Goal: Task Accomplishment & Management: Use online tool/utility

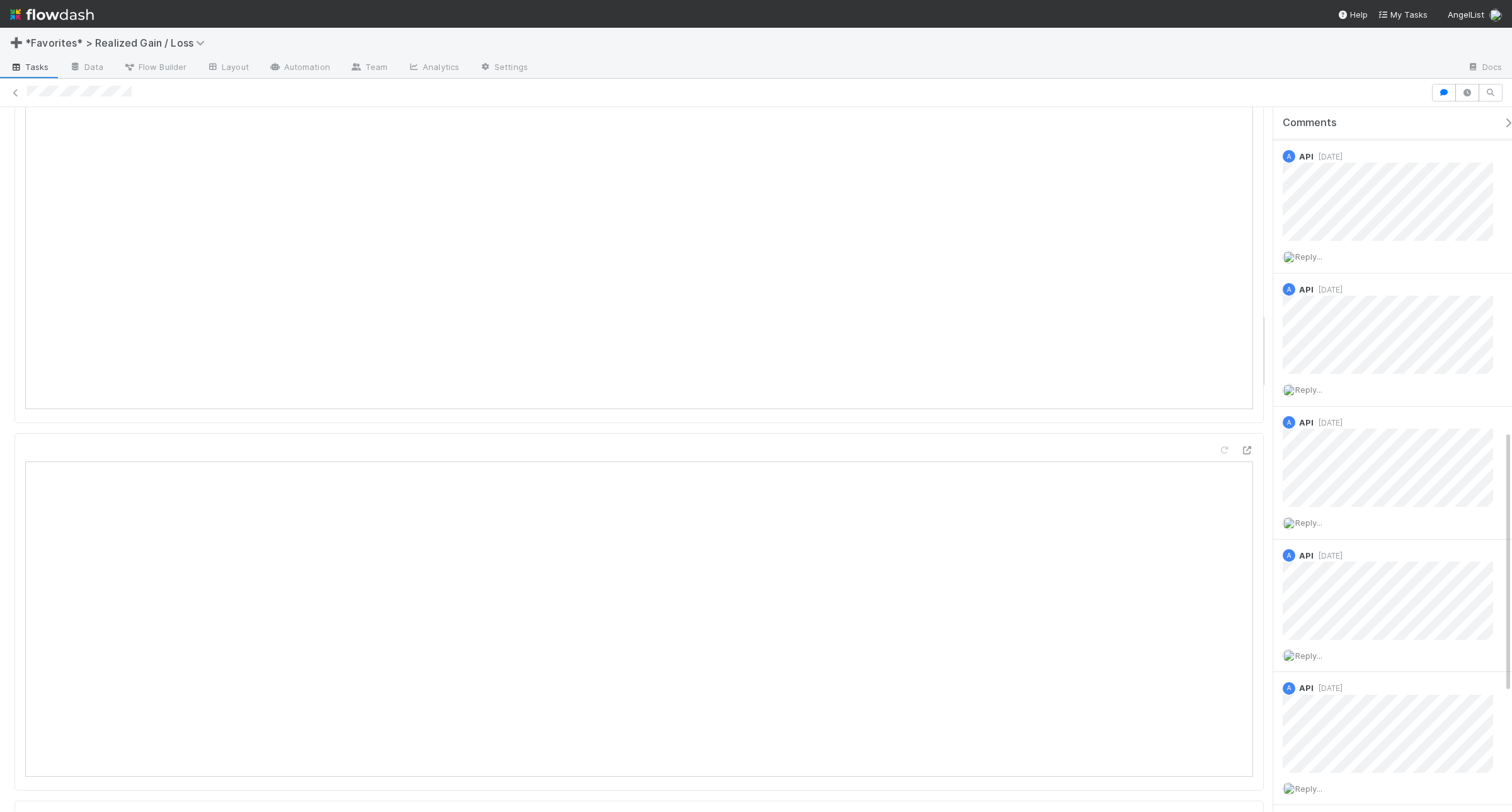
scroll to position [1892, 0]
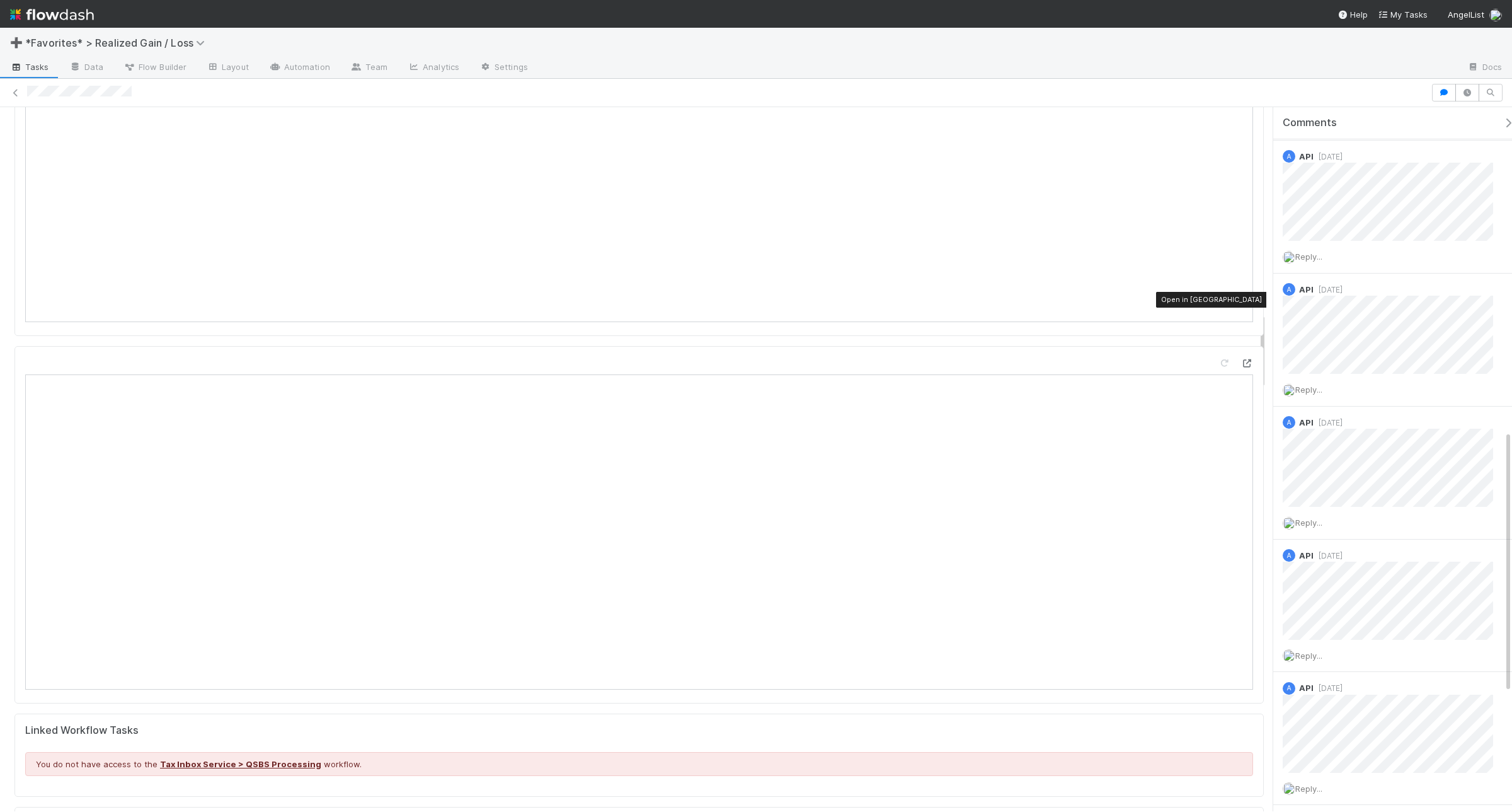
click at [1241, 360] on icon at bounding box center [1247, 364] width 12 height 8
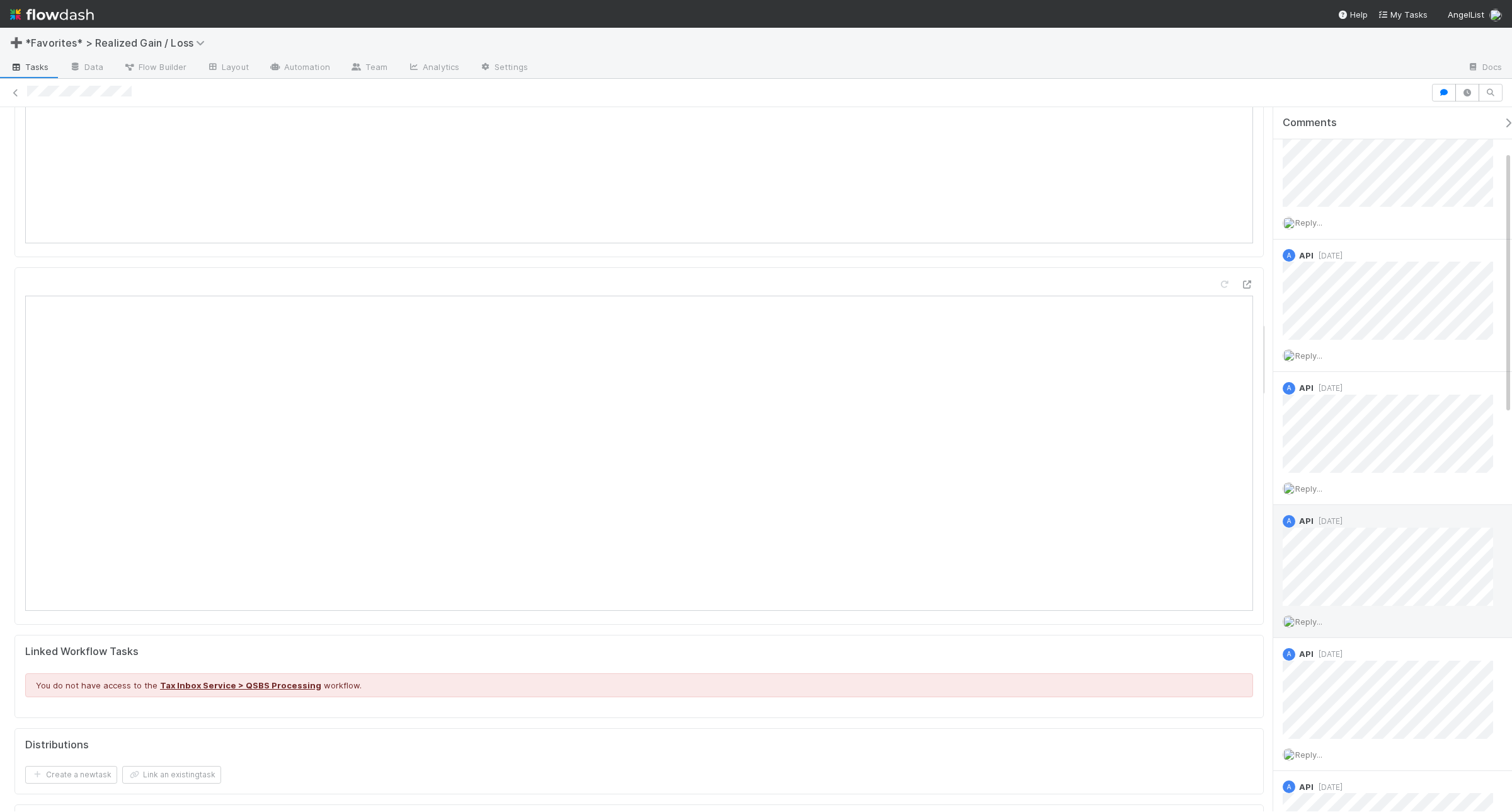
scroll to position [0, 0]
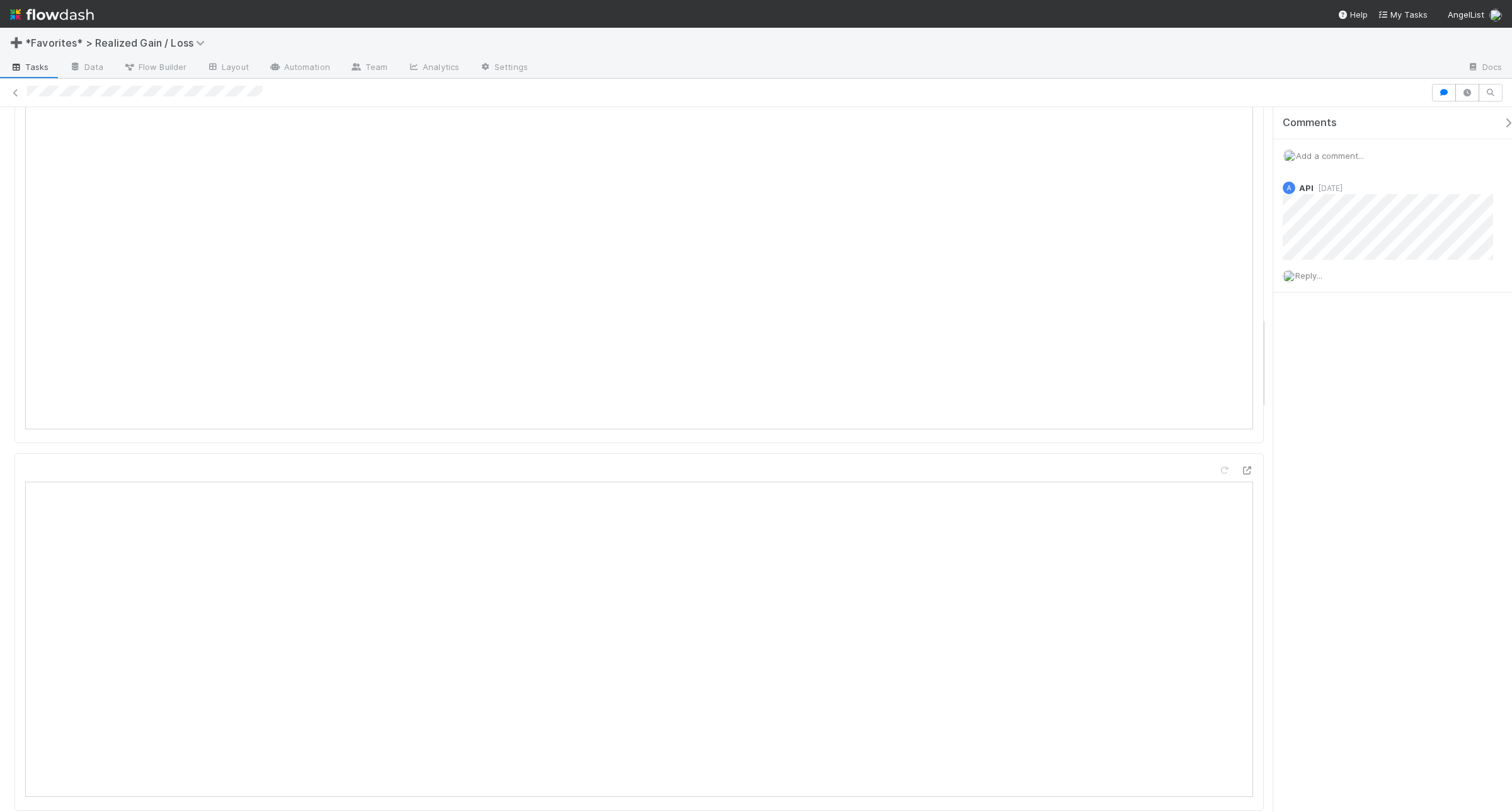
scroll to position [1576, 0]
click at [1241, 598] on icon at bounding box center [1247, 602] width 12 height 8
click at [1318, 278] on span "Reply..." at bounding box center [1308, 275] width 27 height 10
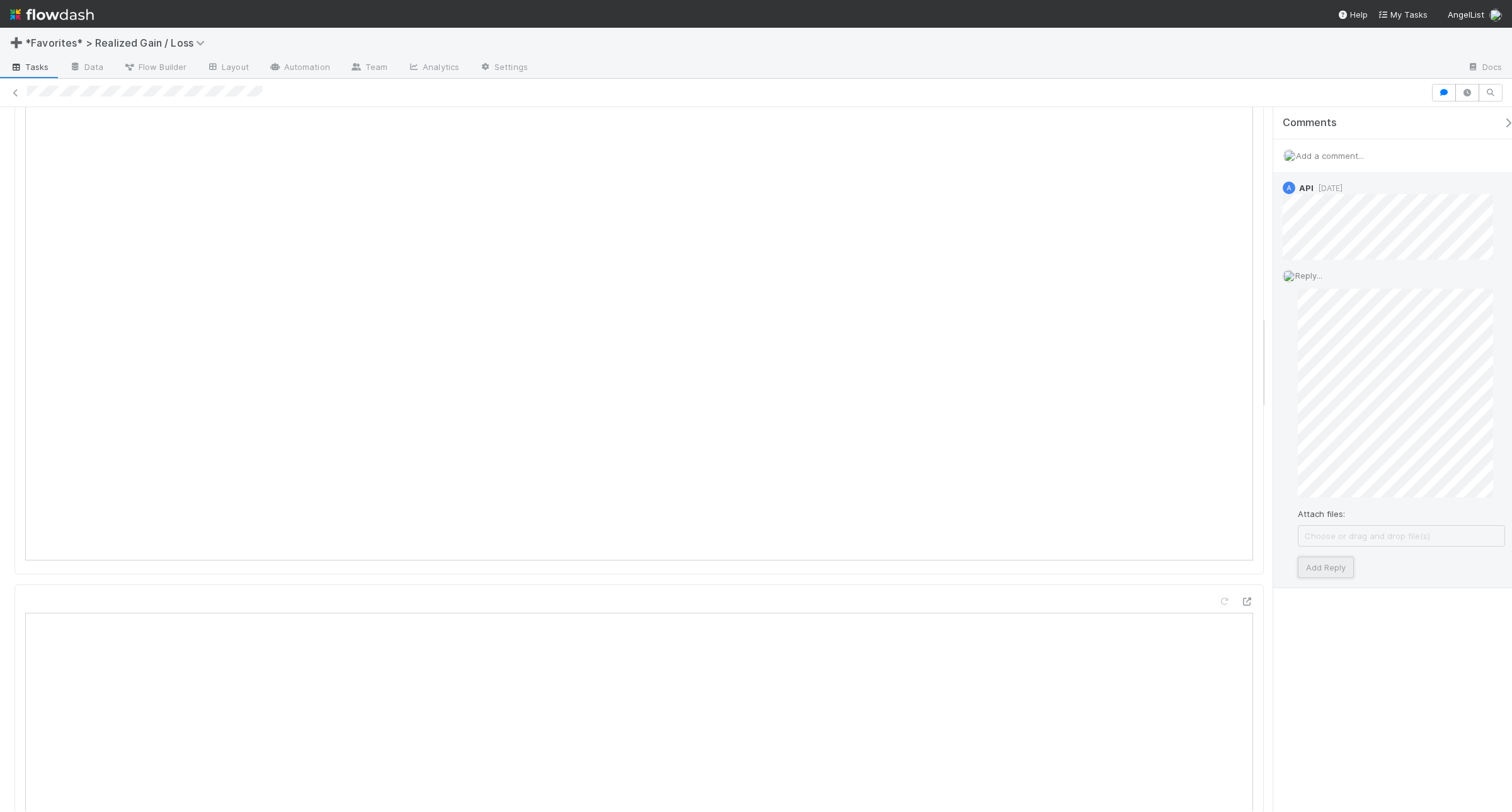
click at [1325, 566] on button "Add Reply" at bounding box center [1326, 567] width 56 height 21
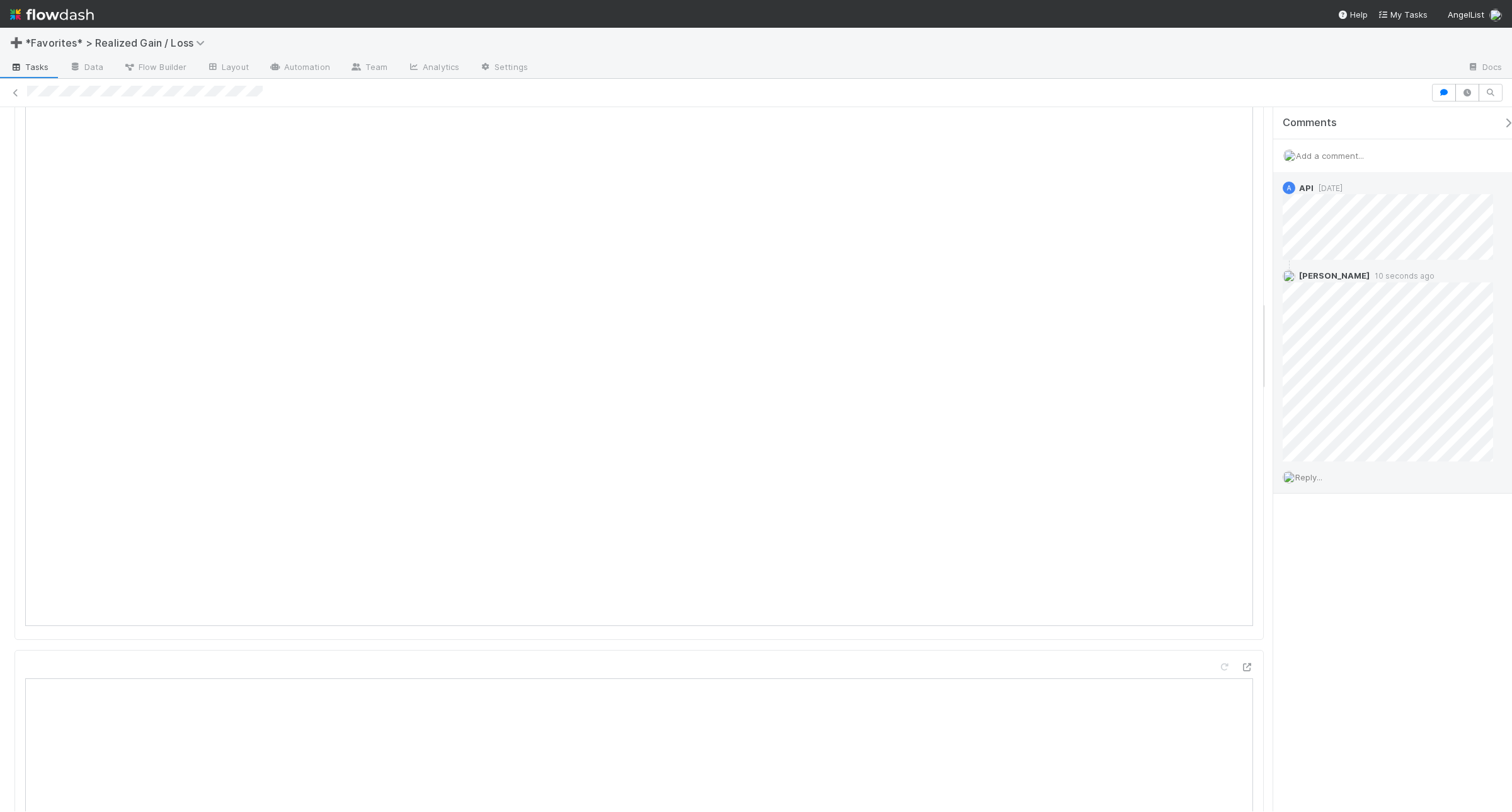
scroll to position [1497, 0]
click at [1336, 159] on span "Add a comment..." at bounding box center [1330, 156] width 68 height 10
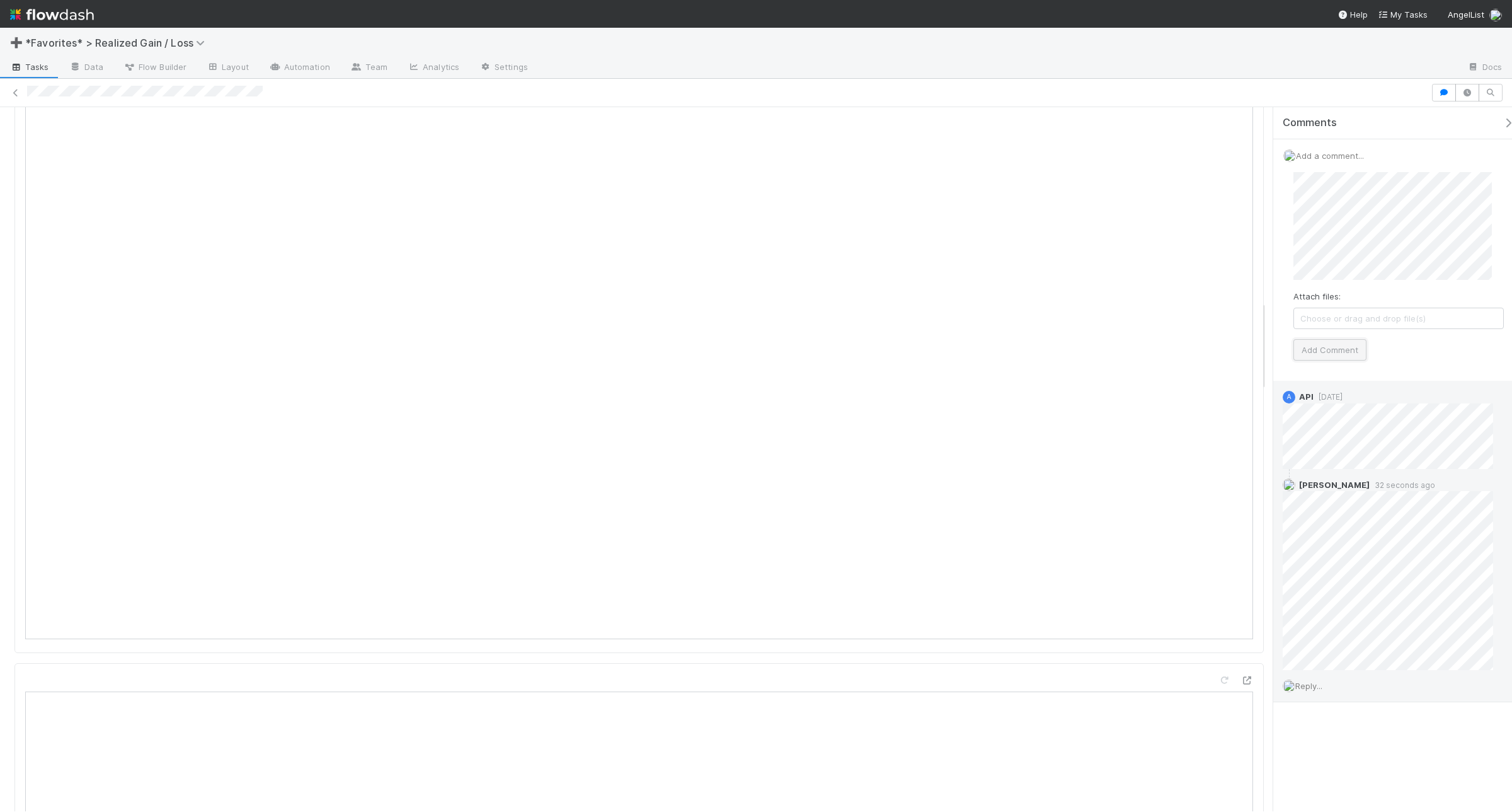
click at [1351, 348] on button "Add Comment" at bounding box center [1330, 349] width 73 height 21
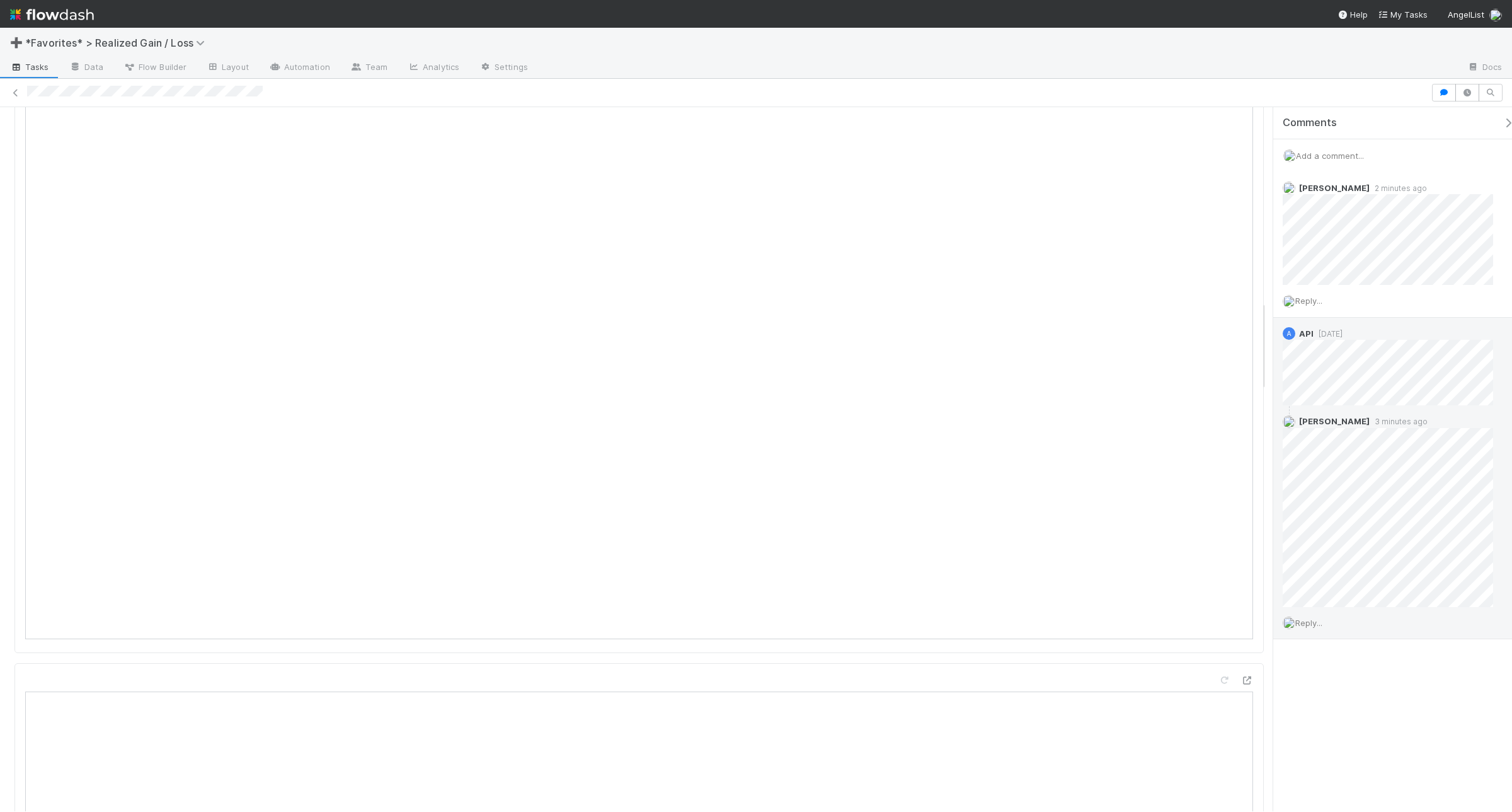
click at [1310, 625] on span "Reply..." at bounding box center [1308, 623] width 27 height 10
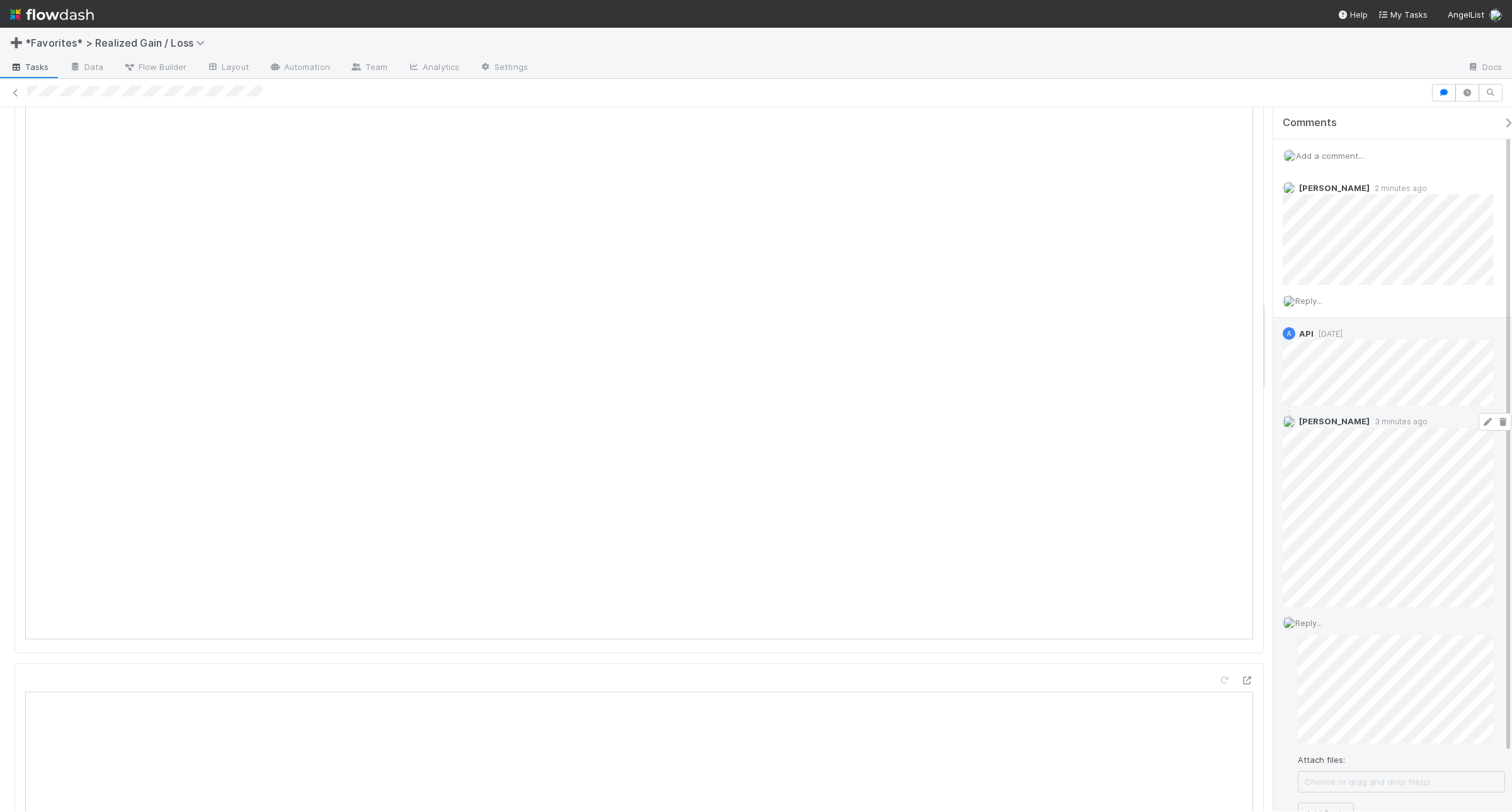
scroll to position [85, 0]
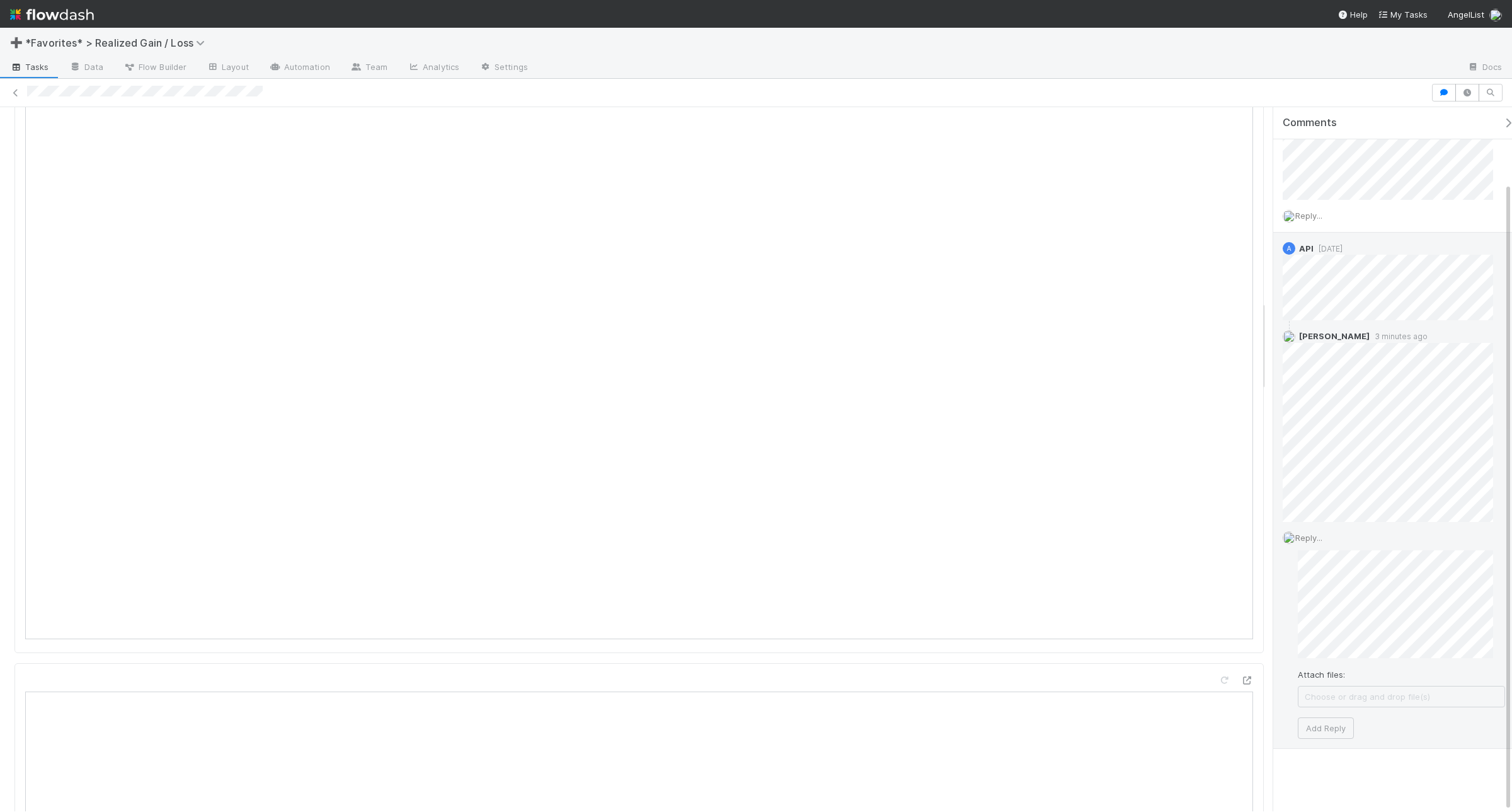
click at [1432, 700] on span "Choose or drag and drop file(s)" at bounding box center [1402, 696] width 206 height 20
click at [1279, 608] on div "Reply... Attach files: Choose or drag and drop file(s) Add Reply" at bounding box center [1394, 636] width 241 height 227
click at [1362, 692] on span "Choose or drag and drop file(s)" at bounding box center [1402, 696] width 206 height 20
click at [1324, 758] on button "Add Reply" at bounding box center [1326, 754] width 56 height 21
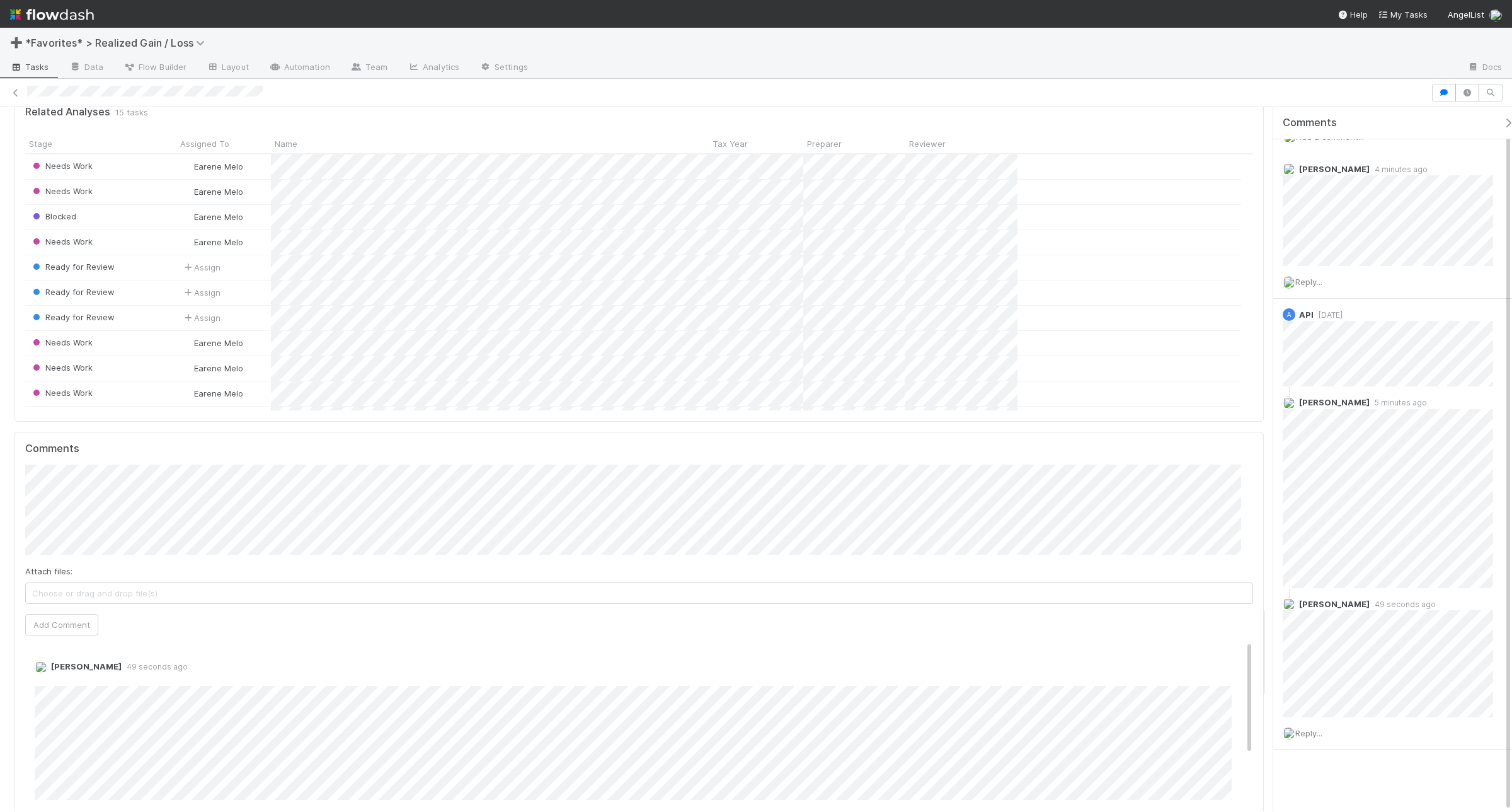
scroll to position [3862, 0]
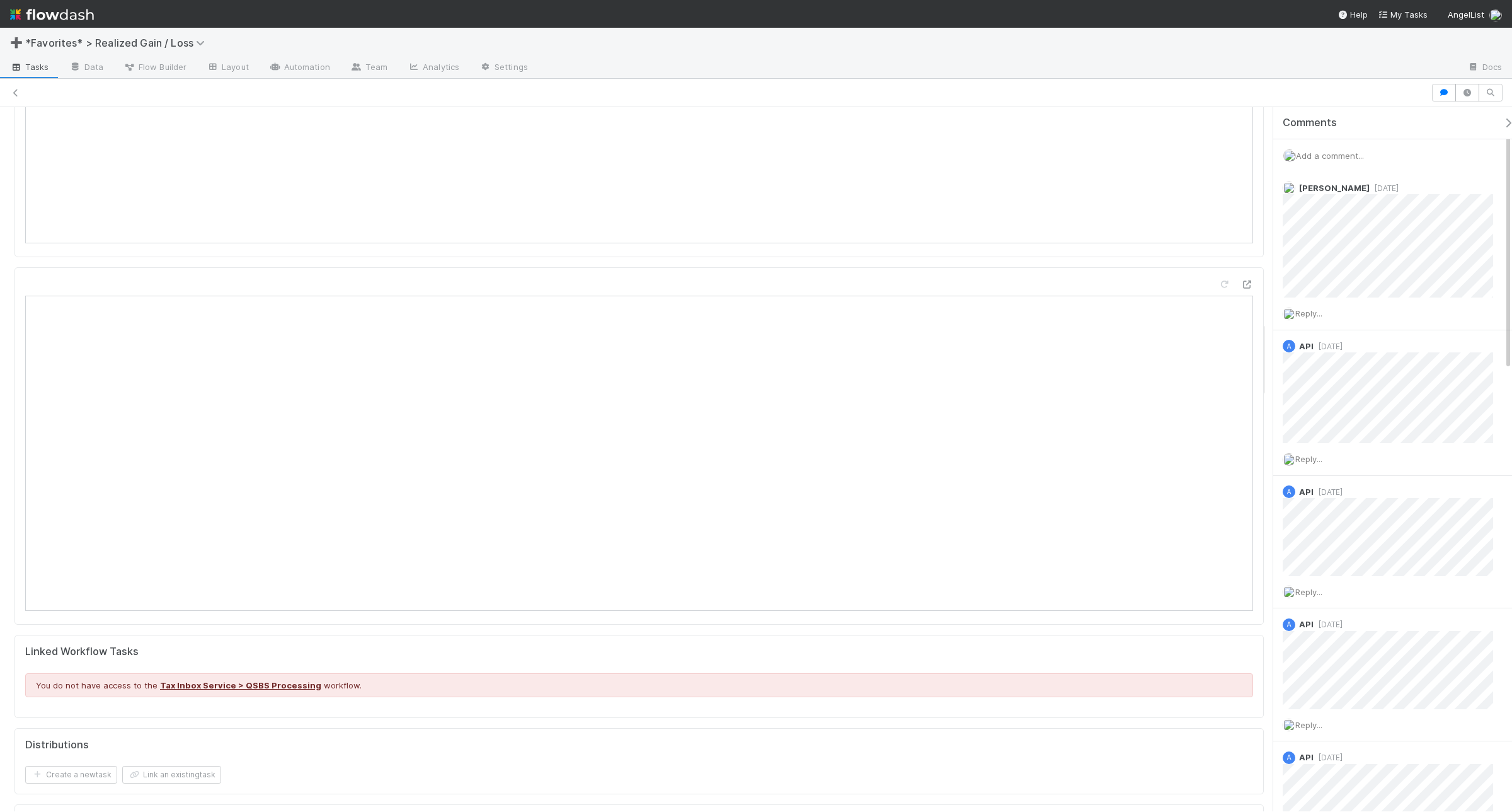
scroll to position [244, 1204]
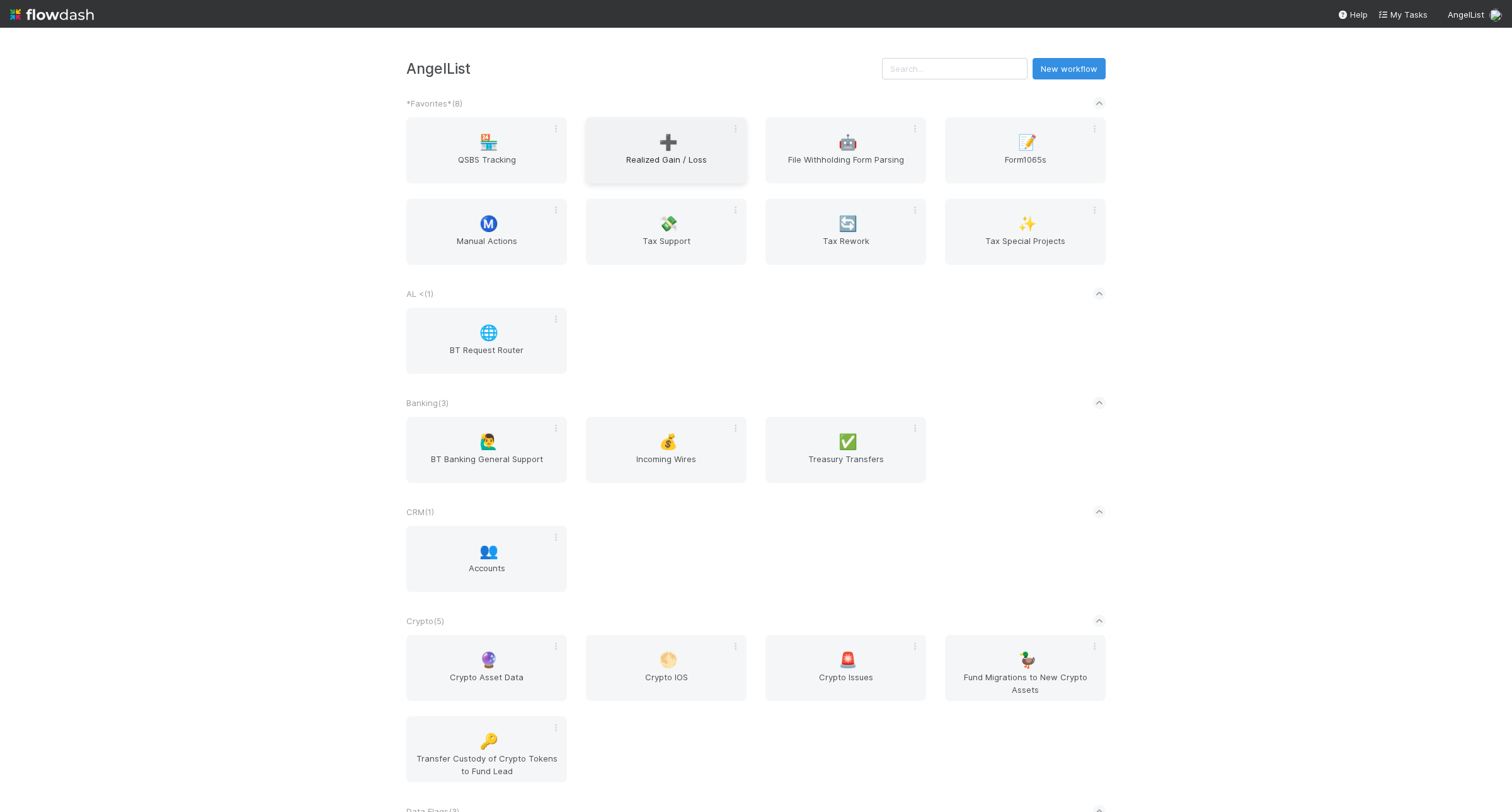
click at [670, 136] on span "➕" at bounding box center [669, 143] width 19 height 16
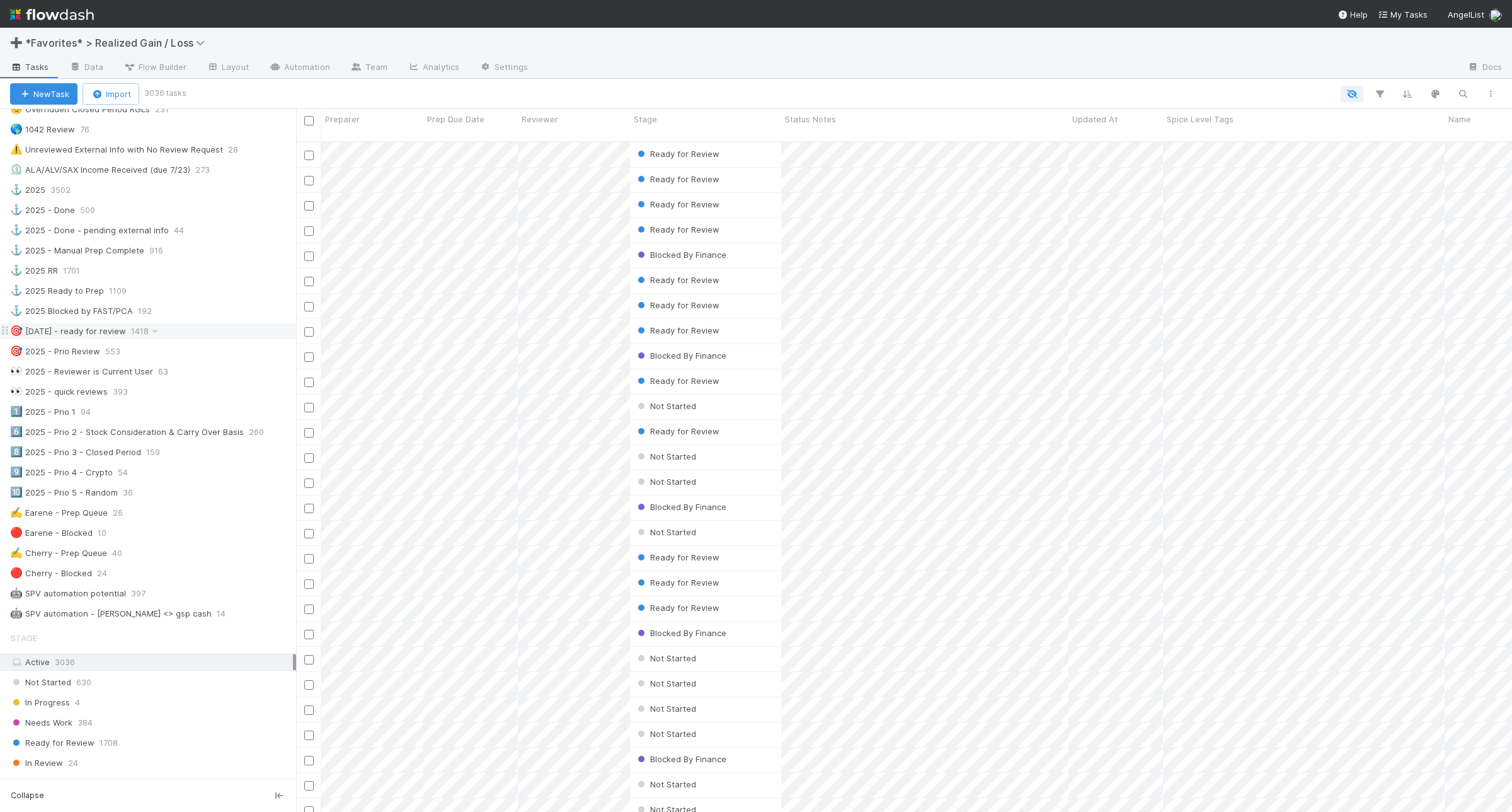
scroll to position [315, 0]
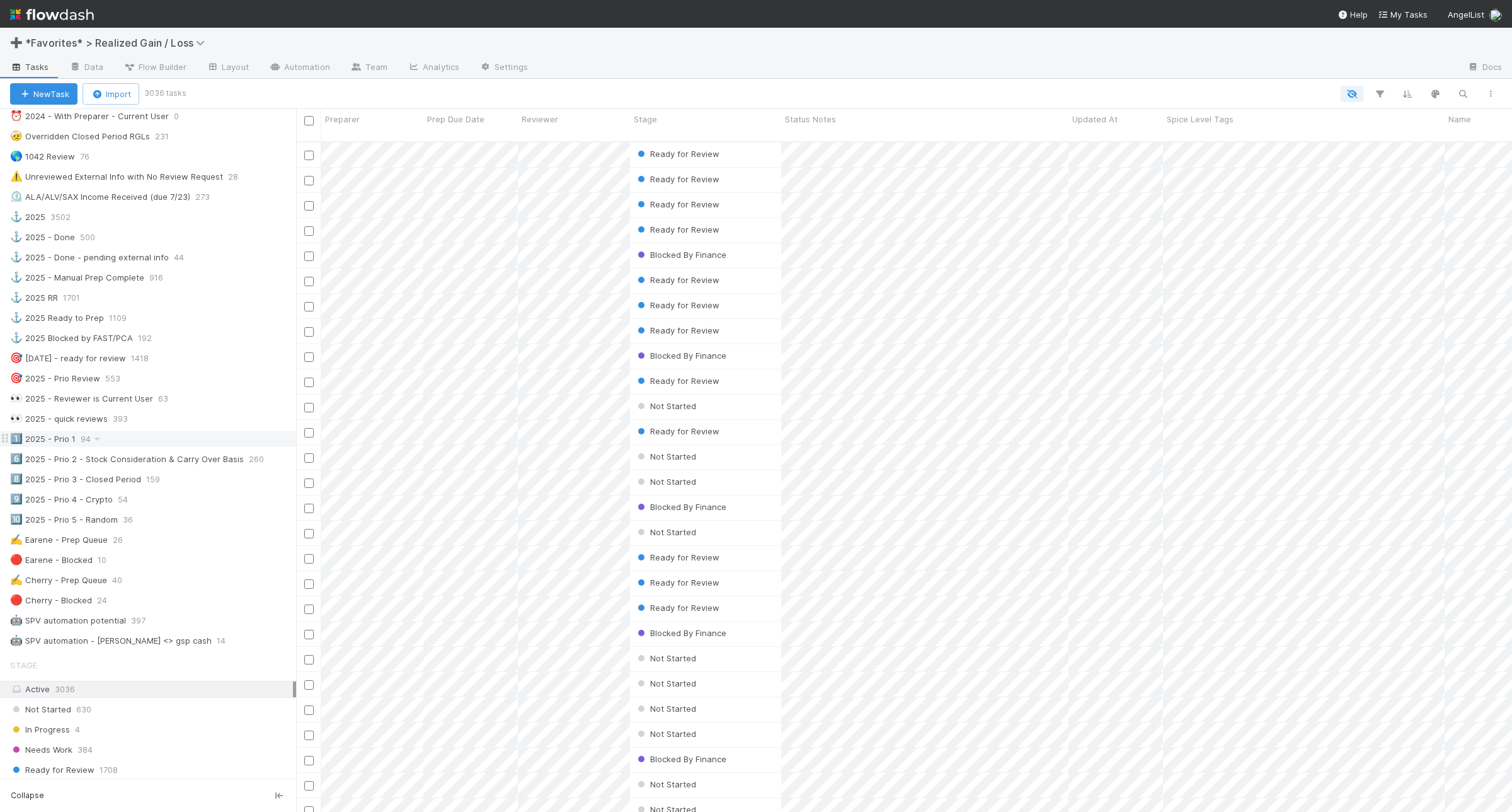
click at [168, 447] on div "1️⃣ 2025 - Prio 1 94" at bounding box center [153, 439] width 286 height 16
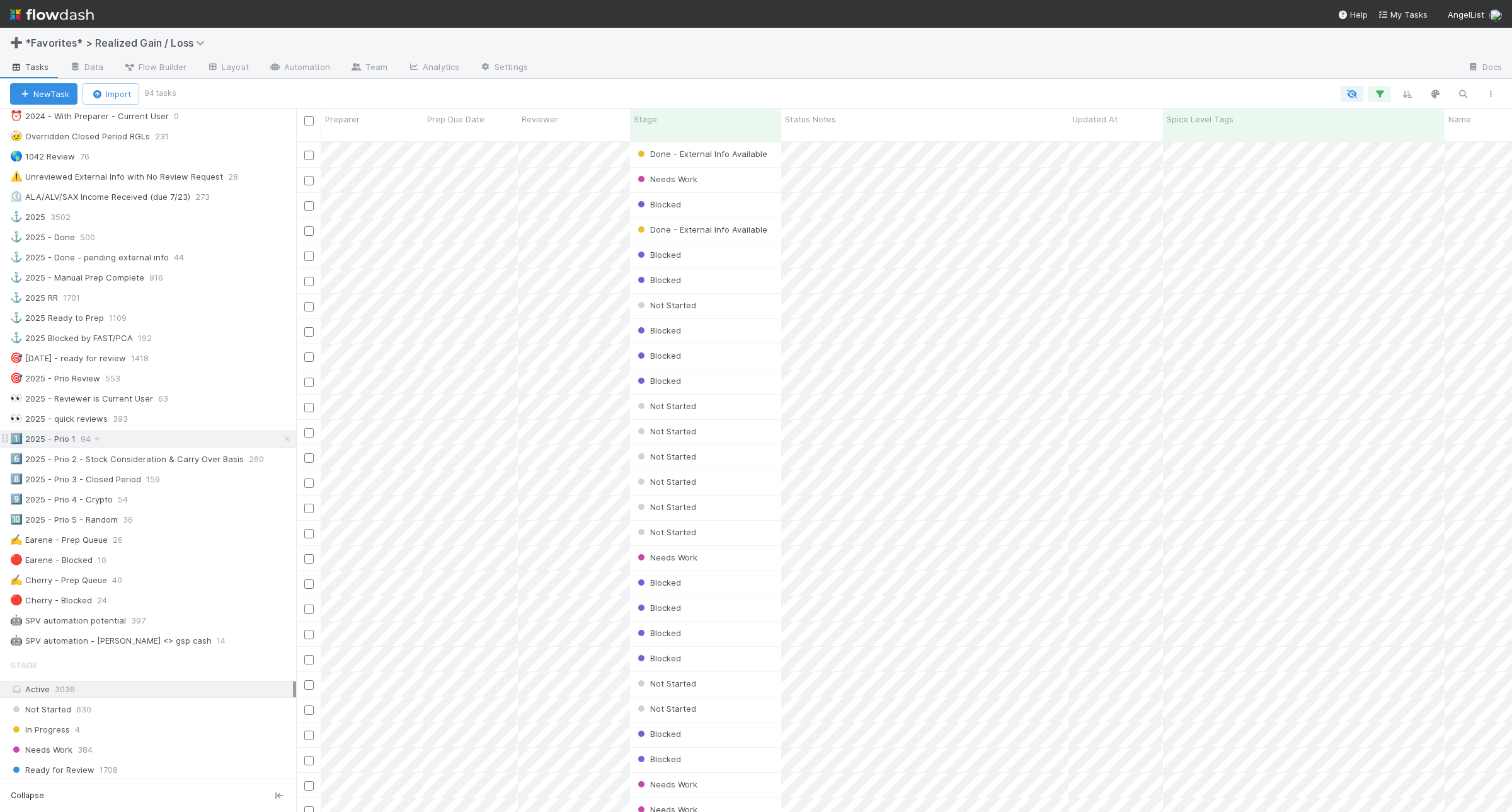
scroll to position [669, 1204]
click at [1382, 89] on icon "button" at bounding box center [1380, 94] width 12 height 12
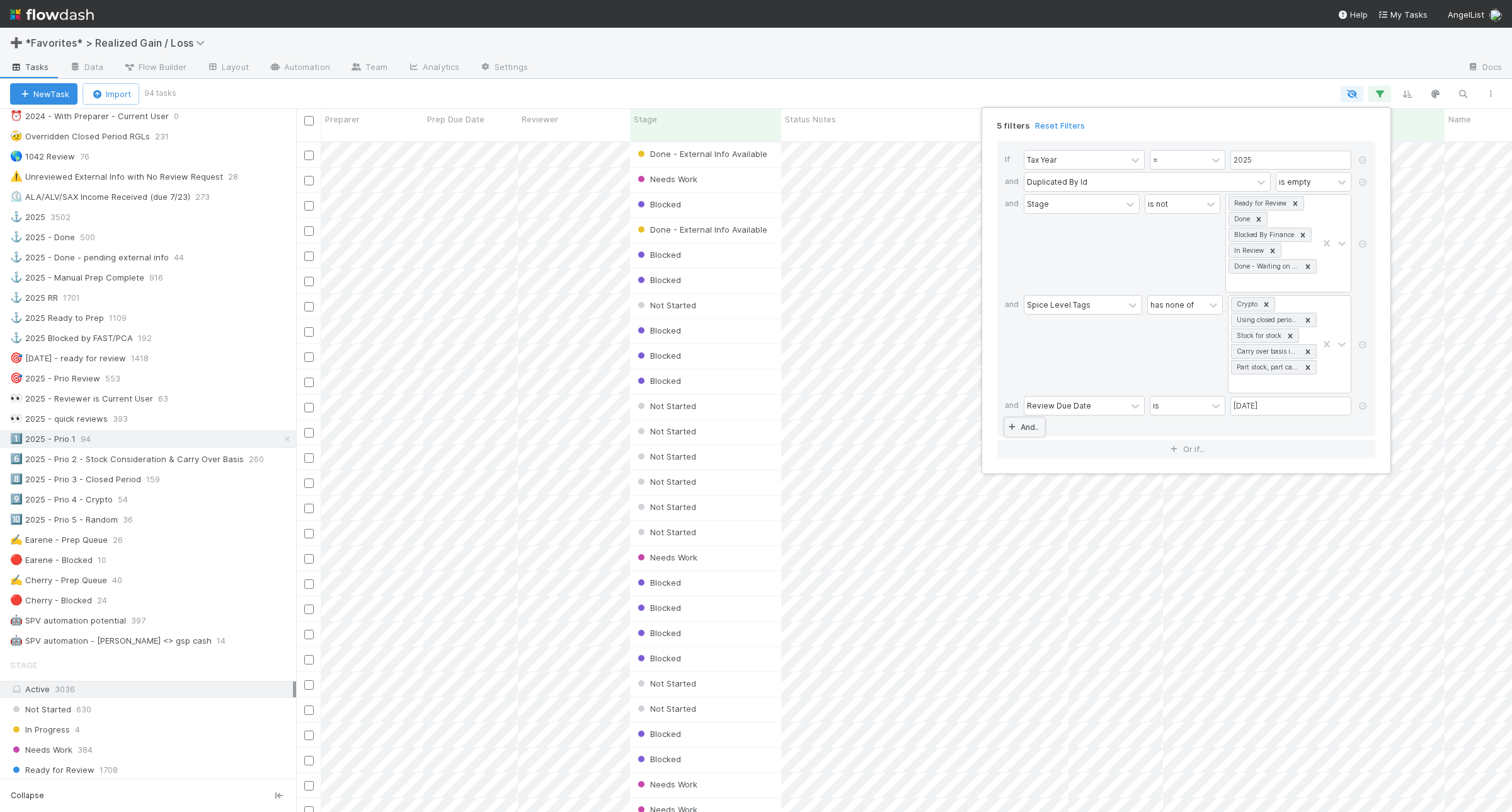
click at [1029, 430] on link "And.." at bounding box center [1025, 427] width 40 height 19
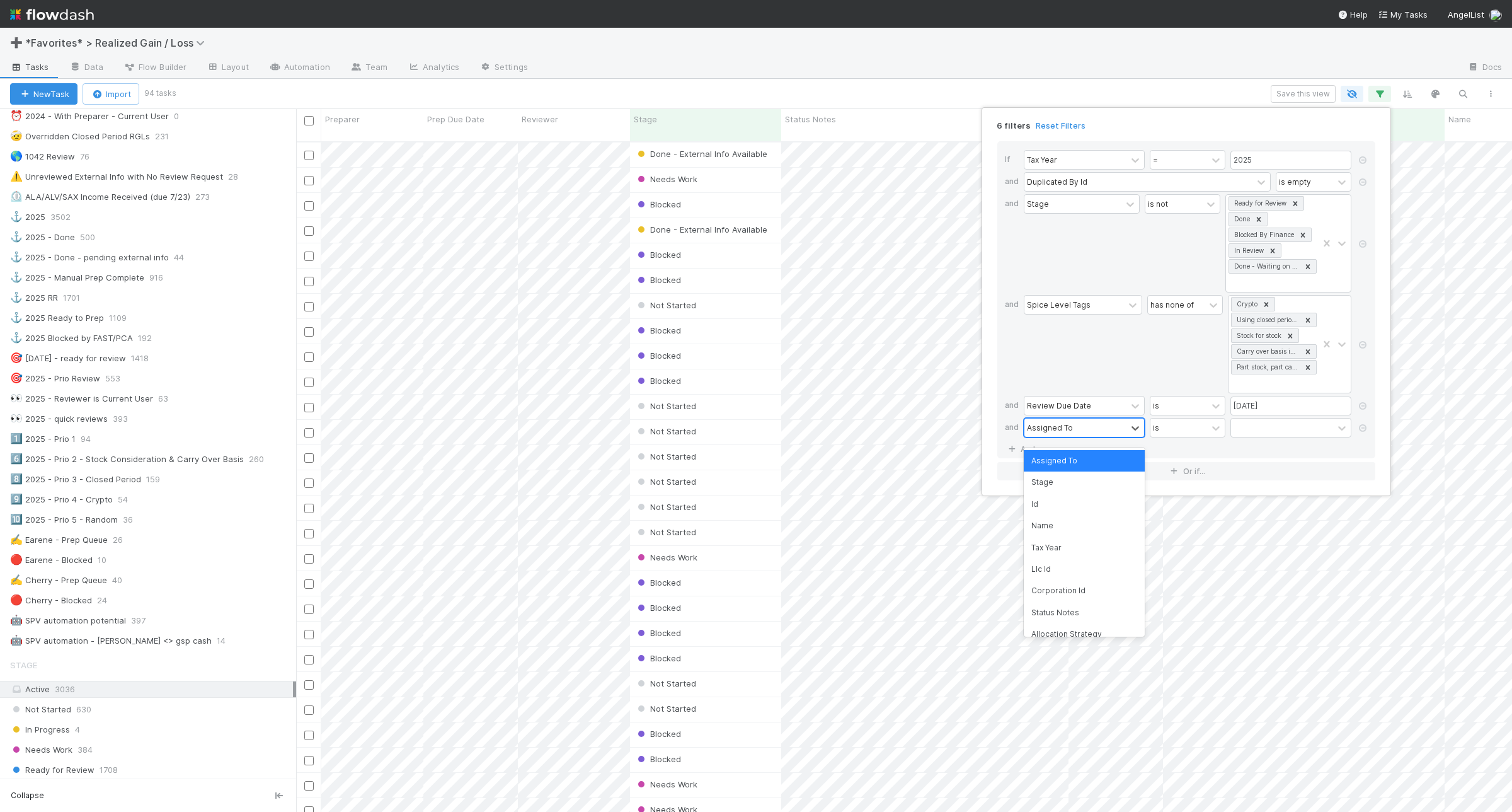
click at [1073, 428] on div "Assigned To" at bounding box center [1076, 428] width 102 height 19
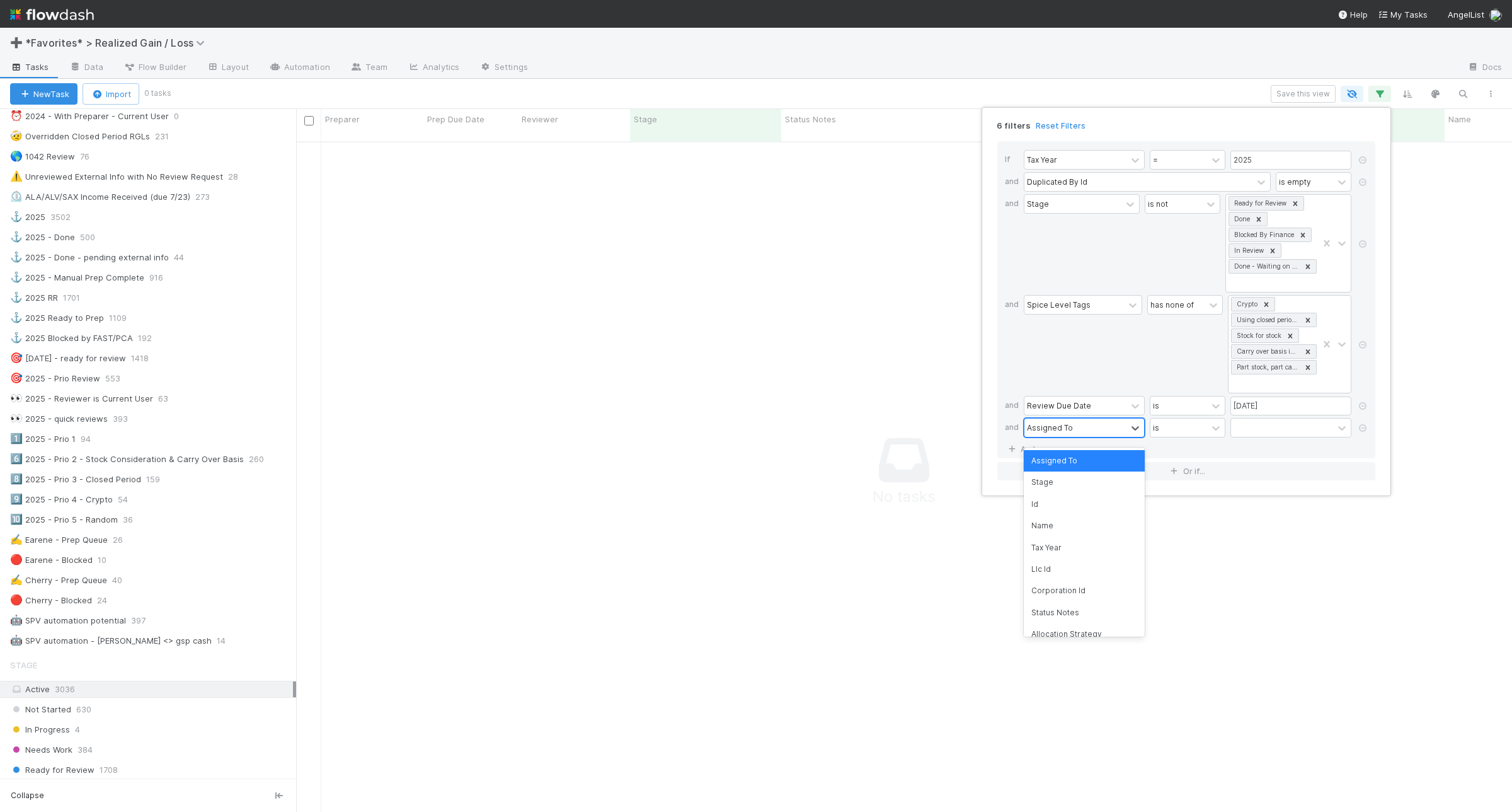
scroll to position [656, 1192]
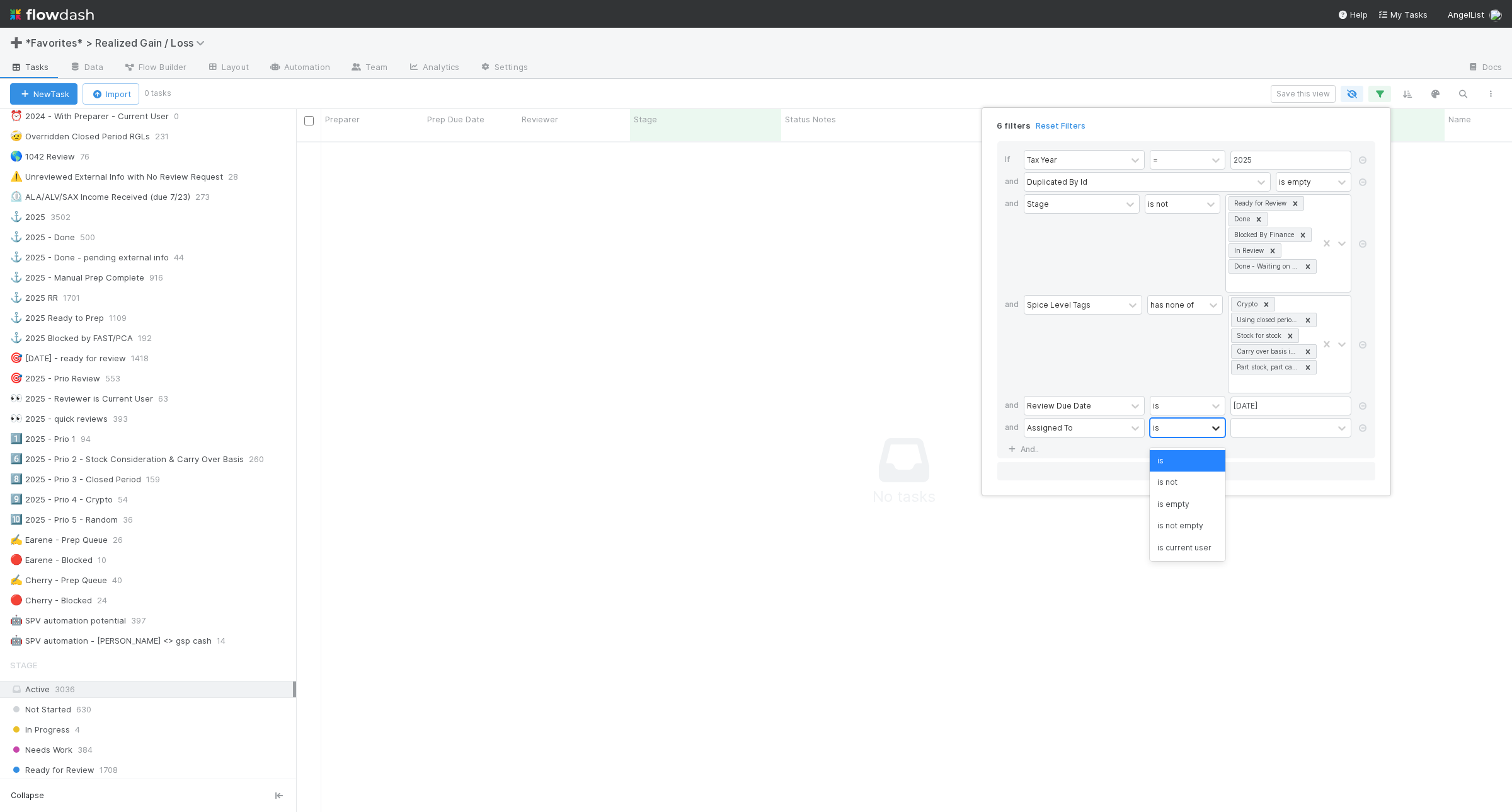
click at [1218, 434] on icon at bounding box center [1216, 428] width 12 height 12
click at [1210, 484] on div "is not" at bounding box center [1188, 482] width 75 height 21
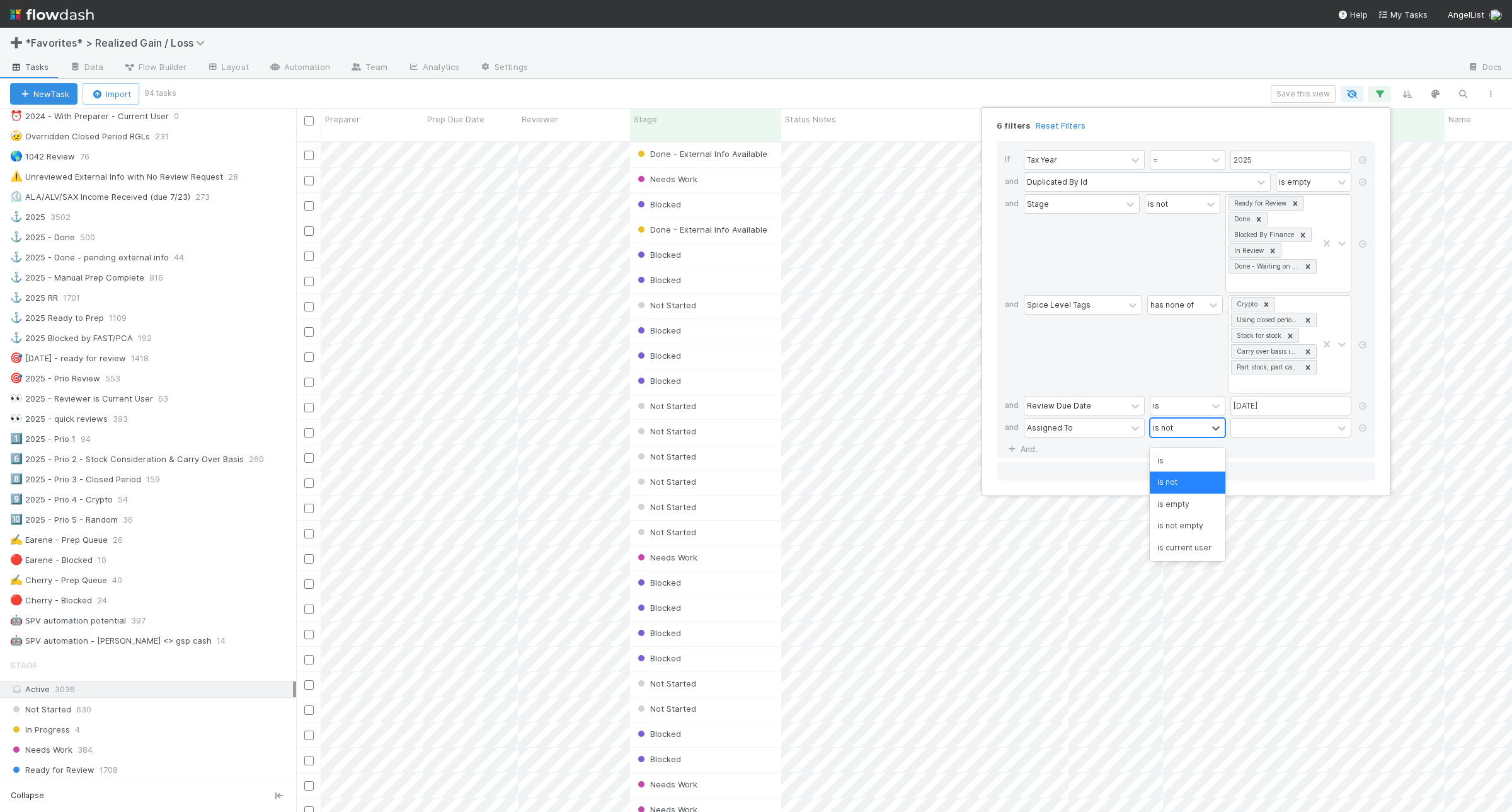
click at [1155, 433] on div "is not" at bounding box center [1163, 427] width 20 height 12
click at [1126, 434] on div "Assigned To" at bounding box center [1085, 428] width 121 height 19
type input "prepa"
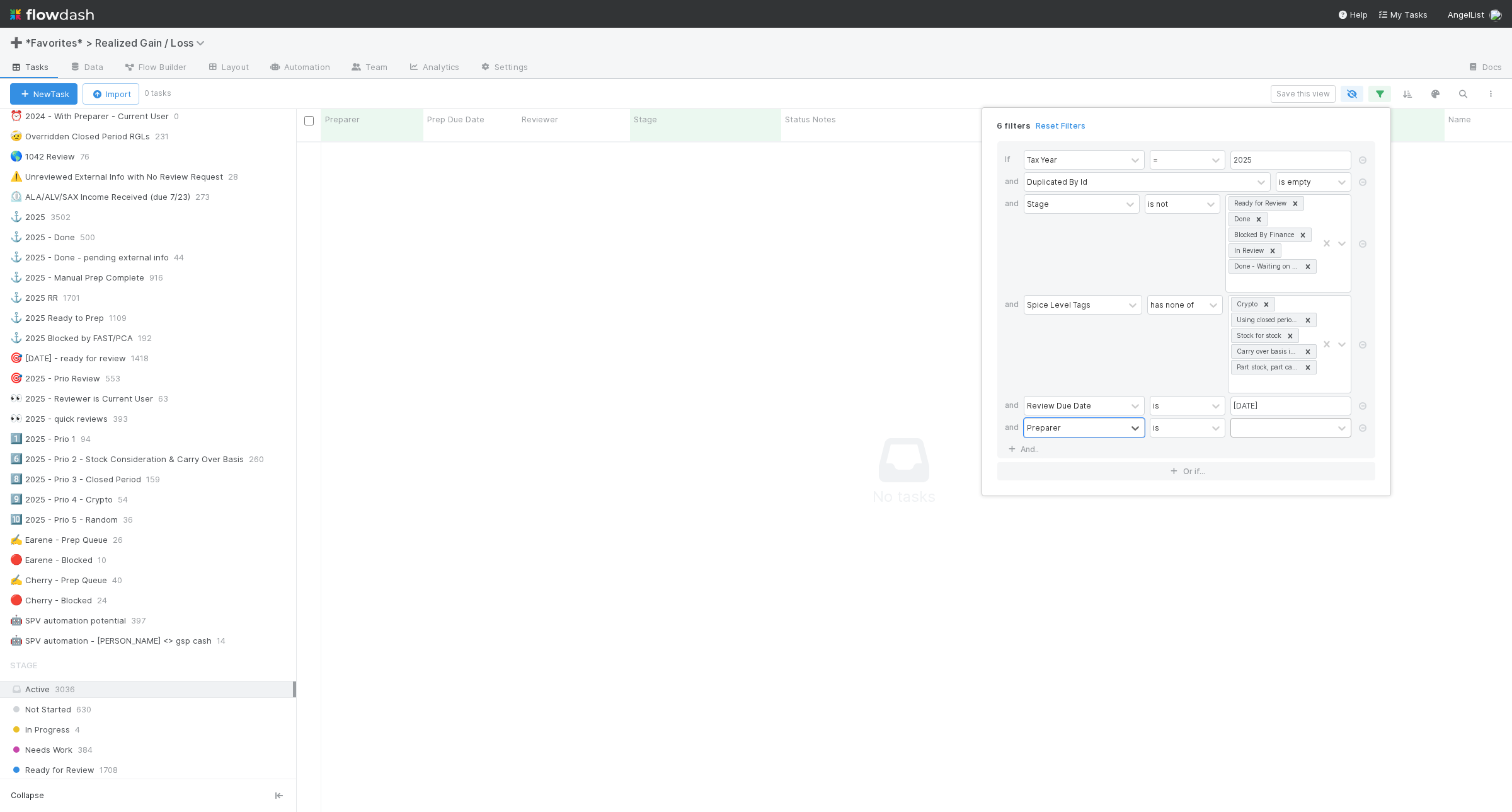
scroll to position [656, 1192]
click at [1186, 433] on div "is" at bounding box center [1179, 428] width 57 height 19
click at [1187, 502] on div "is empty" at bounding box center [1188, 504] width 75 height 21
click at [780, 306] on div "6 filters Reset Filters If Tax Year = 2025 and Duplicated By Id is empty and St…" at bounding box center [756, 406] width 1512 height 812
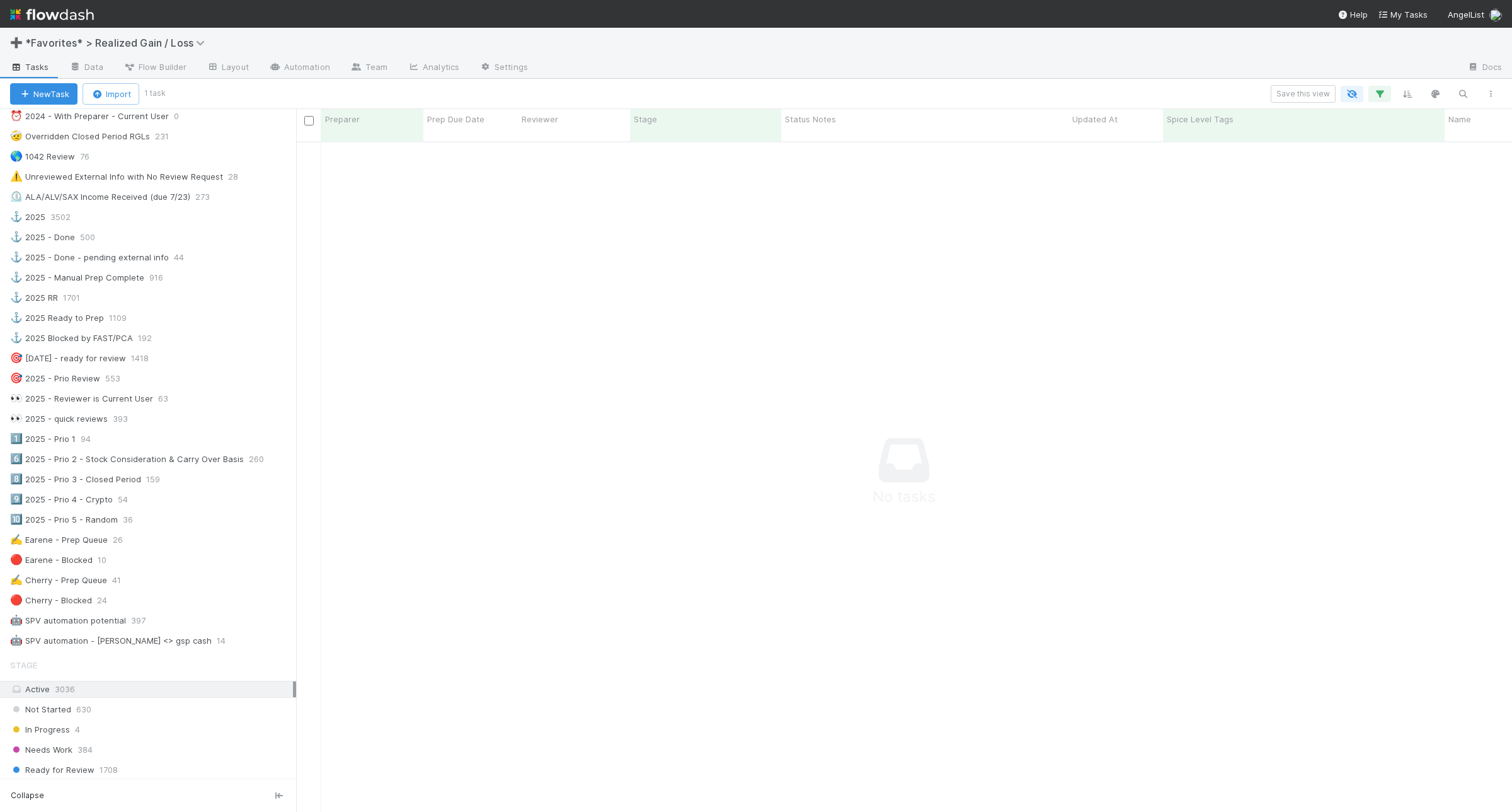
scroll to position [656, 1192]
click at [188, 588] on div "✍️ Cherry - Prep Queue 42" at bounding box center [153, 580] width 286 height 16
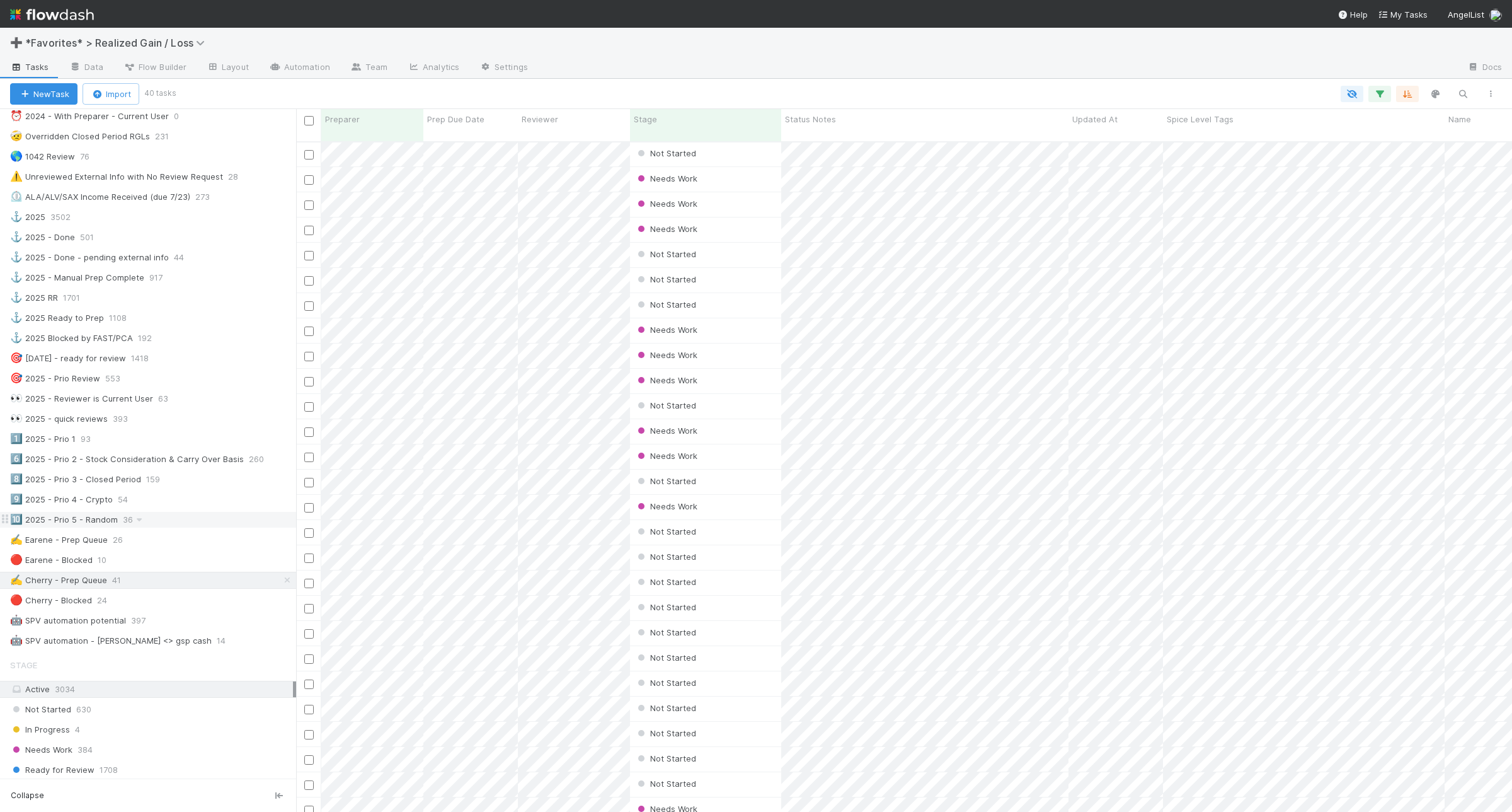
scroll to position [340, 0]
click at [187, 548] on div "✍️ Earene - Prep Queue 26" at bounding box center [153, 540] width 286 height 16
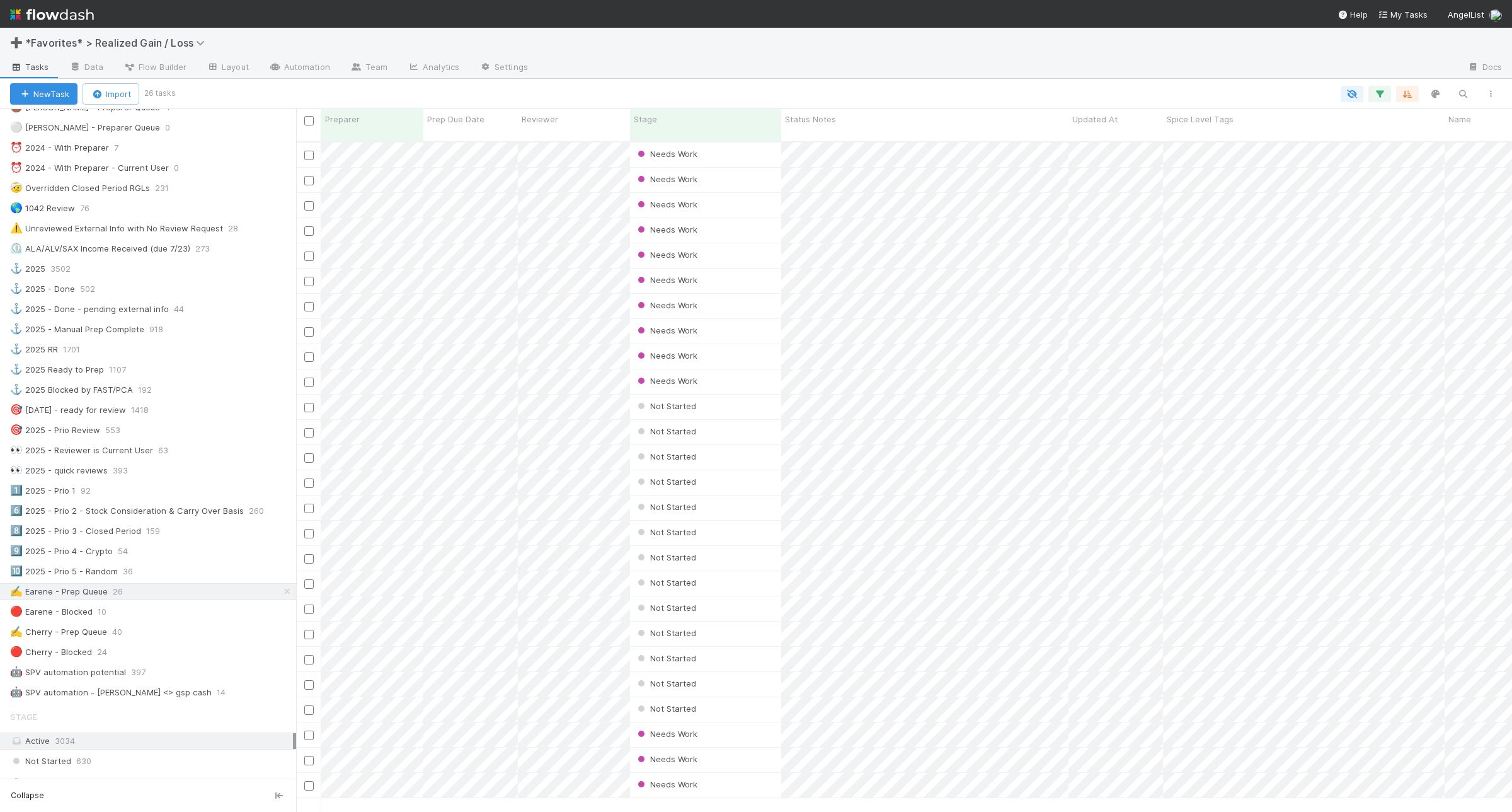
scroll to position [236, 0]
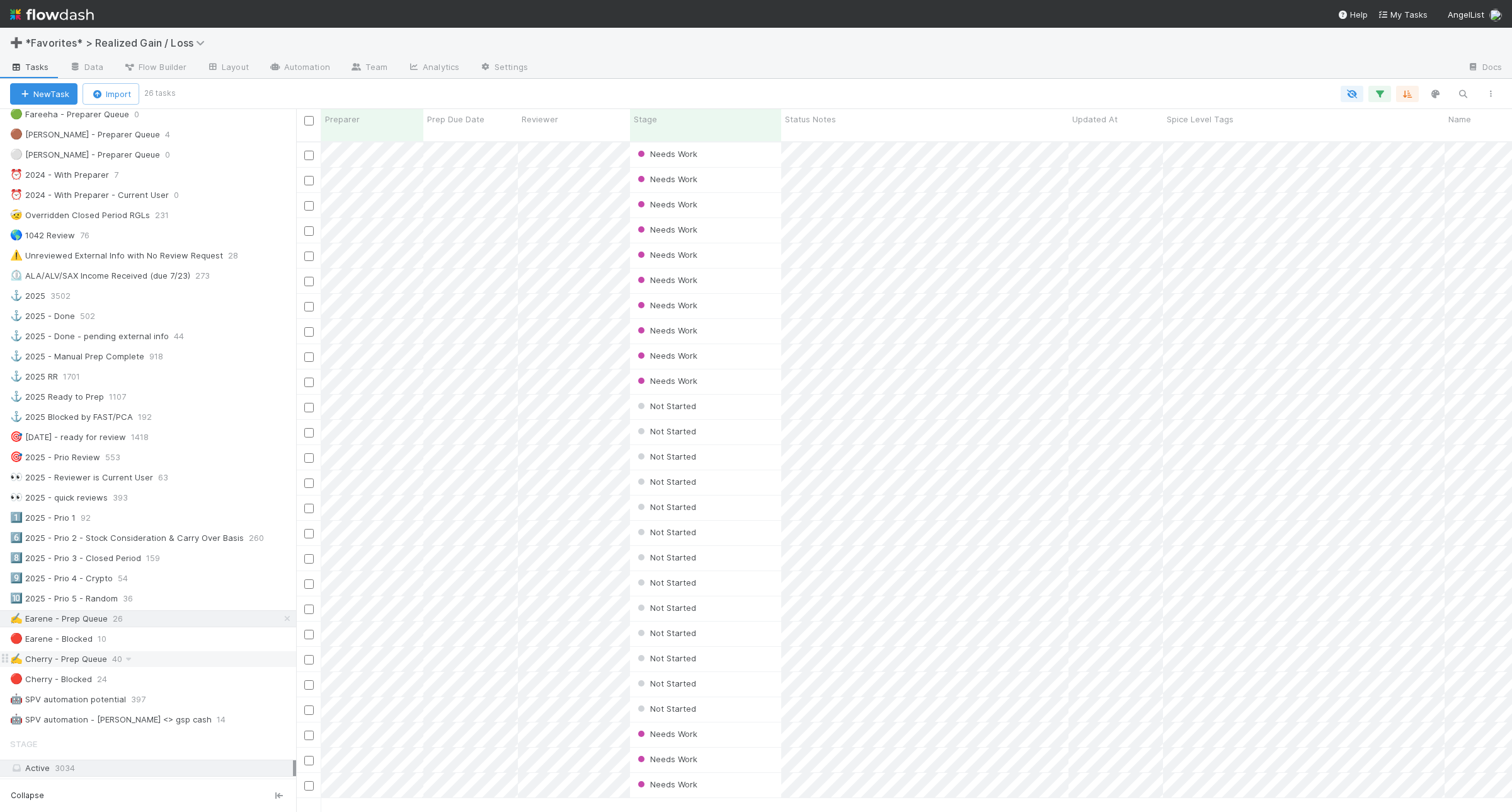
click at [198, 666] on div "✍️ Cherry - Prep Queue 40" at bounding box center [153, 659] width 286 height 16
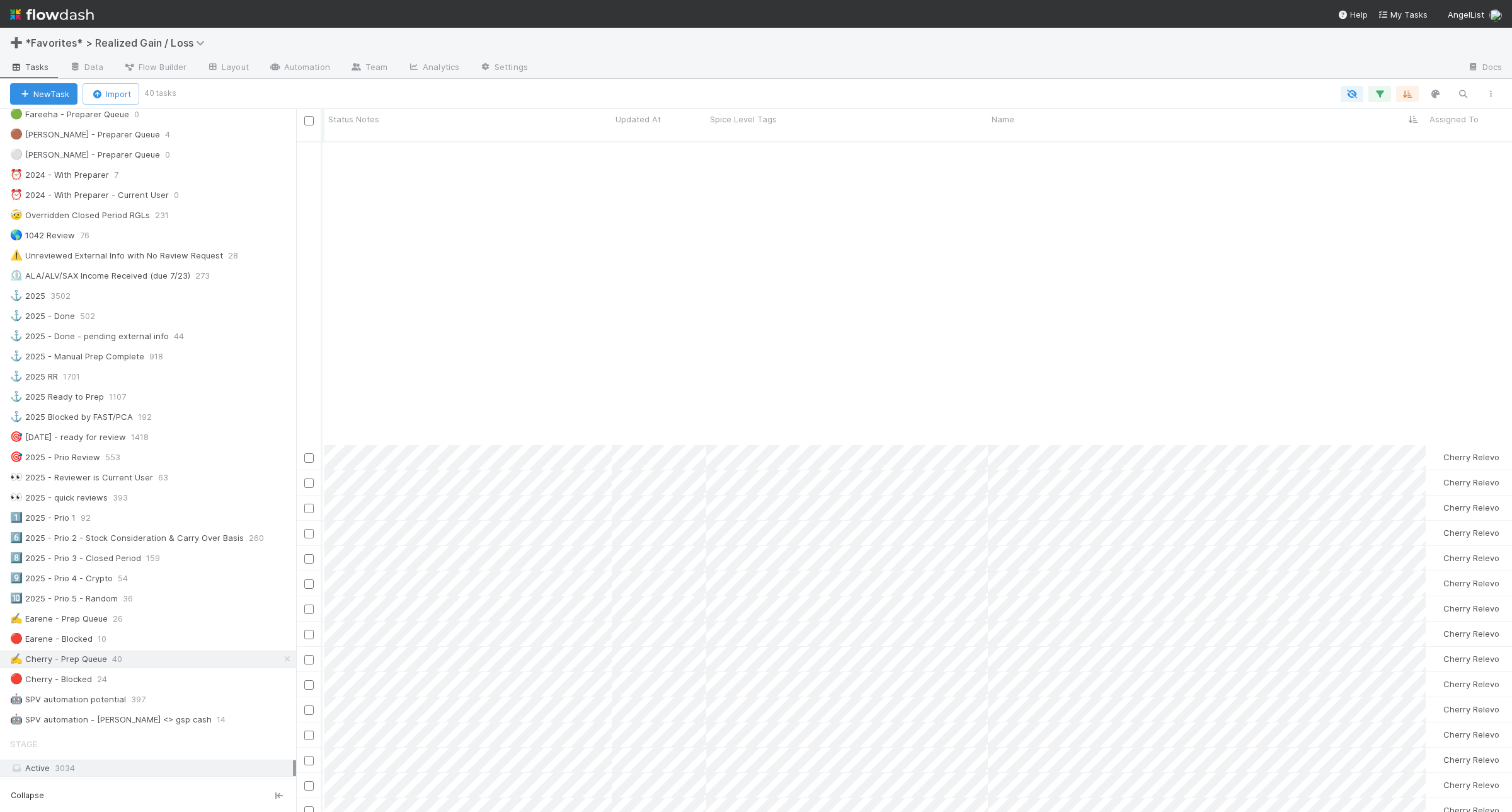
scroll to position [340, 457]
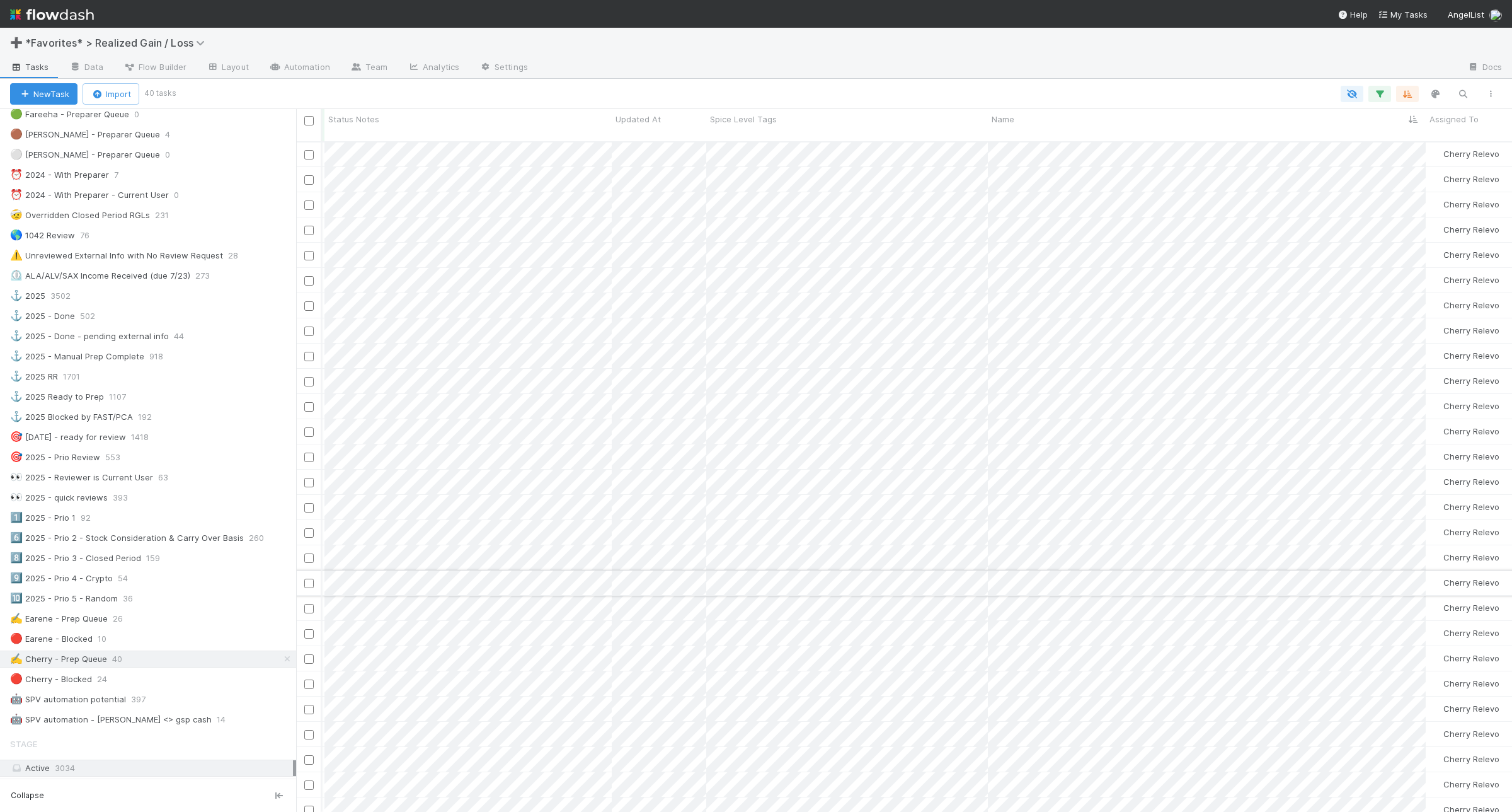
click at [307, 579] on input "checkbox" at bounding box center [309, 583] width 10 height 10
click at [310, 780] on input "checkbox" at bounding box center [309, 785] width 10 height 10
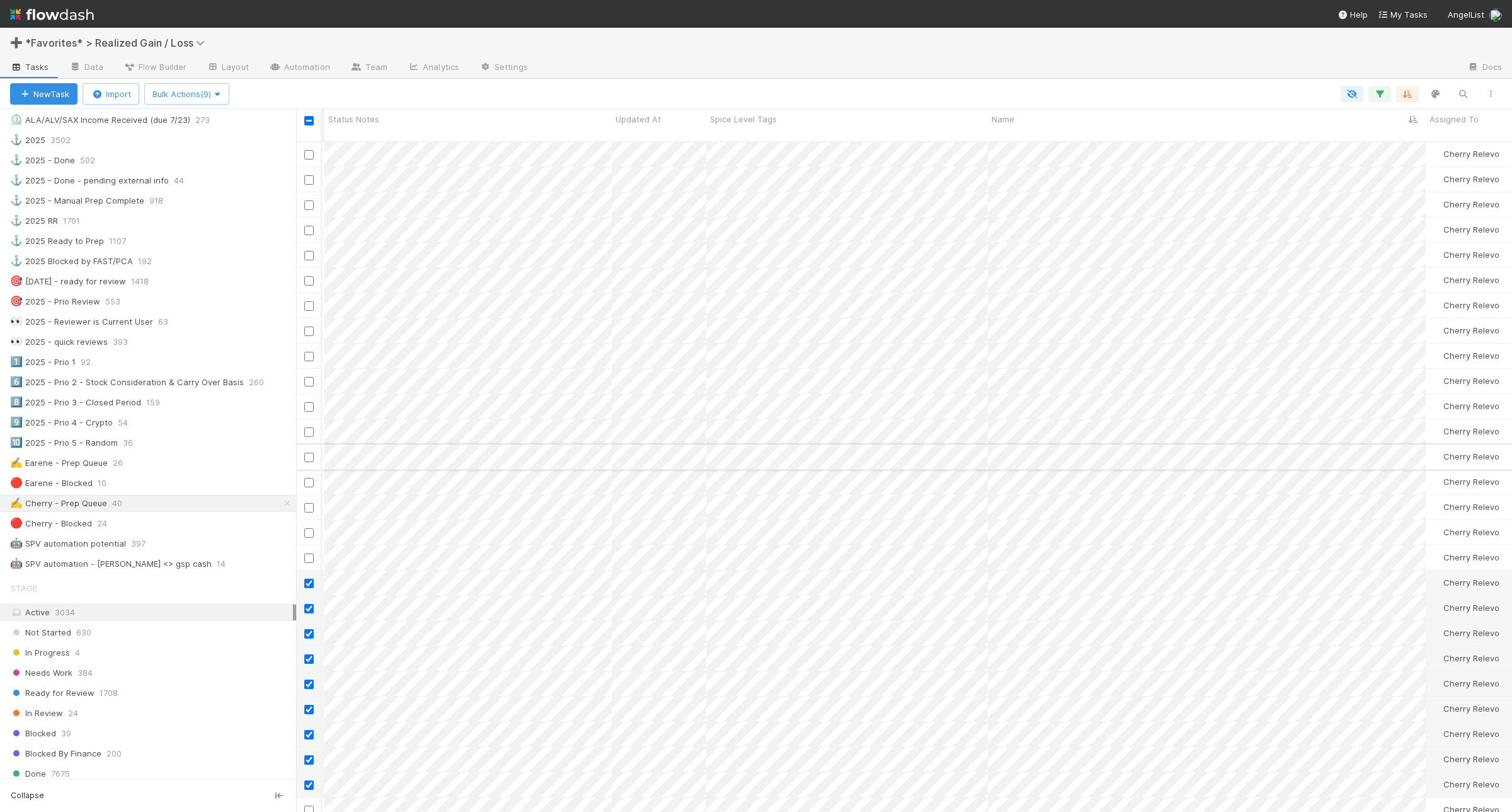
scroll to position [394, 0]
click at [205, 95] on span "Bulk Actions (9)" at bounding box center [187, 94] width 69 height 10
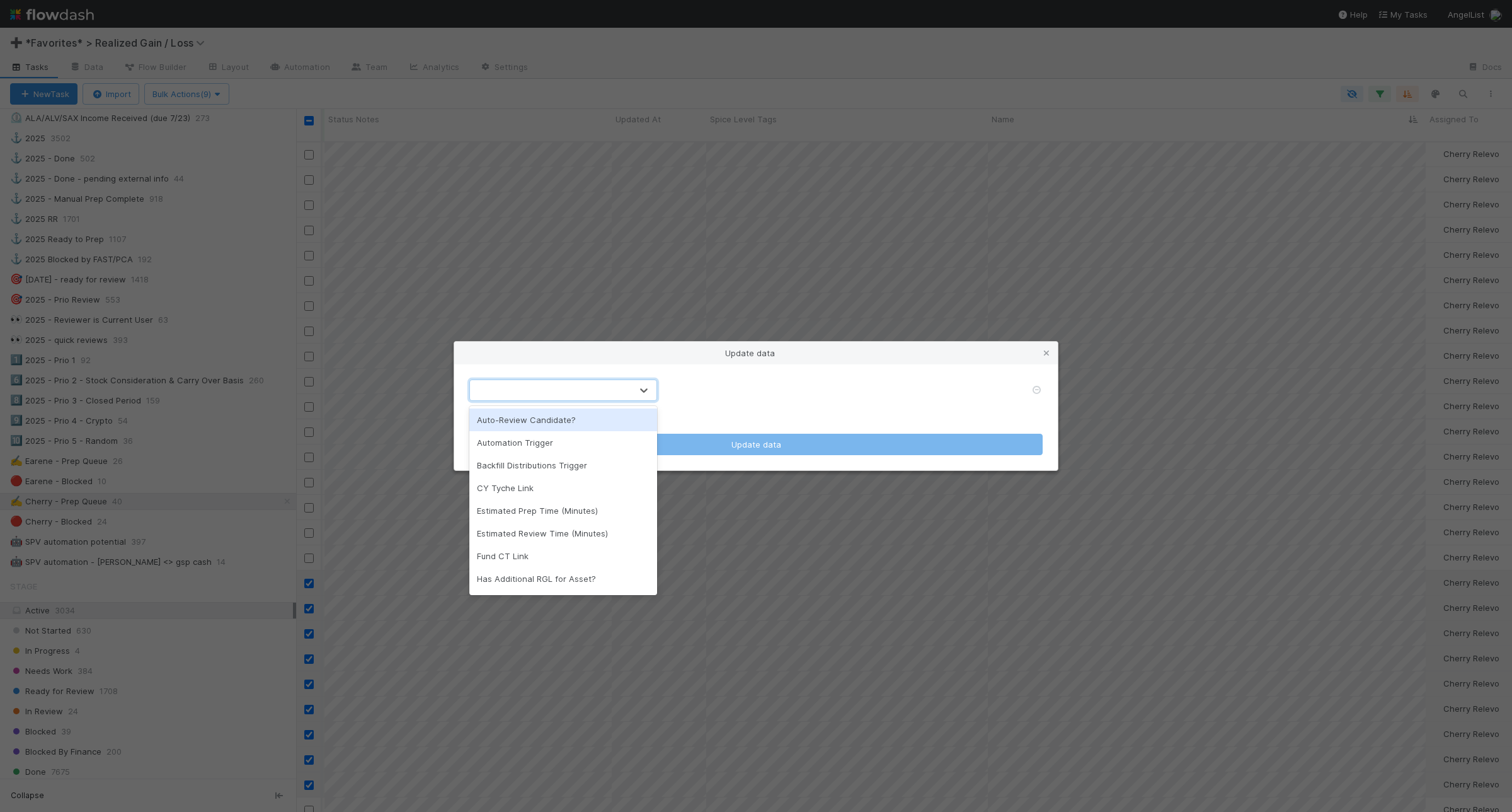
click at [568, 395] on div at bounding box center [550, 390] width 161 height 20
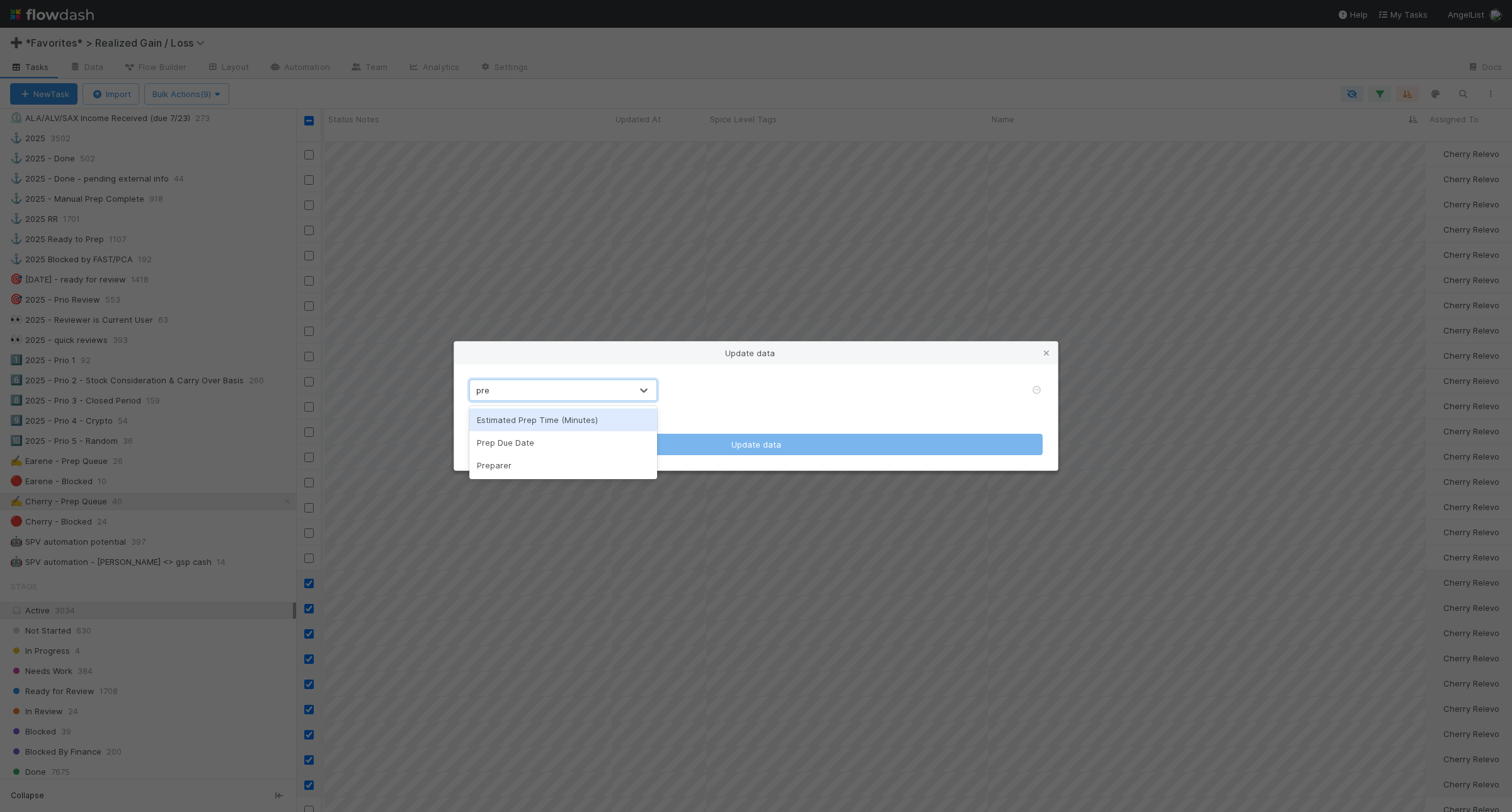
type input "prep"
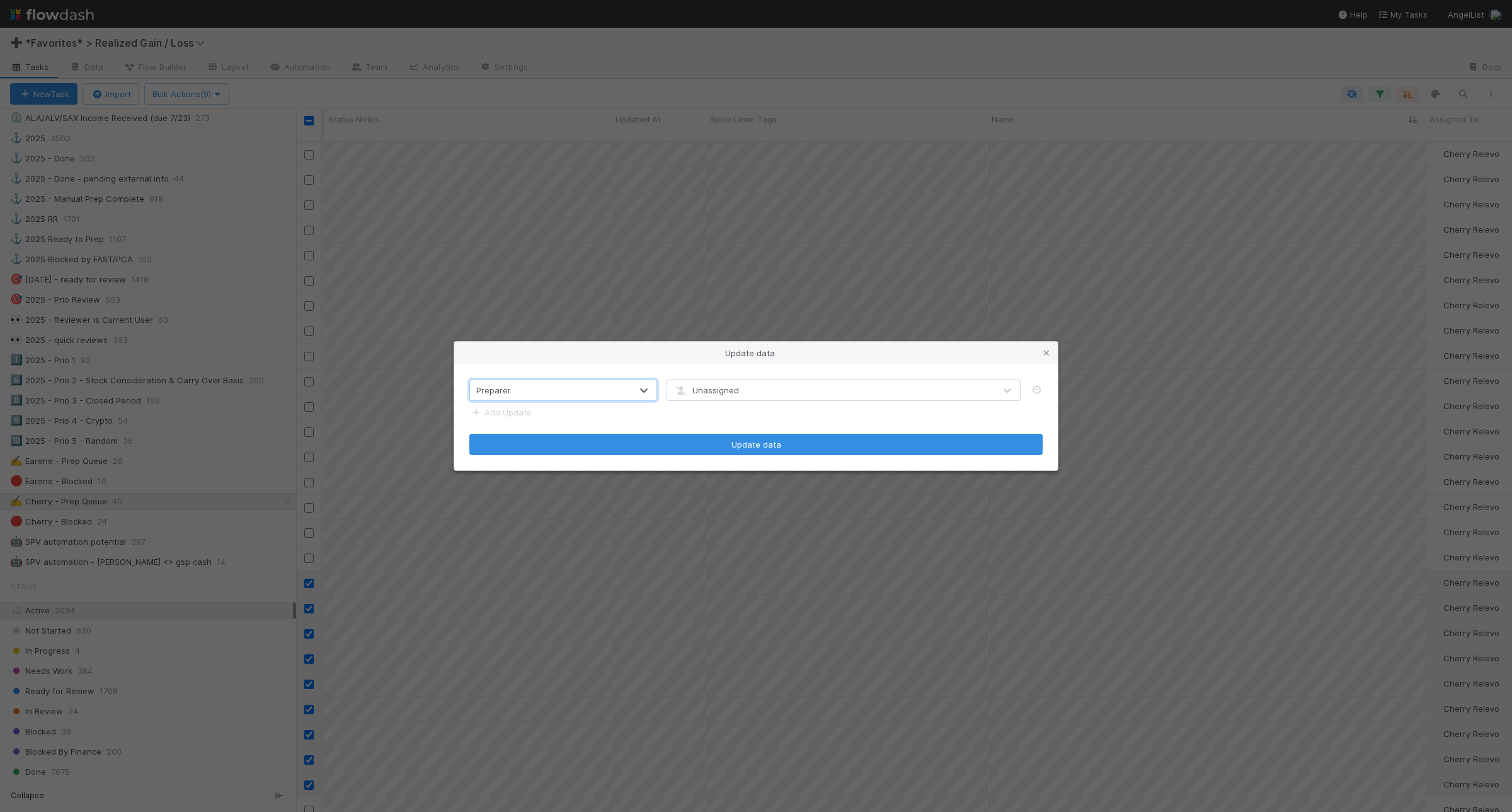
click at [725, 397] on div "Unassigned" at bounding box center [831, 390] width 328 height 20
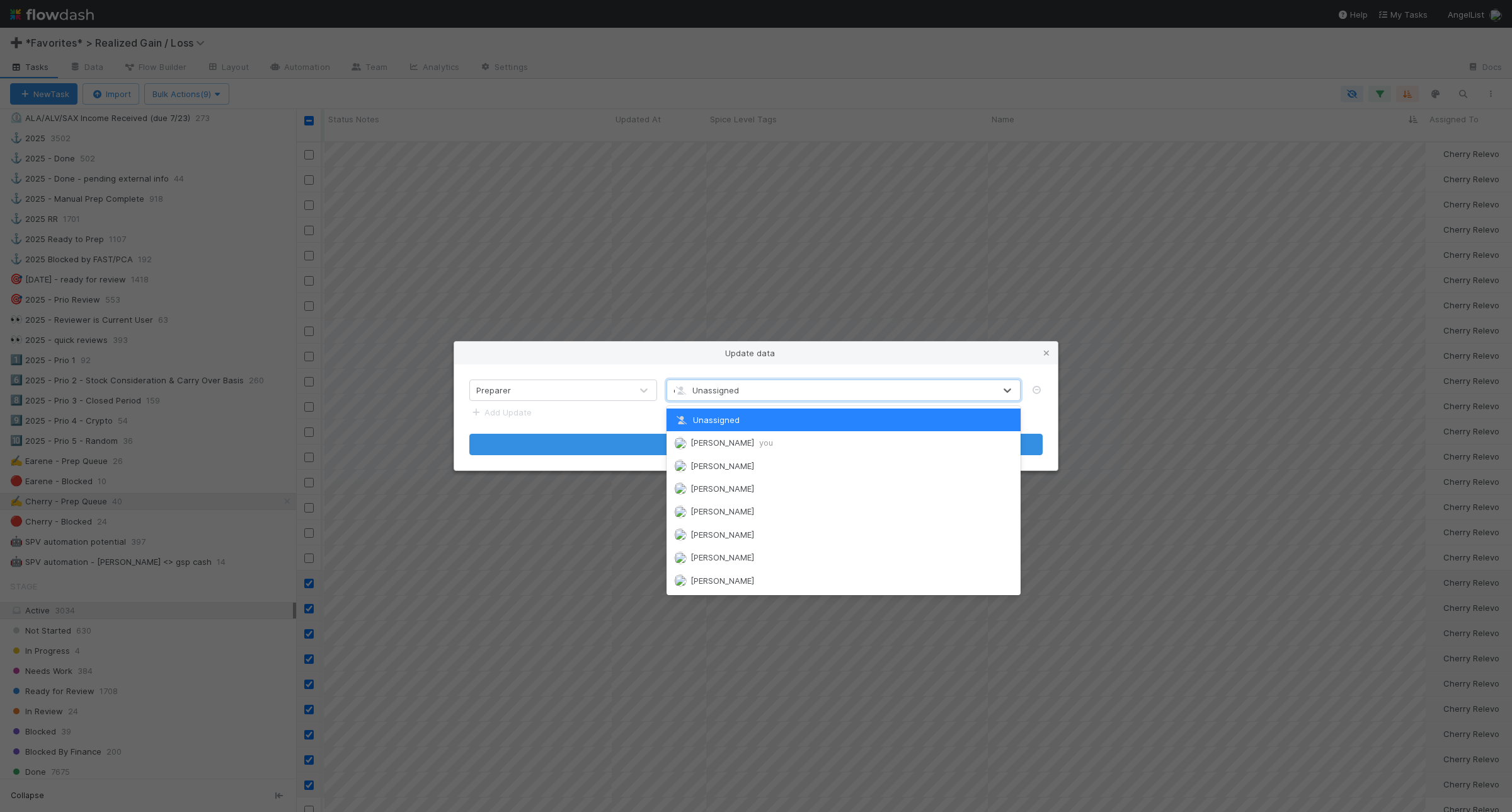
type input "ear"
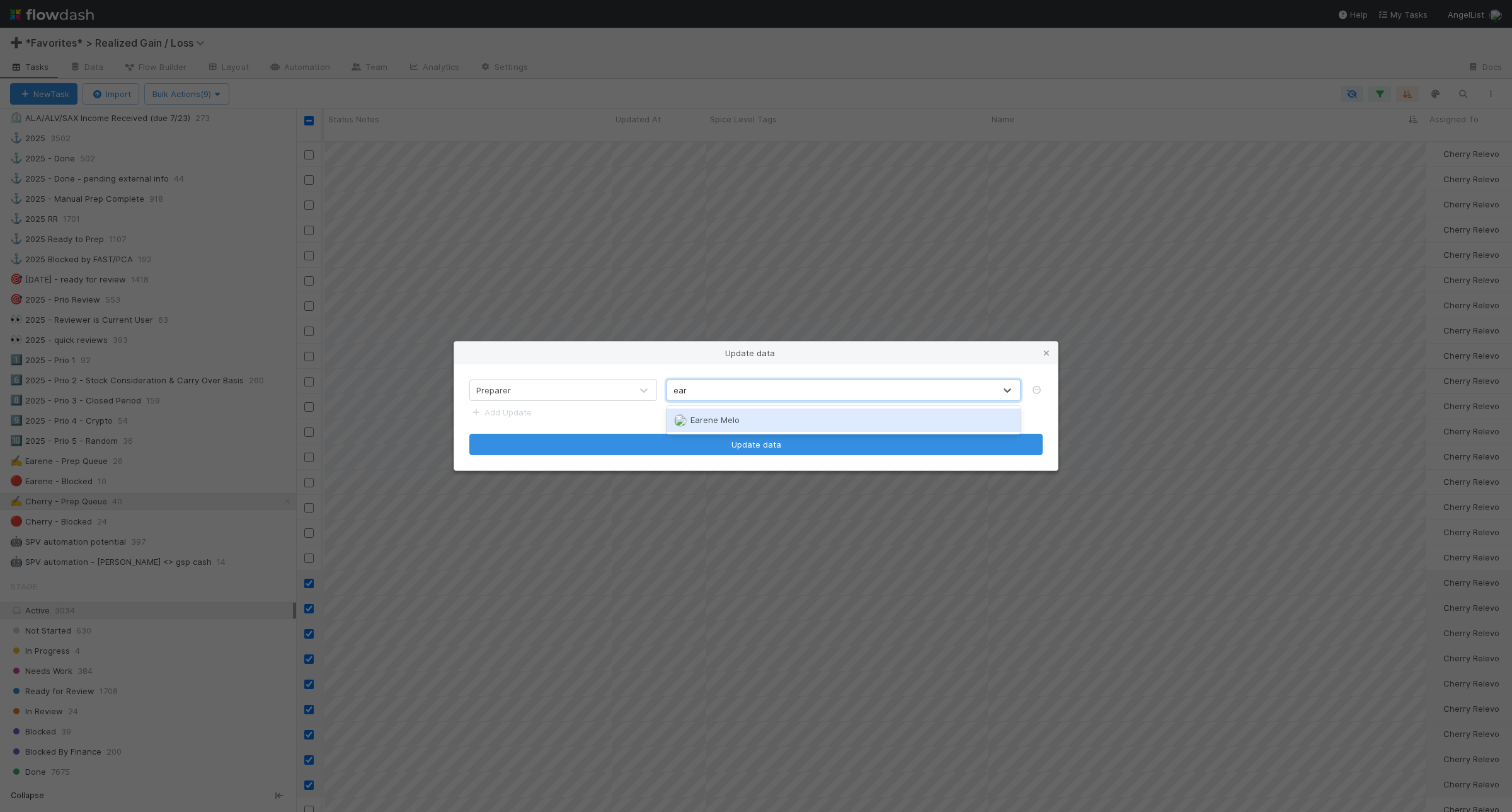
click at [729, 420] on span "Earene Melo" at bounding box center [716, 419] width 49 height 10
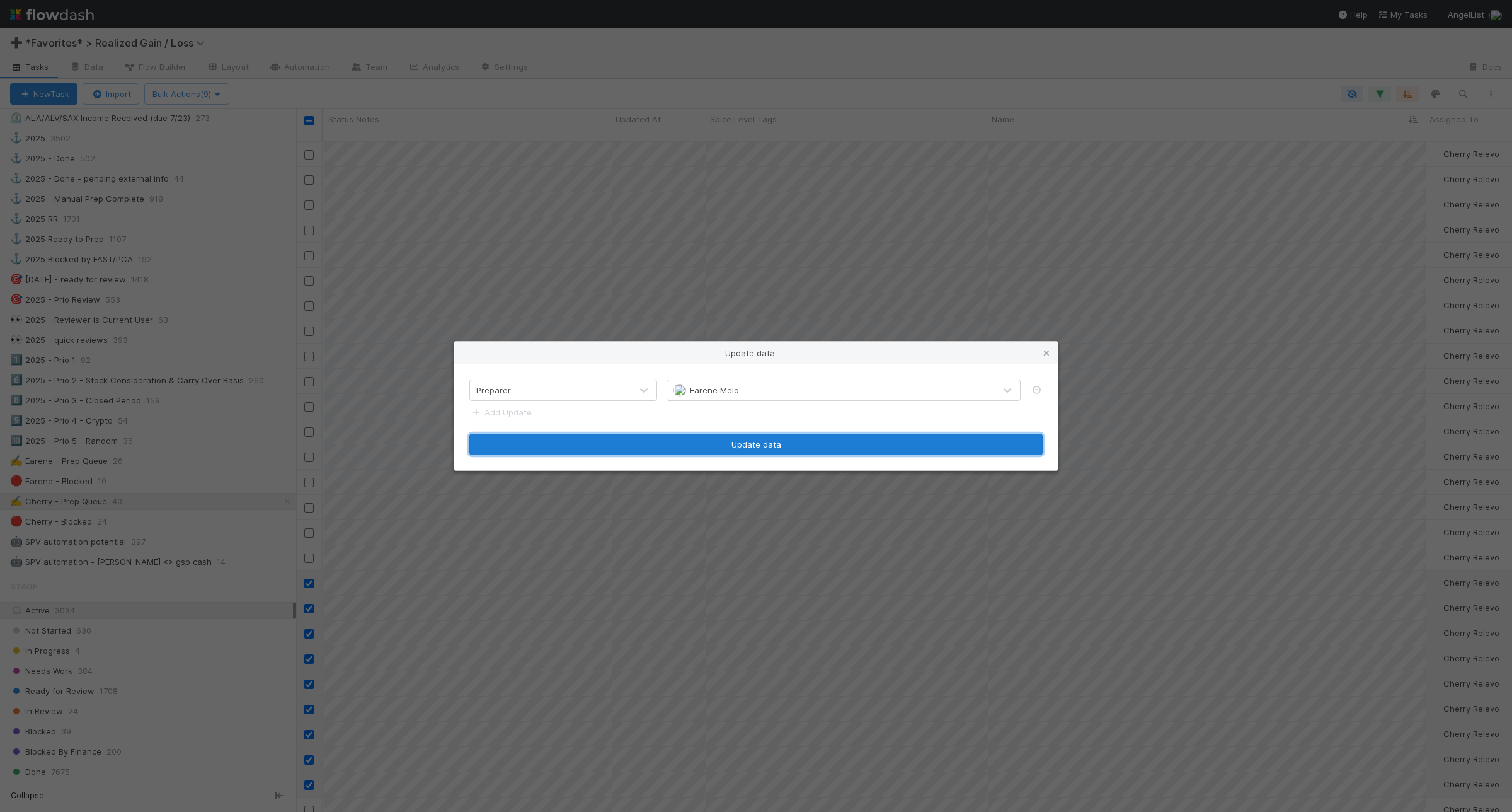
click at [814, 445] on button "Update data" at bounding box center [756, 444] width 574 height 21
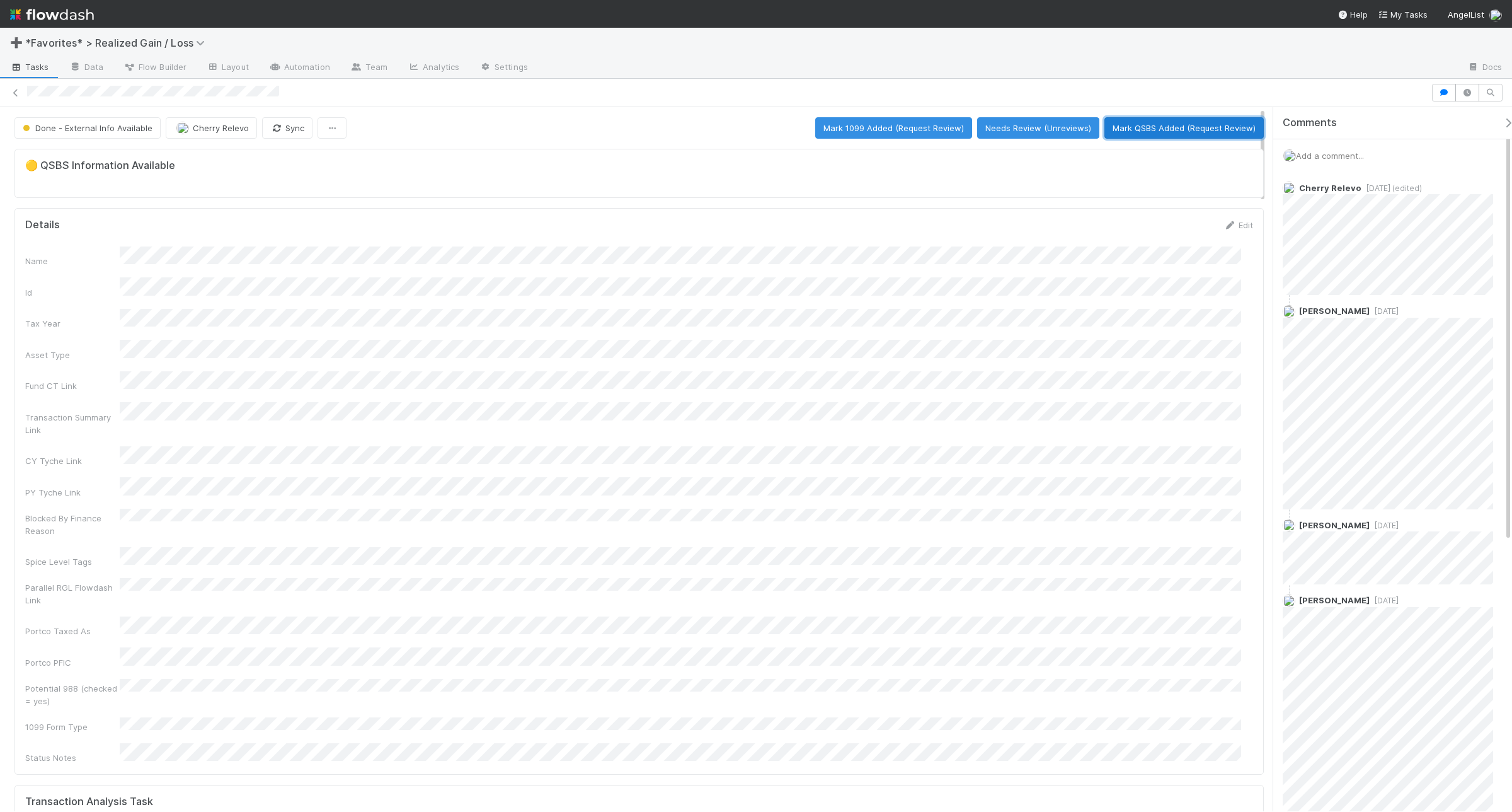
click at [1170, 130] on button "Mark QSBS Added (Request Review)" at bounding box center [1184, 128] width 159 height 21
click at [1209, 123] on button "Mark QSBS Reviewed (Done)" at bounding box center [1198, 128] width 130 height 21
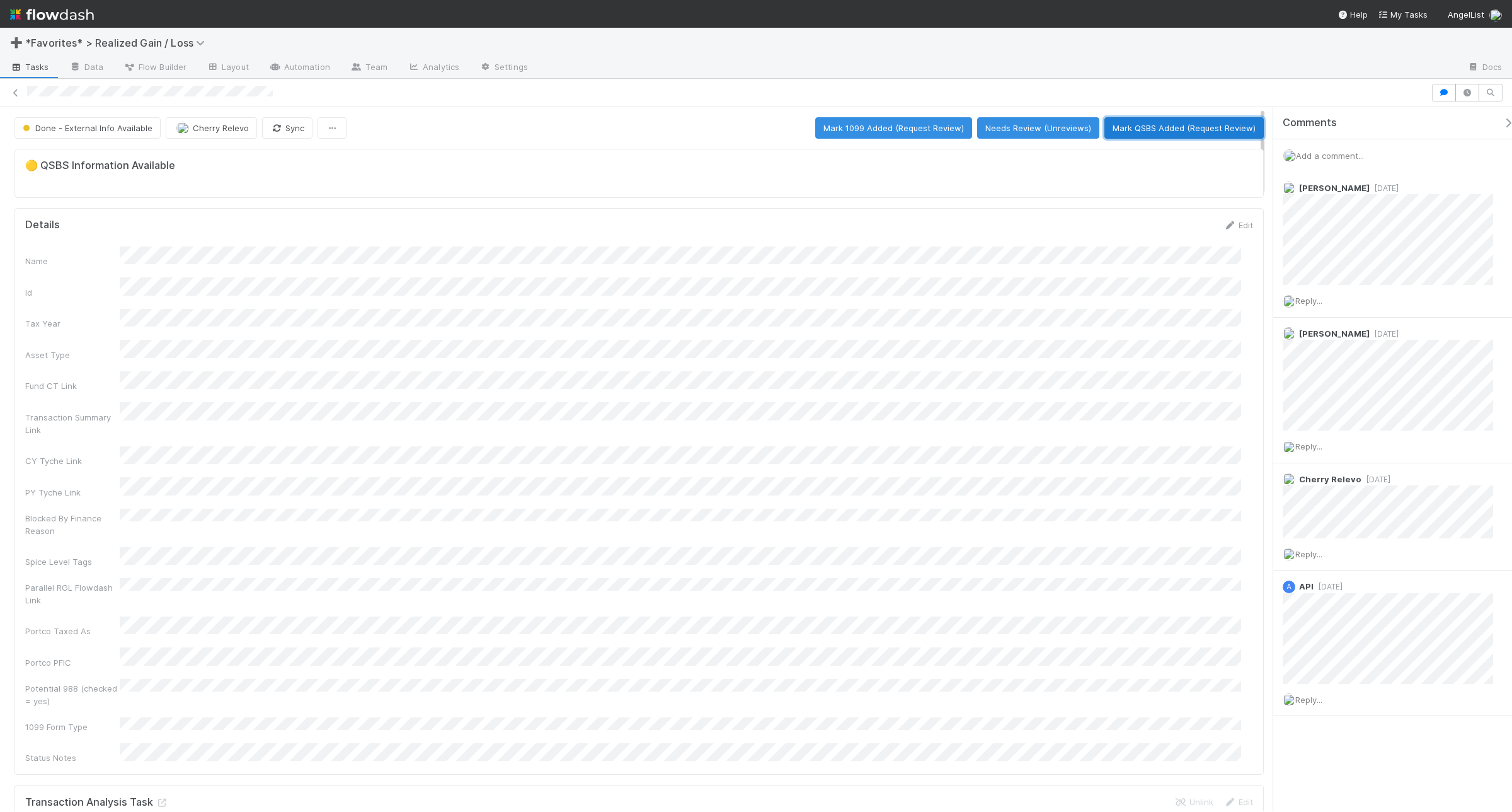
click at [1157, 132] on button "Mark QSBS Added (Request Review)" at bounding box center [1184, 128] width 159 height 21
click at [1183, 121] on button "Mark QSBS Reviewed (Done)" at bounding box center [1198, 128] width 130 height 21
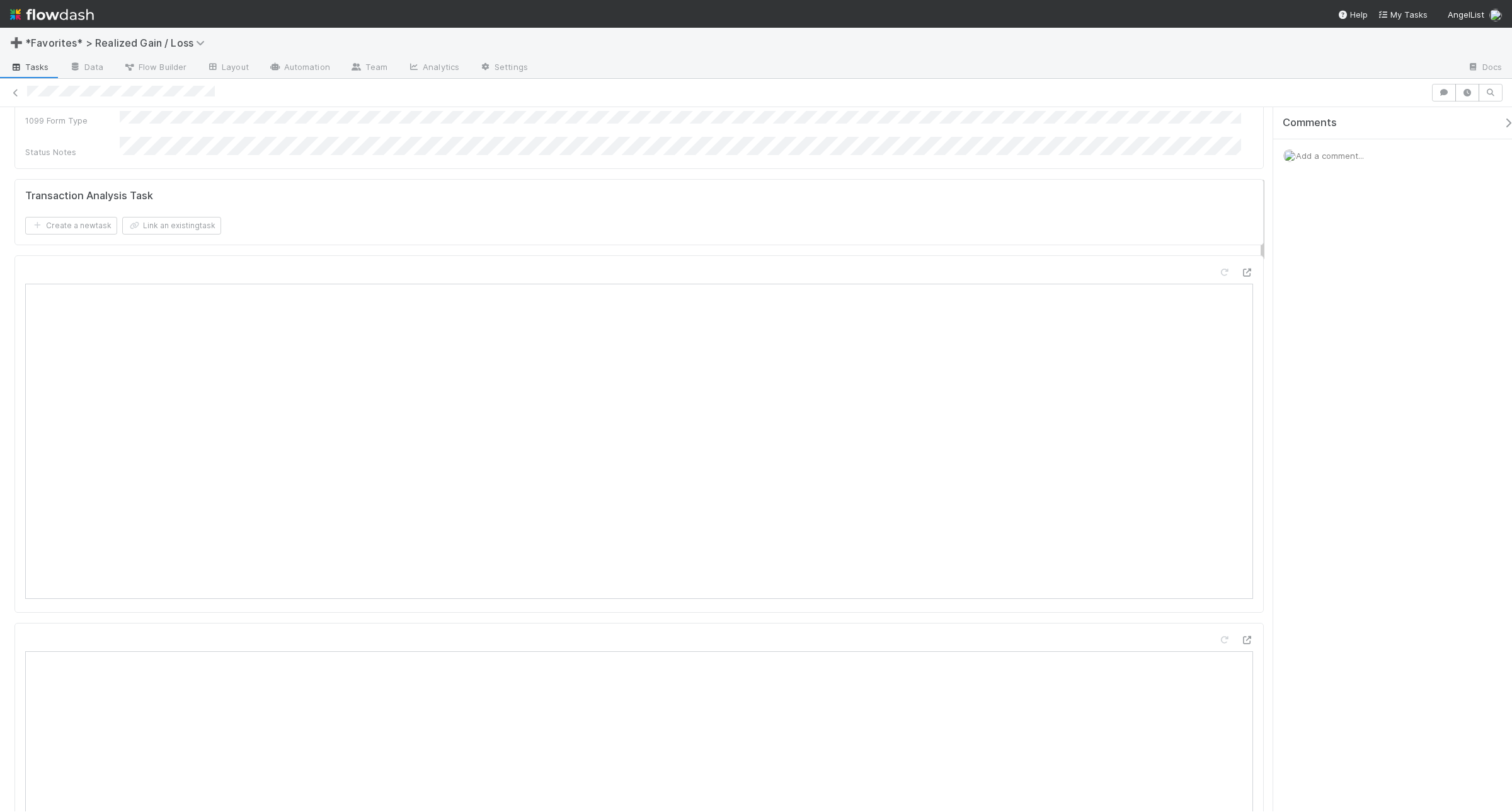
scroll to position [552, 0]
click at [1339, 152] on span "Add a comment..." at bounding box center [1330, 156] width 68 height 10
click at [1336, 347] on button "Add Comment" at bounding box center [1330, 349] width 73 height 21
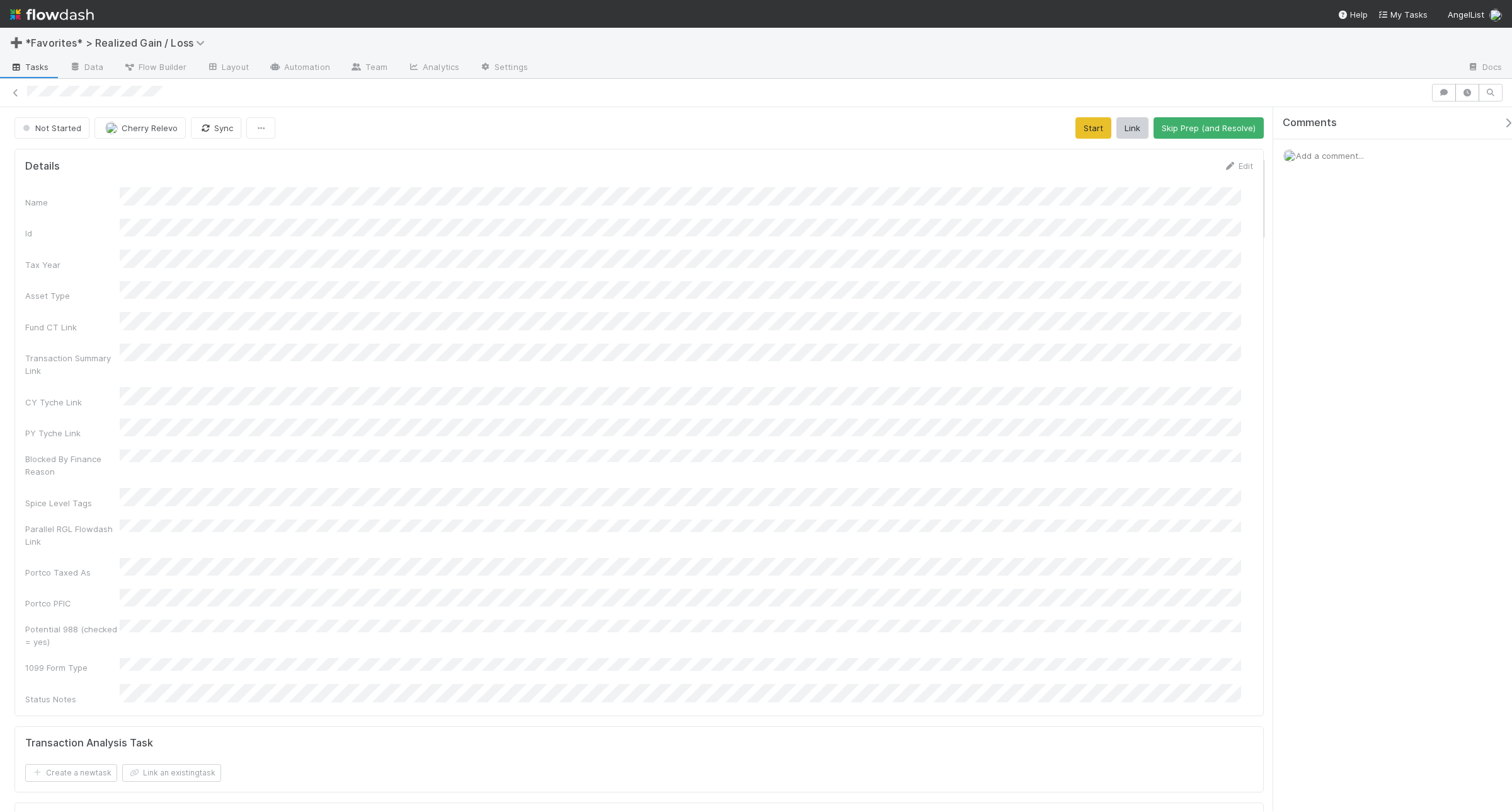
click at [1209, 159] on span "Add a comment..." at bounding box center [1330, 156] width 68 height 10
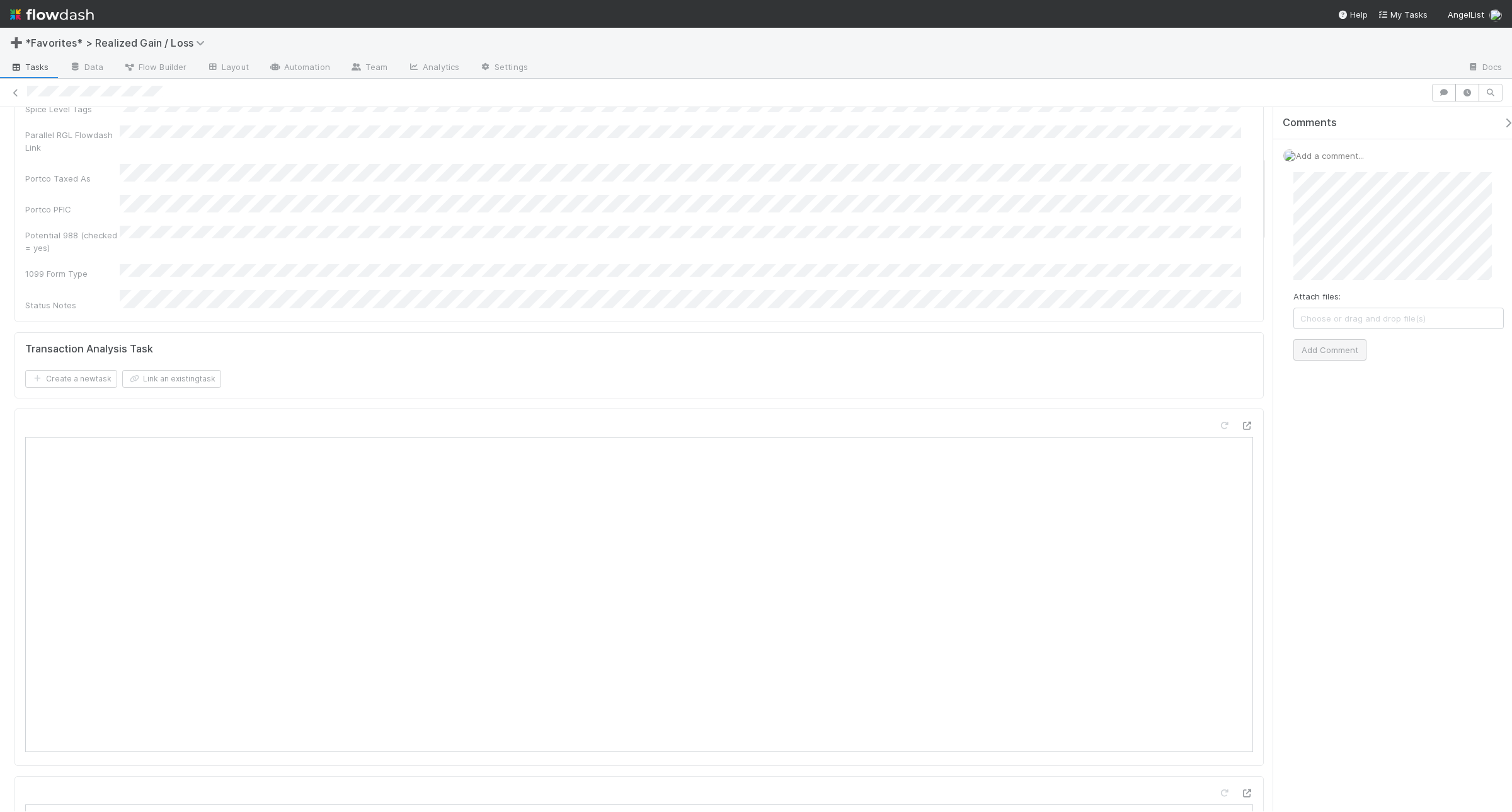
click at [1209, 351] on button "Add Comment" at bounding box center [1330, 349] width 73 height 21
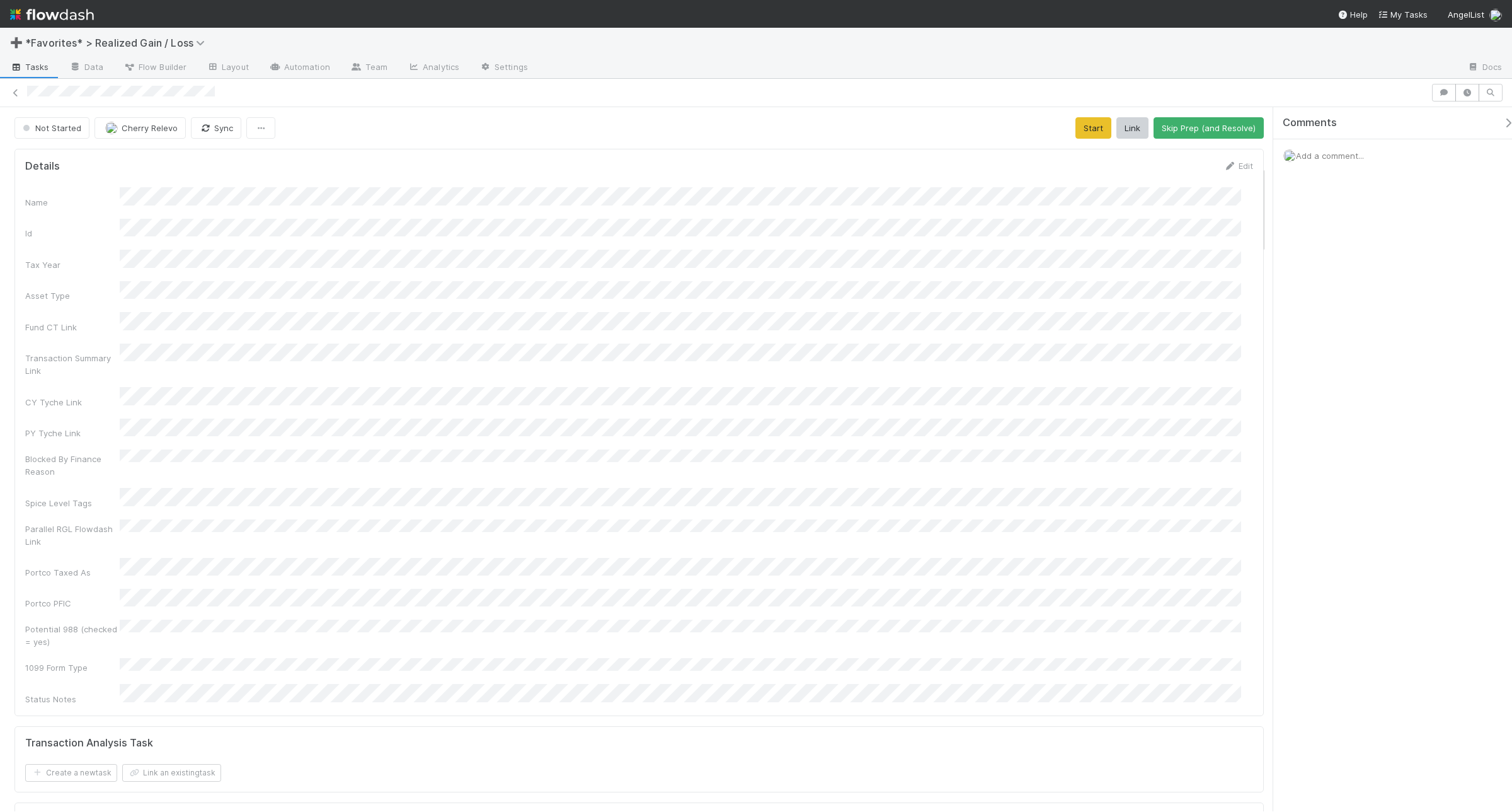
scroll to position [473, 0]
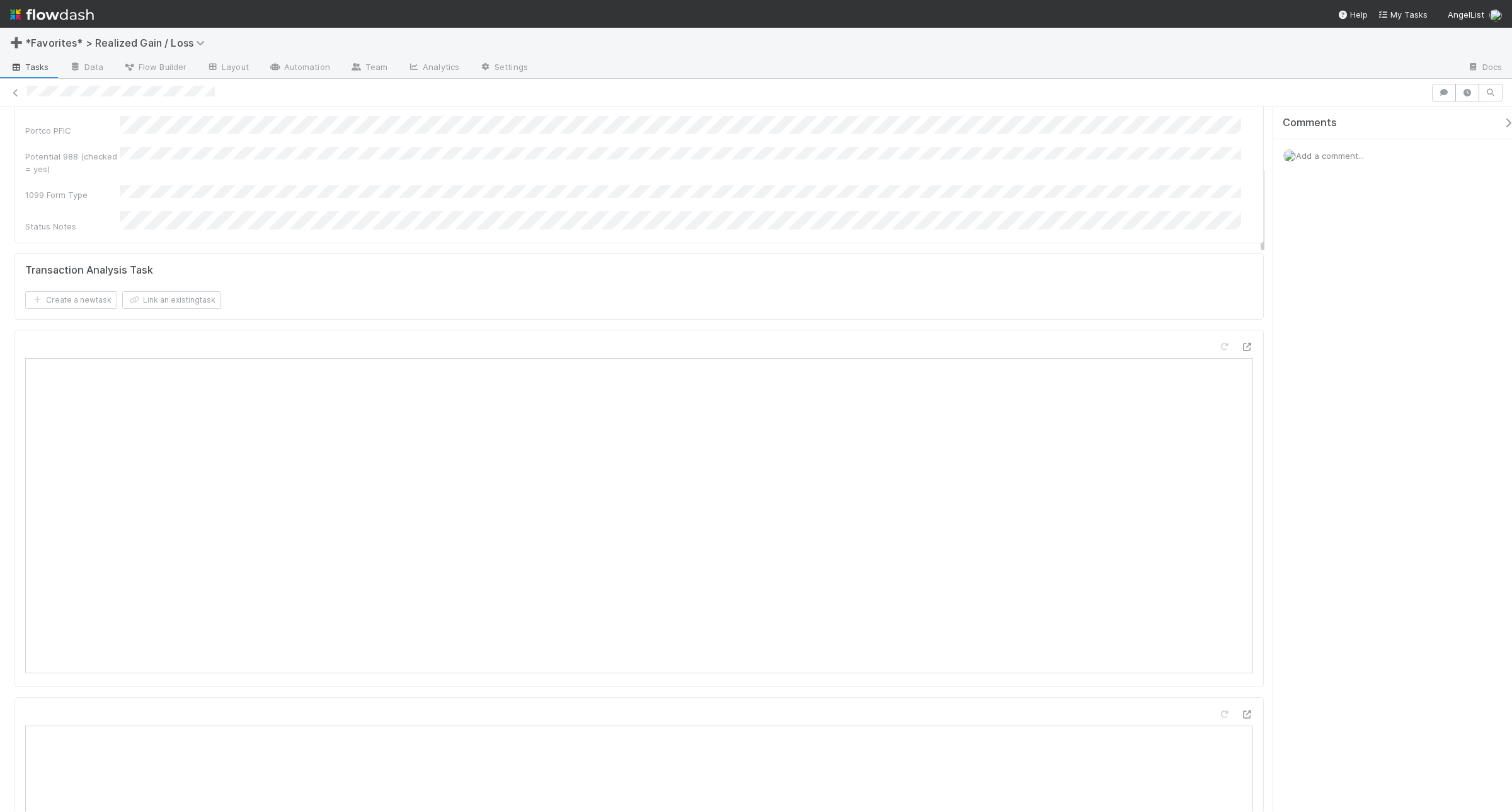
click at [1209, 156] on span "Add a comment..." at bounding box center [1330, 156] width 68 height 10
click at [1209, 353] on button "Add Comment" at bounding box center [1330, 349] width 73 height 21
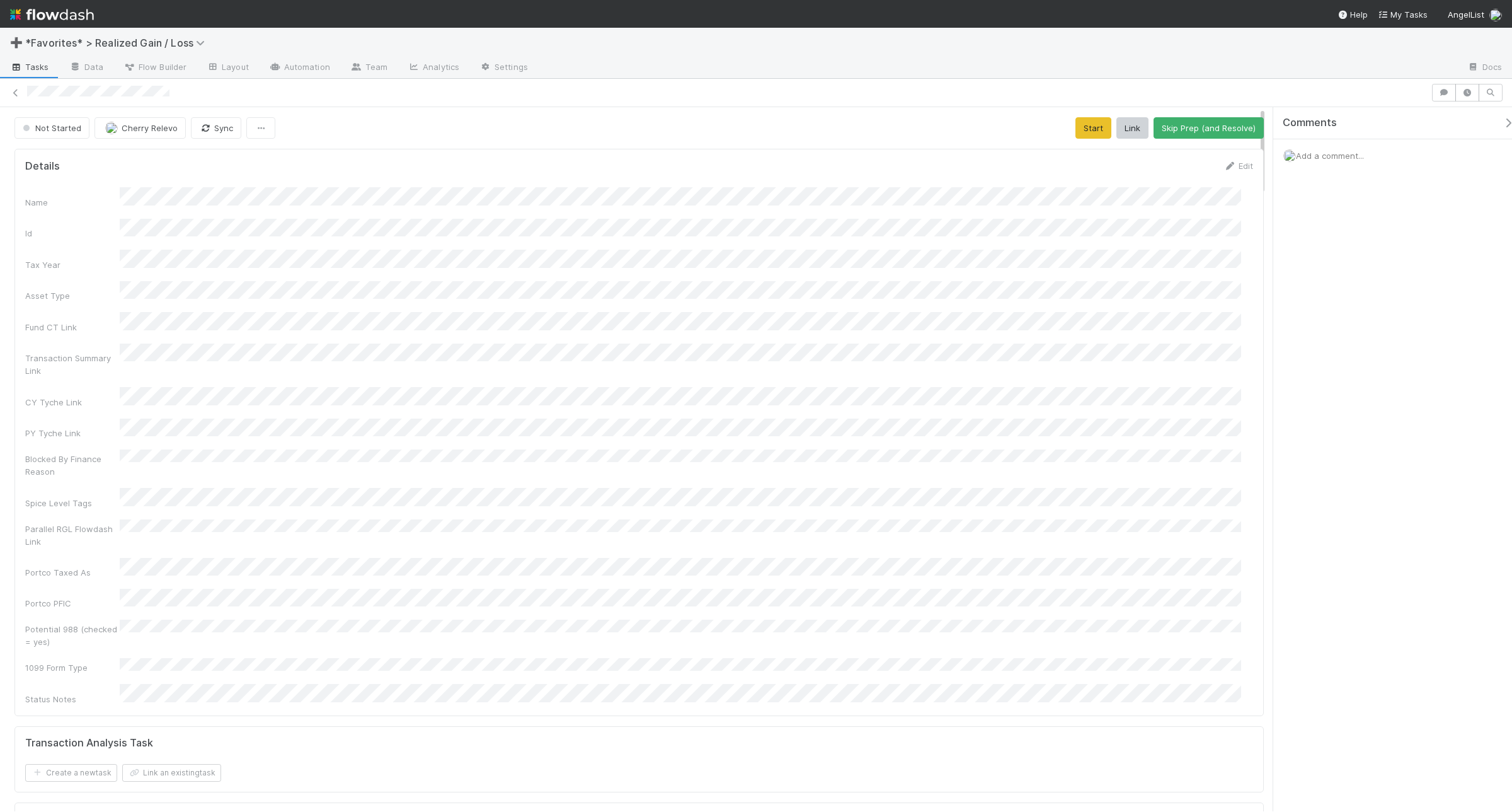
click at [1209, 153] on span "Add a comment..." at bounding box center [1330, 156] width 68 height 10
click at [1209, 353] on button "Add Comment" at bounding box center [1330, 349] width 73 height 21
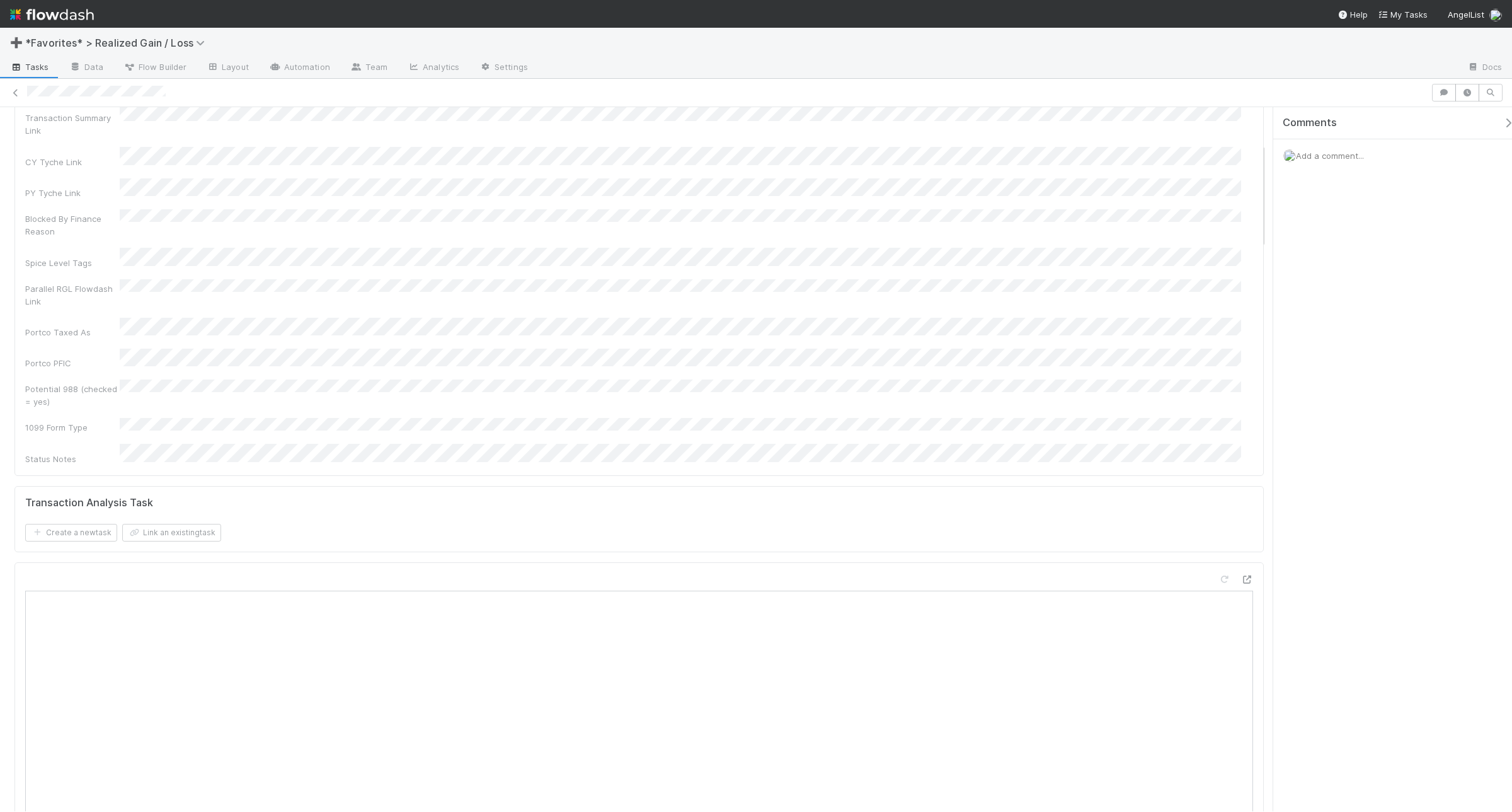
scroll to position [315, 0]
click at [1209, 158] on span "Add a comment..." at bounding box center [1330, 156] width 68 height 10
drag, startPoint x: 1330, startPoint y: 349, endPoint x: 1296, endPoint y: 327, distance: 40.5
click at [1209, 350] on button "Add Comment" at bounding box center [1330, 349] width 73 height 21
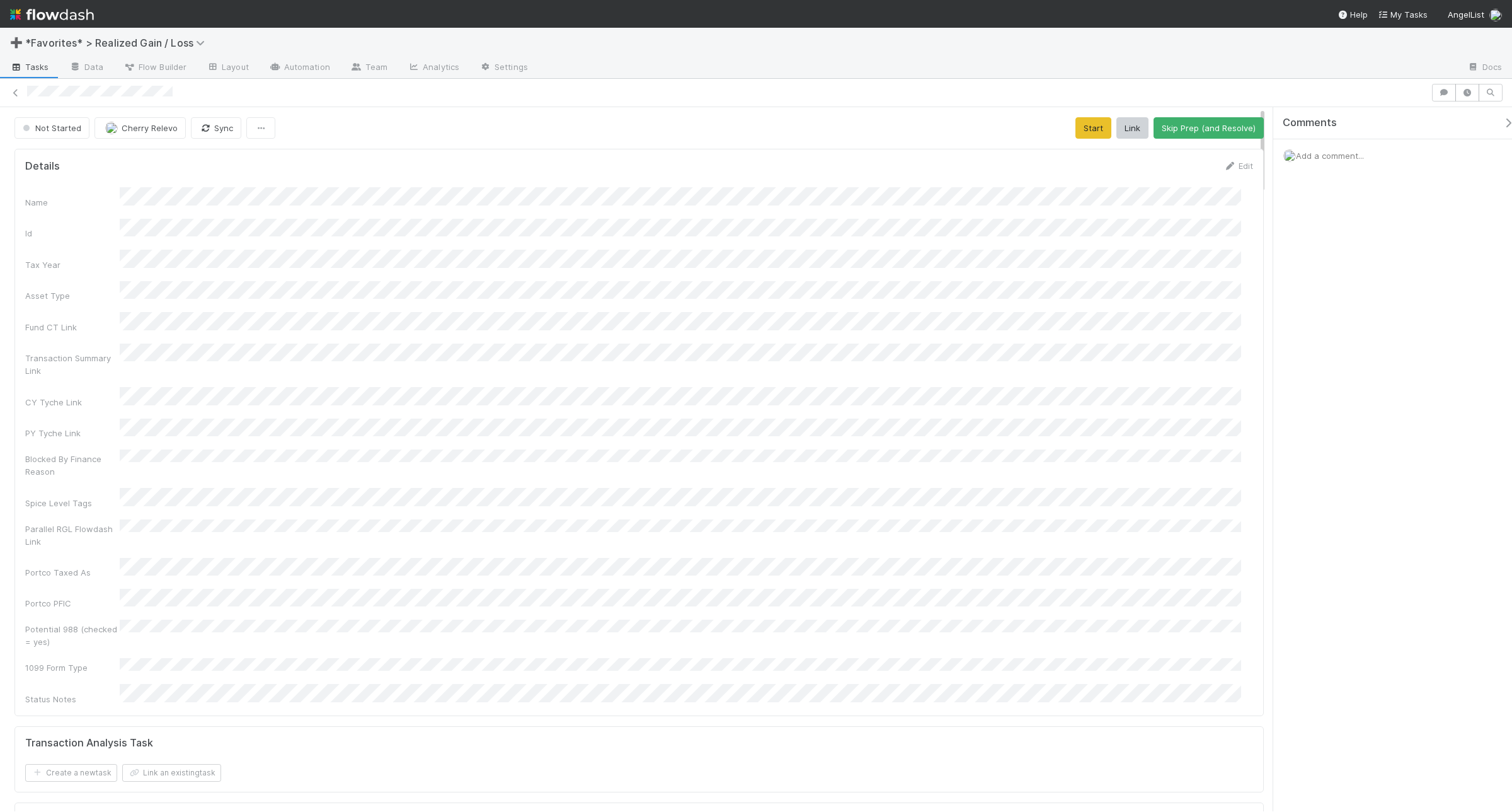
click at [1209, 153] on span "Add a comment..." at bounding box center [1330, 156] width 68 height 10
click at [1209, 361] on div "Attach files: Choose or drag and drop file(s) Add Comment" at bounding box center [1399, 266] width 231 height 209
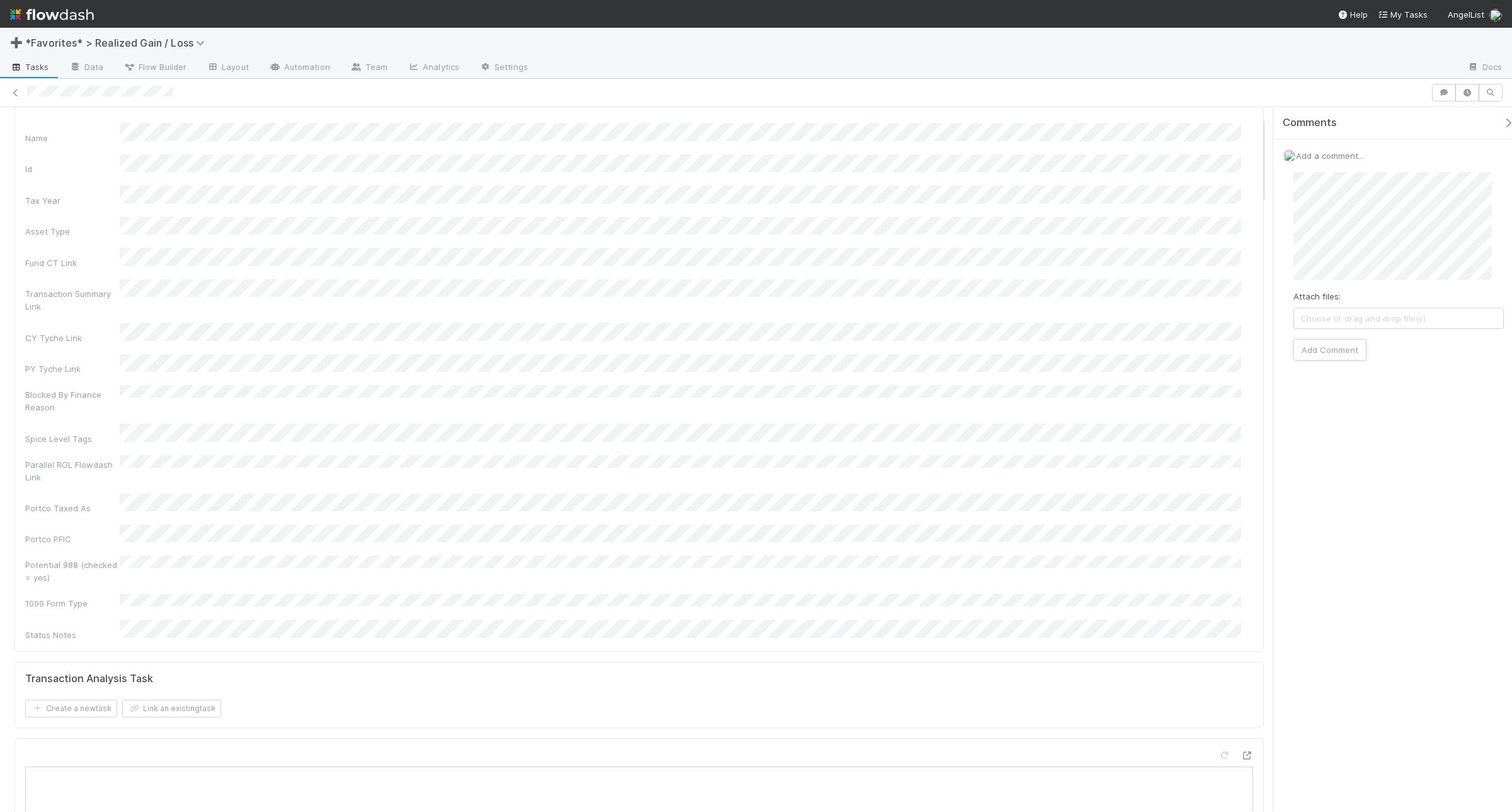
scroll to position [79, 0]
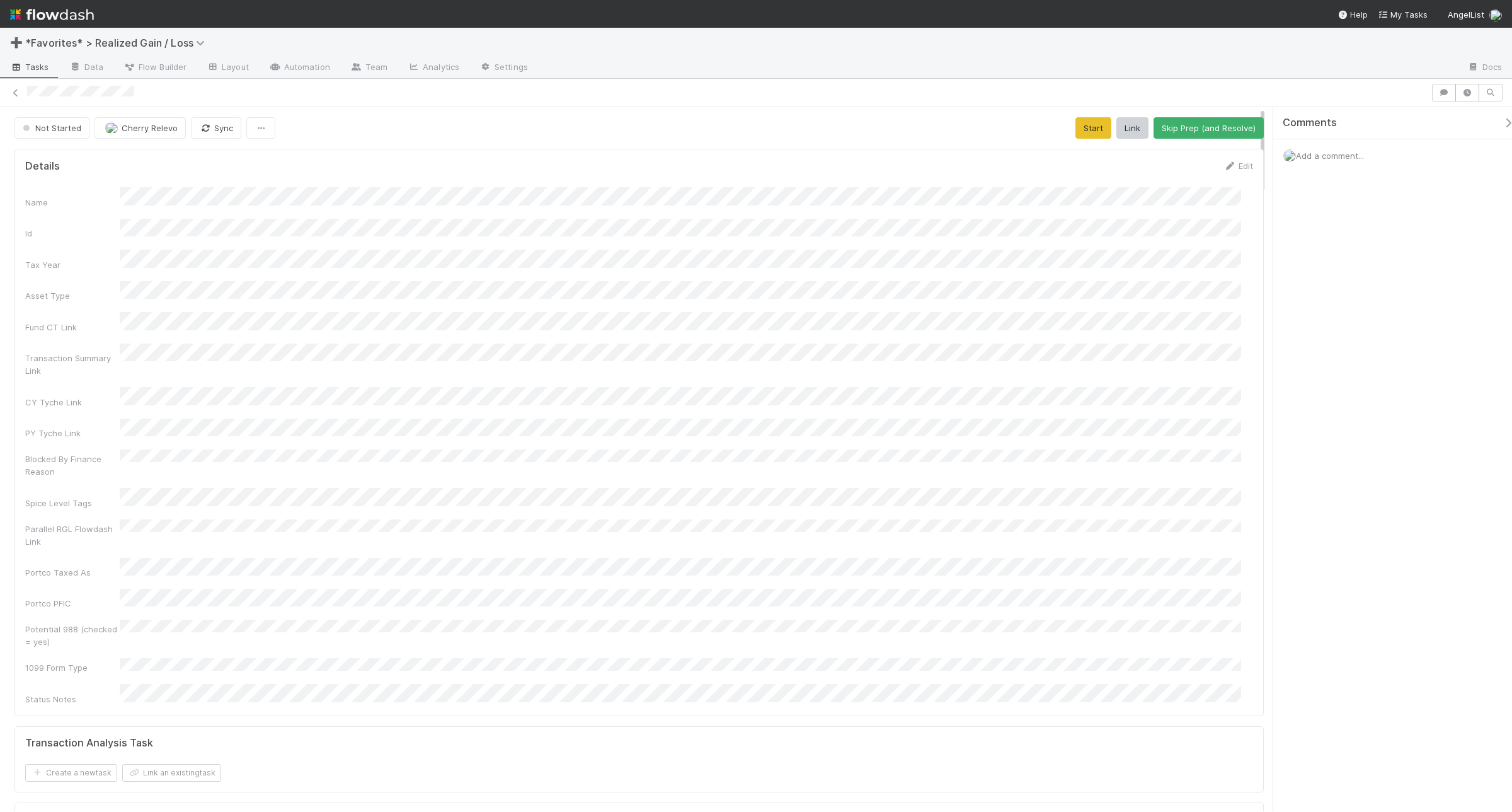
click at [1209, 159] on span "Add a comment..." at bounding box center [1330, 156] width 68 height 10
click at [1209, 347] on button "Add Comment" at bounding box center [1330, 349] width 73 height 21
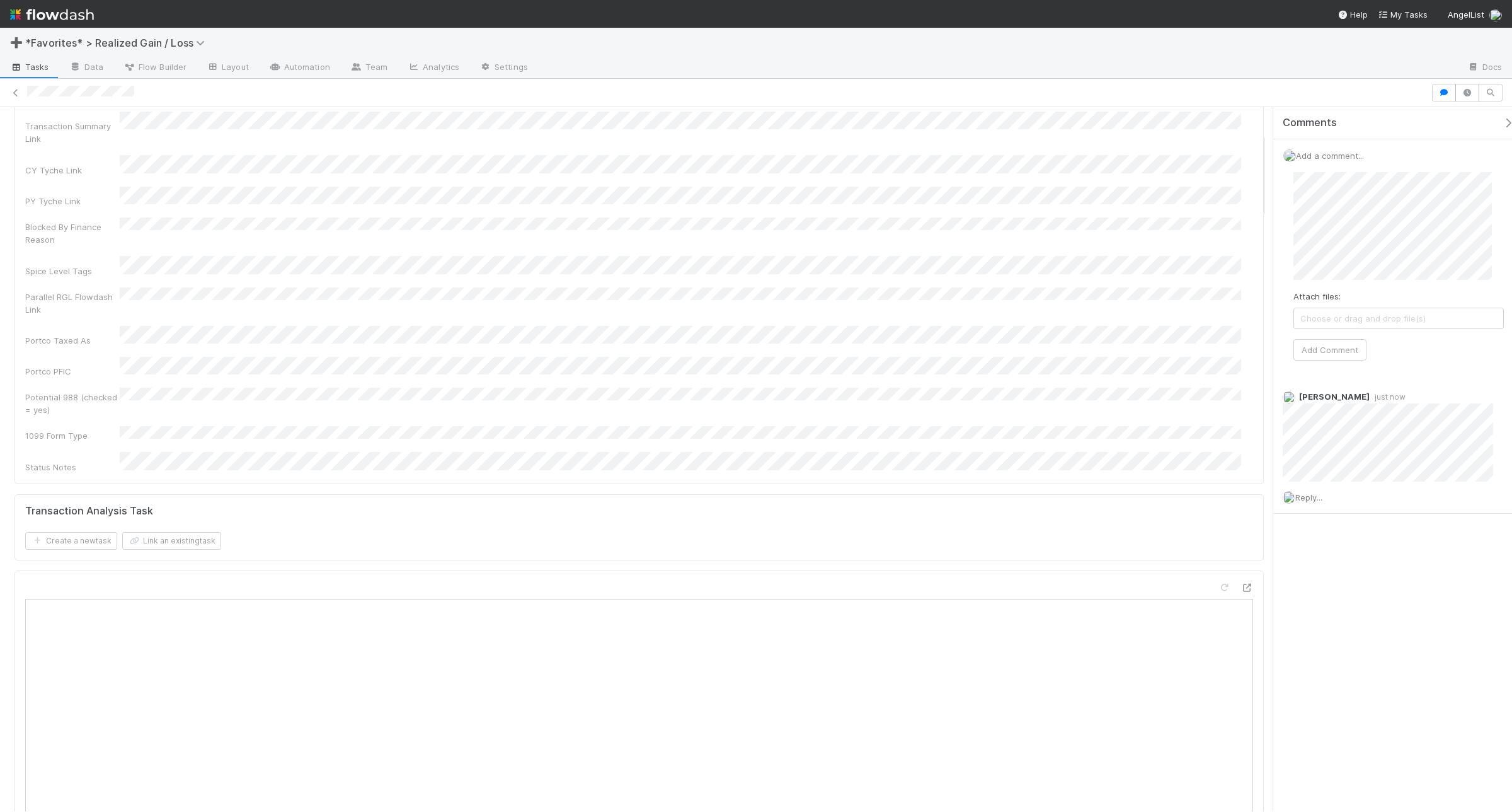
scroll to position [236, 0]
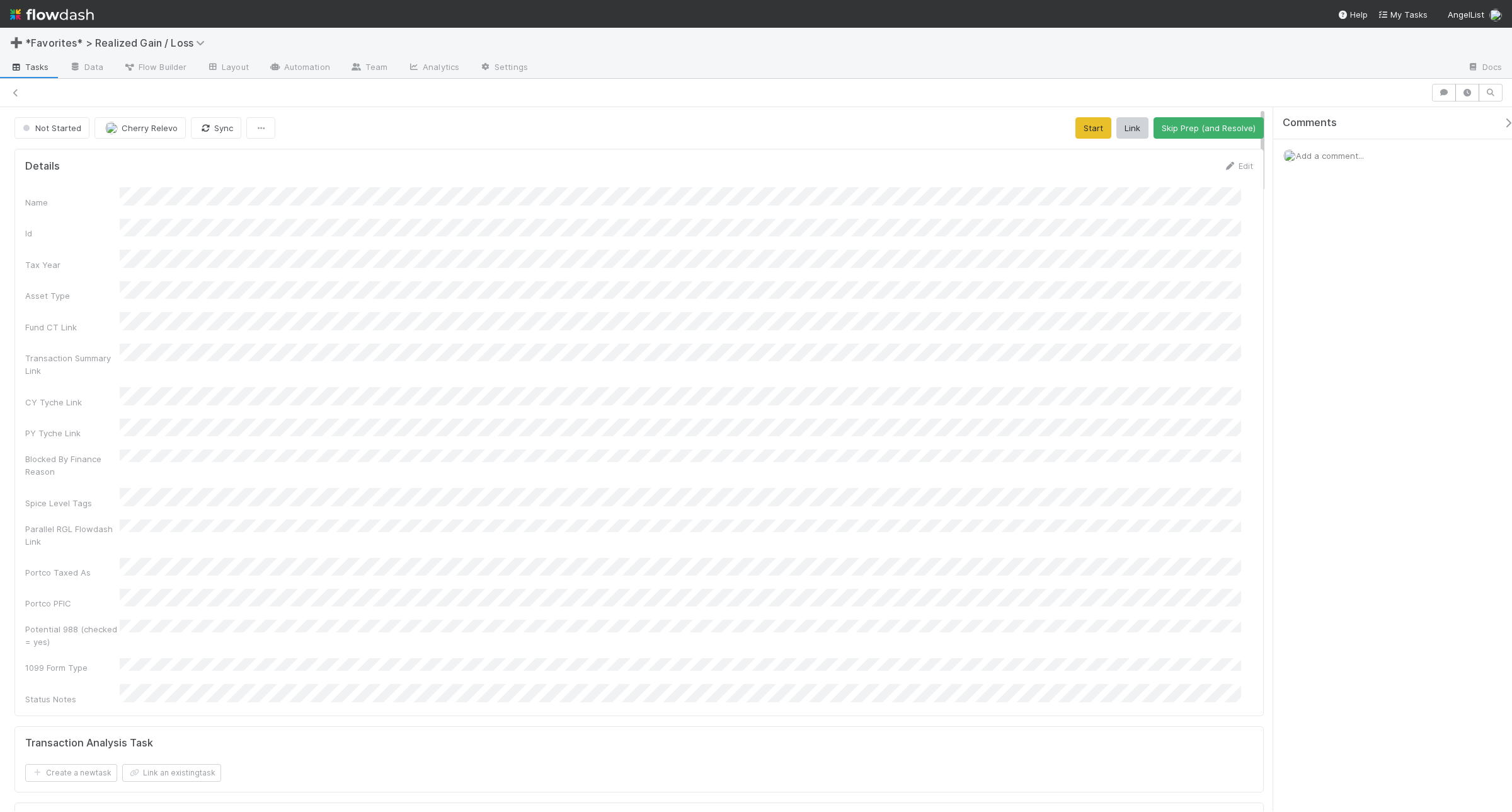
click at [1209, 156] on span "Add a comment..." at bounding box center [1330, 156] width 68 height 10
click at [1209, 360] on button "Add Comment" at bounding box center [1330, 349] width 73 height 21
click at [1209, 155] on span "Add a comment..." at bounding box center [1330, 156] width 68 height 10
click at [1209, 348] on button "Add Comment" at bounding box center [1330, 349] width 73 height 21
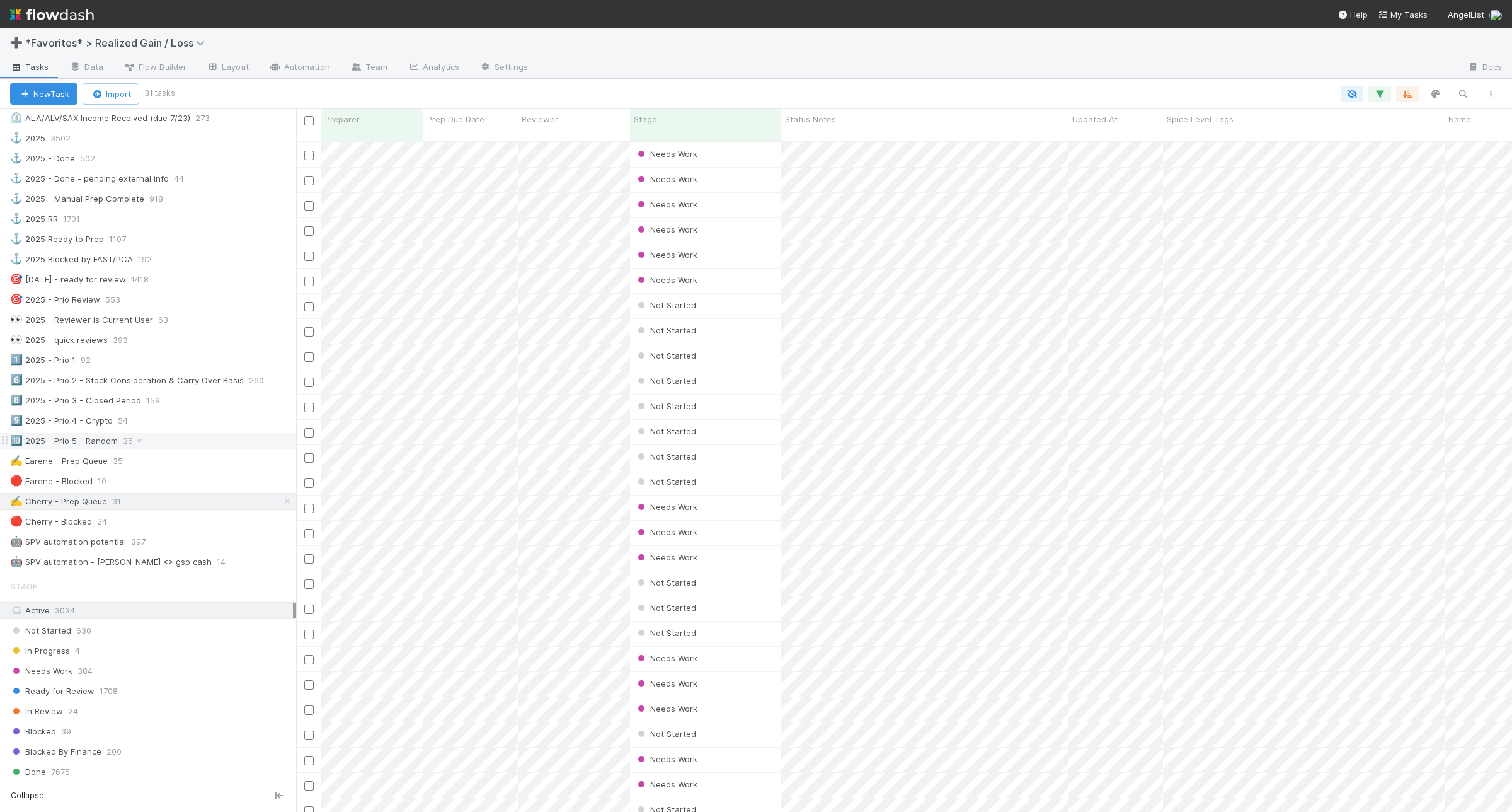
scroll to position [315, 0]
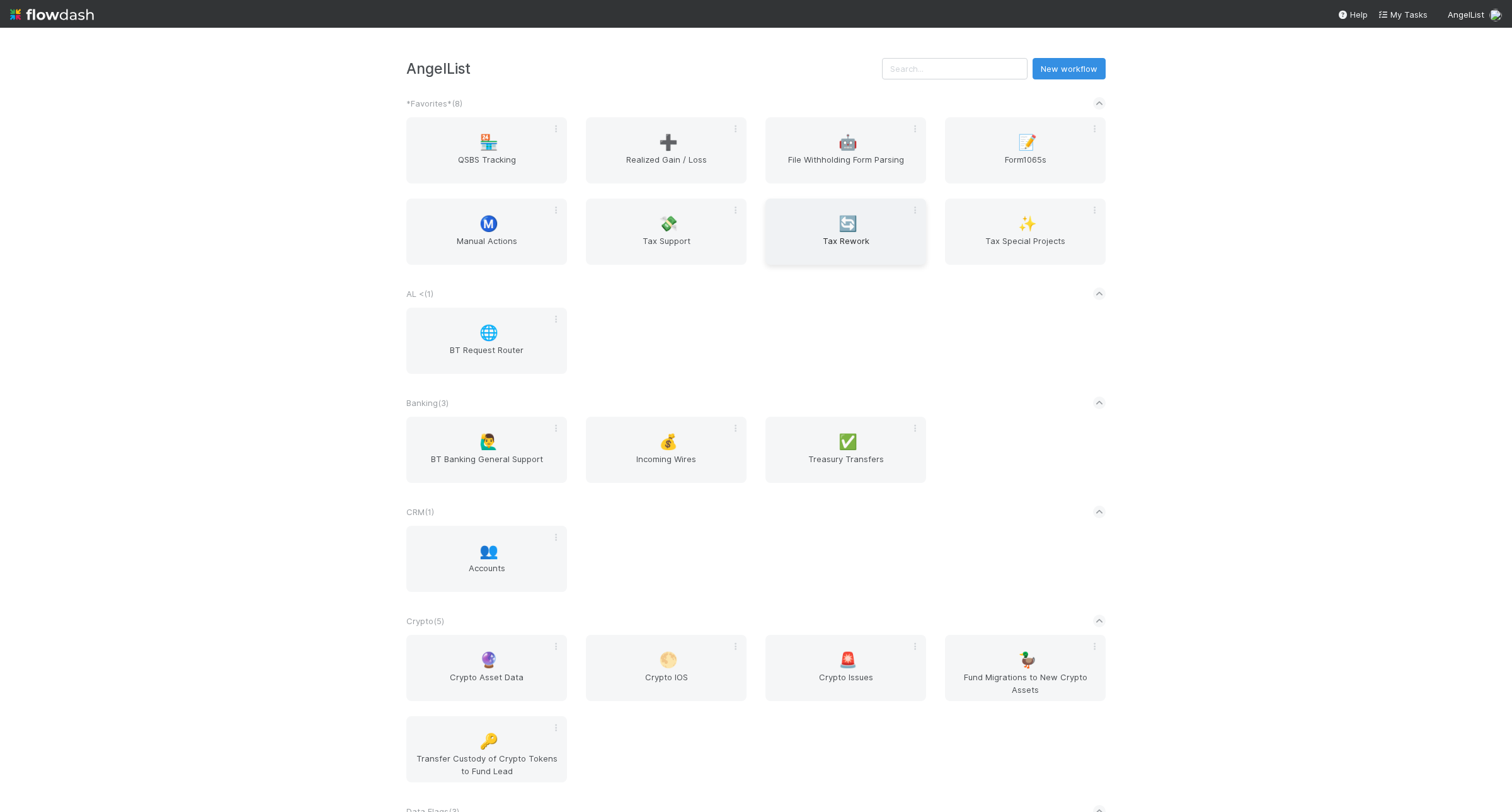
click at [870, 229] on div "🔄 Tax Rework" at bounding box center [846, 231] width 161 height 66
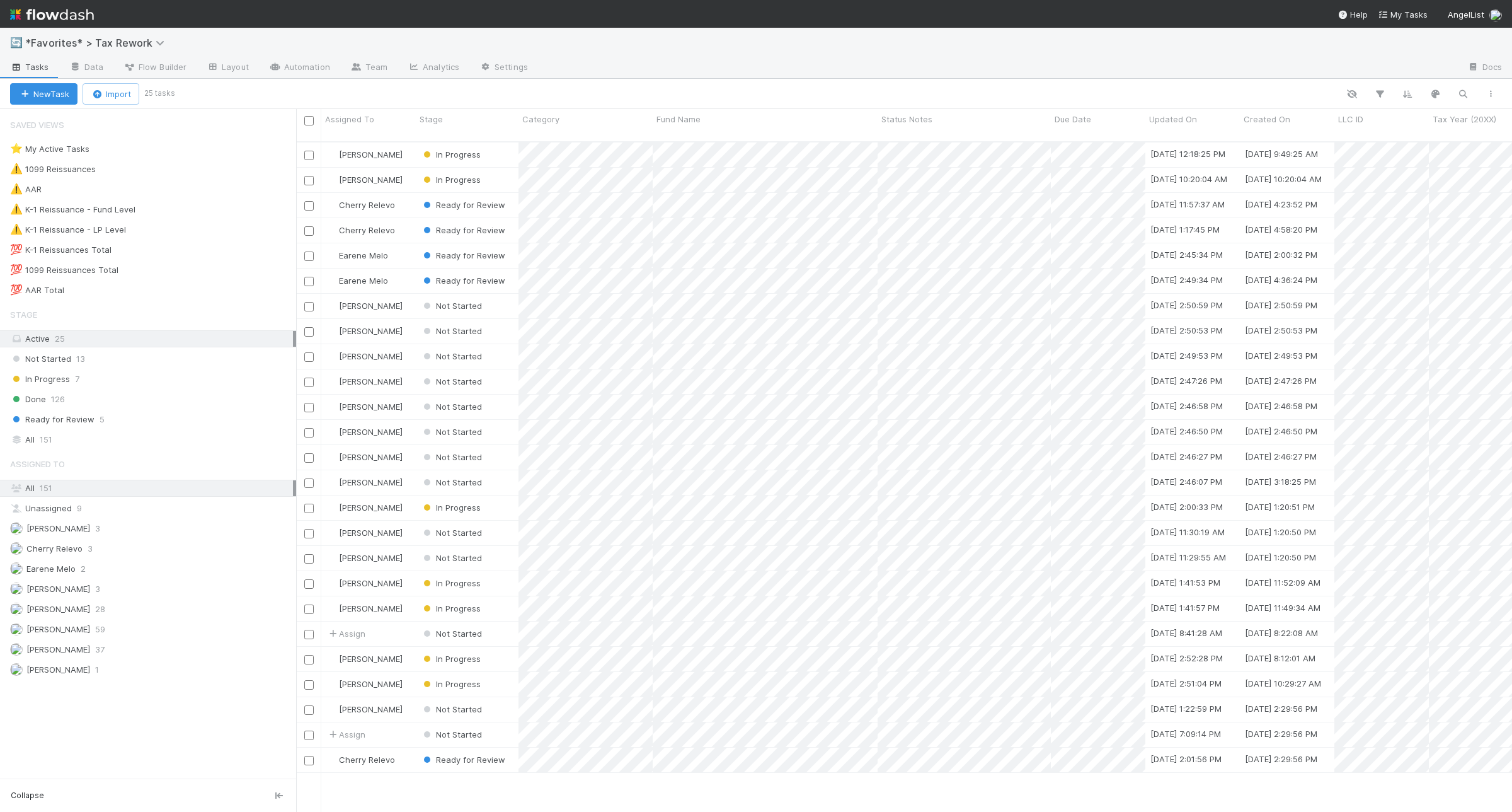
scroll to position [669, 1204]
click at [265, 216] on div "⚠️ K-1 Reissuance - Fund Level 3" at bounding box center [153, 209] width 286 height 16
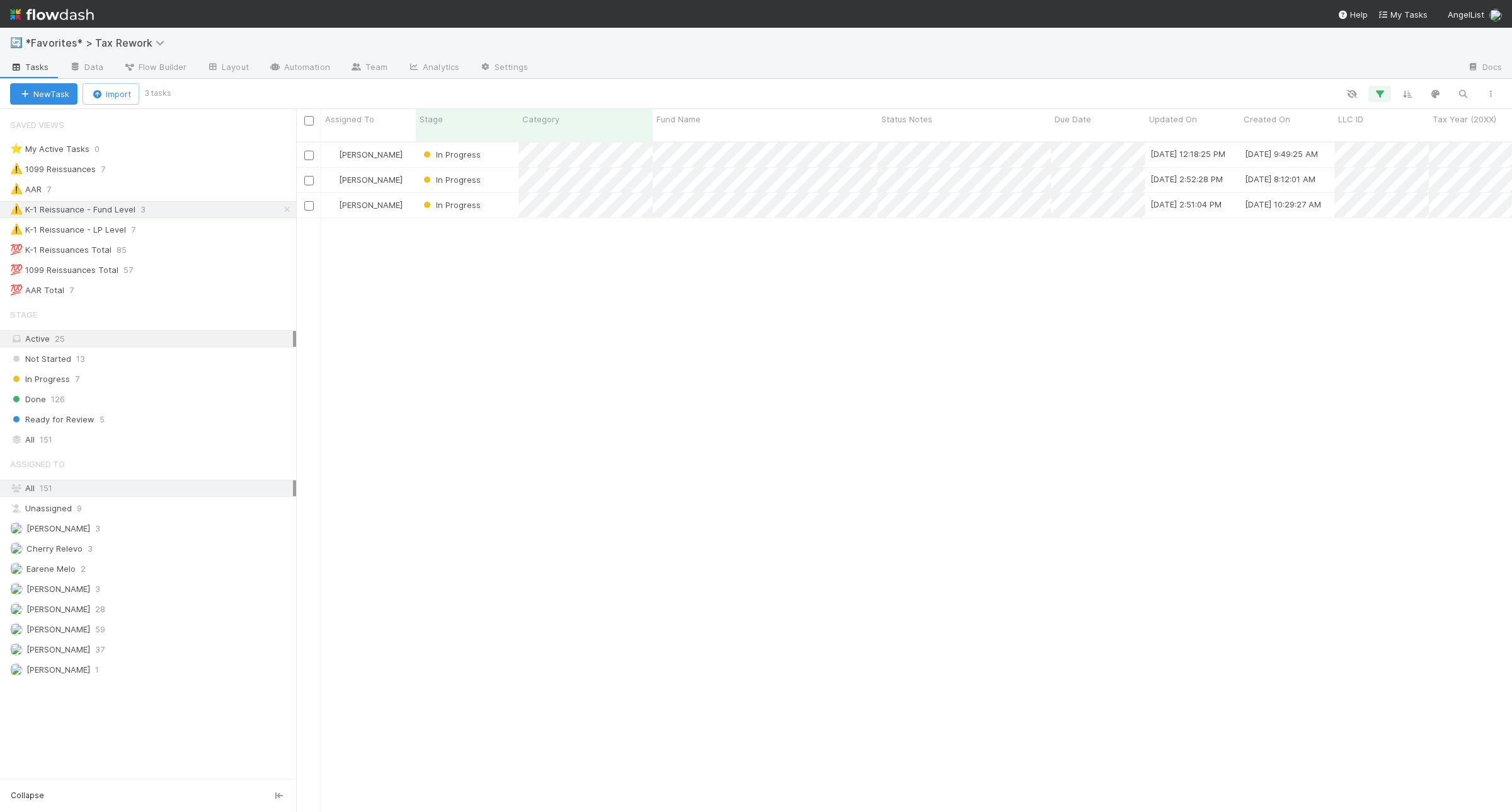
scroll to position [669, 1204]
click at [191, 237] on div "⚠️ K-1 Reissuance - LP Level 7" at bounding box center [153, 229] width 286 height 16
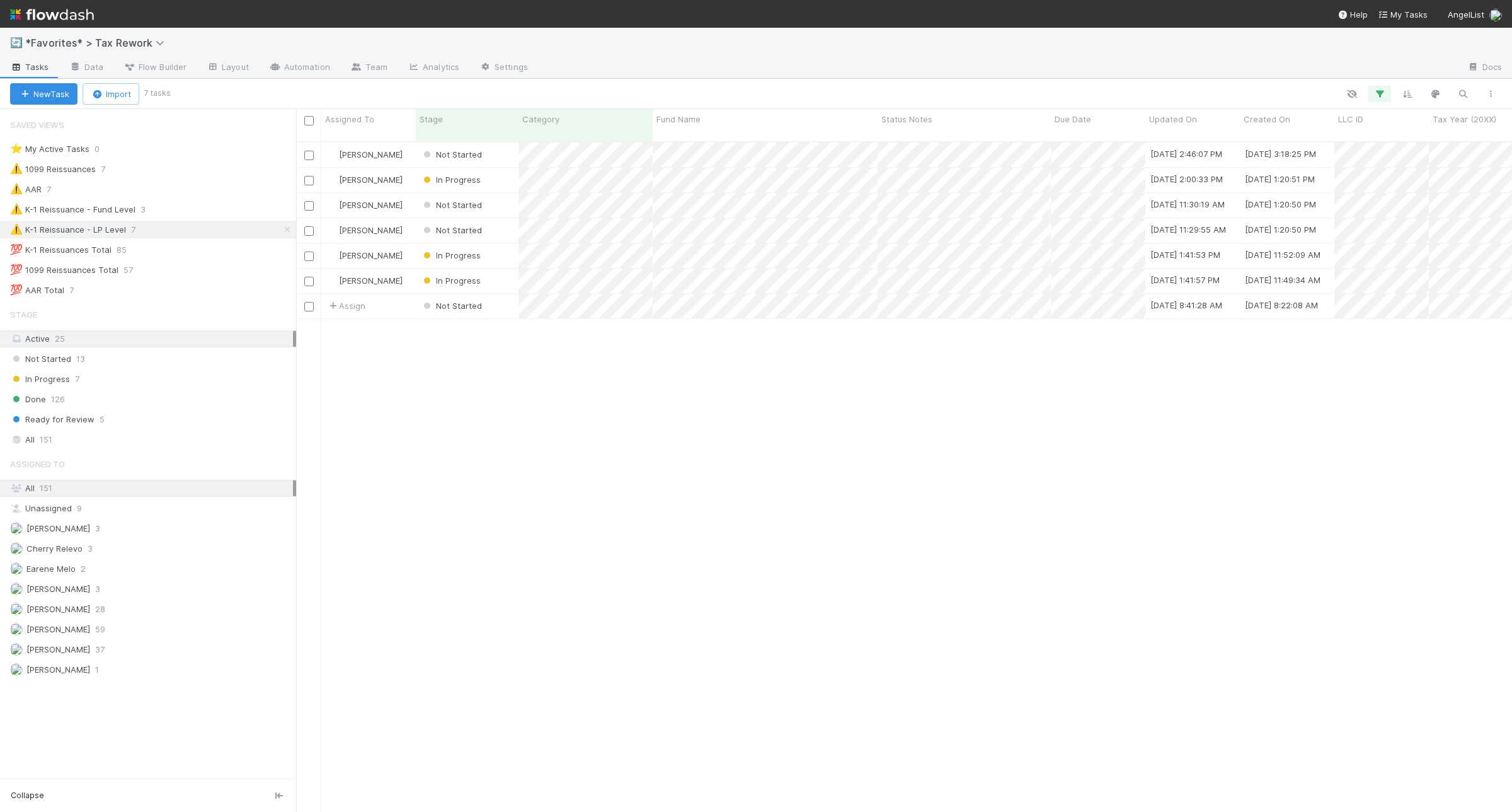
scroll to position [669, 1204]
click at [914, 345] on div at bounding box center [756, 406] width 1512 height 812
click at [927, 347] on div at bounding box center [756, 406] width 1512 height 812
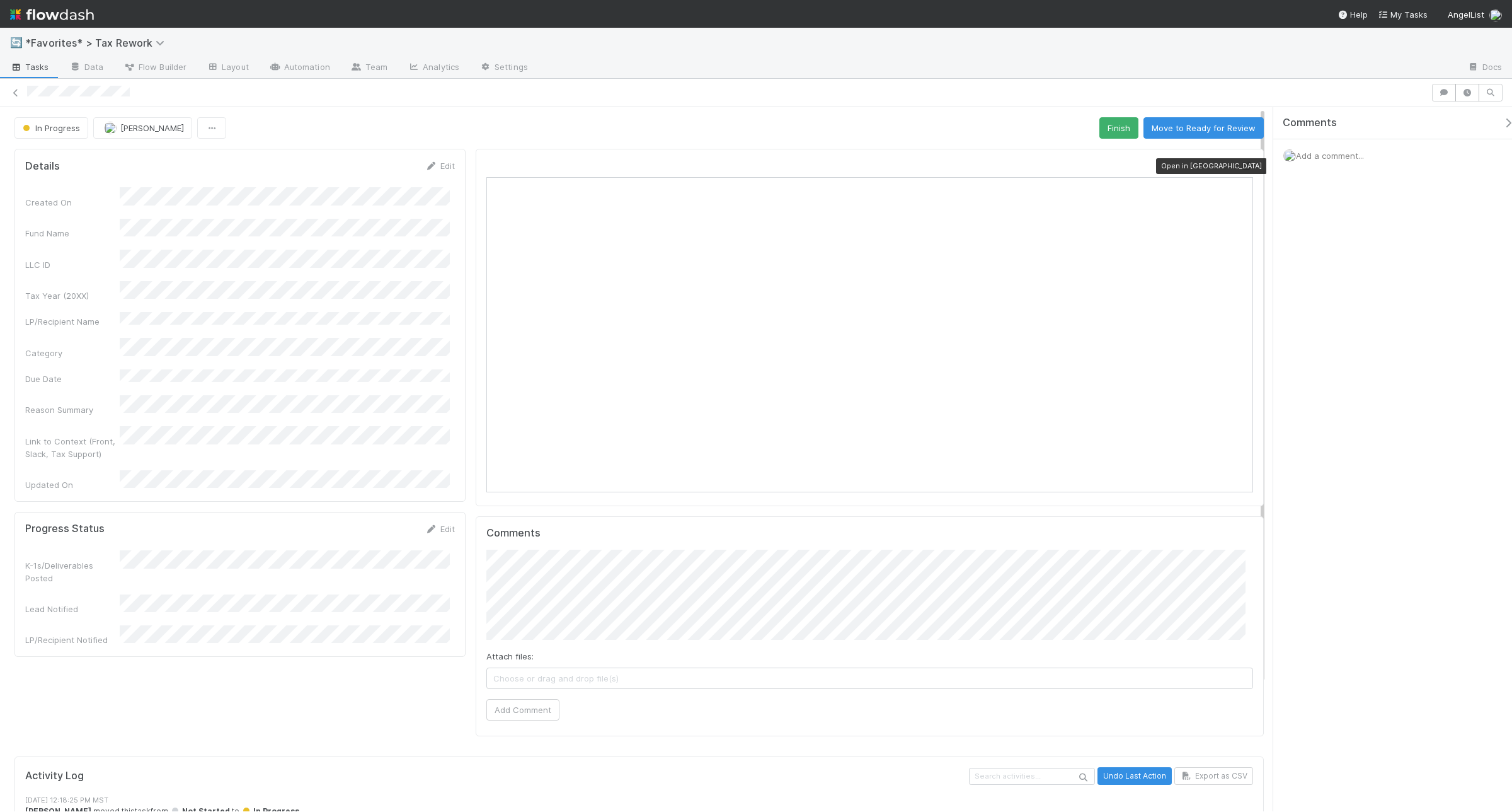
click at [1241, 165] on icon at bounding box center [1247, 166] width 12 height 8
click at [1209, 168] on icon at bounding box center [1247, 166] width 12 height 8
click at [1209, 156] on span "Add a comment..." at bounding box center [1330, 156] width 68 height 10
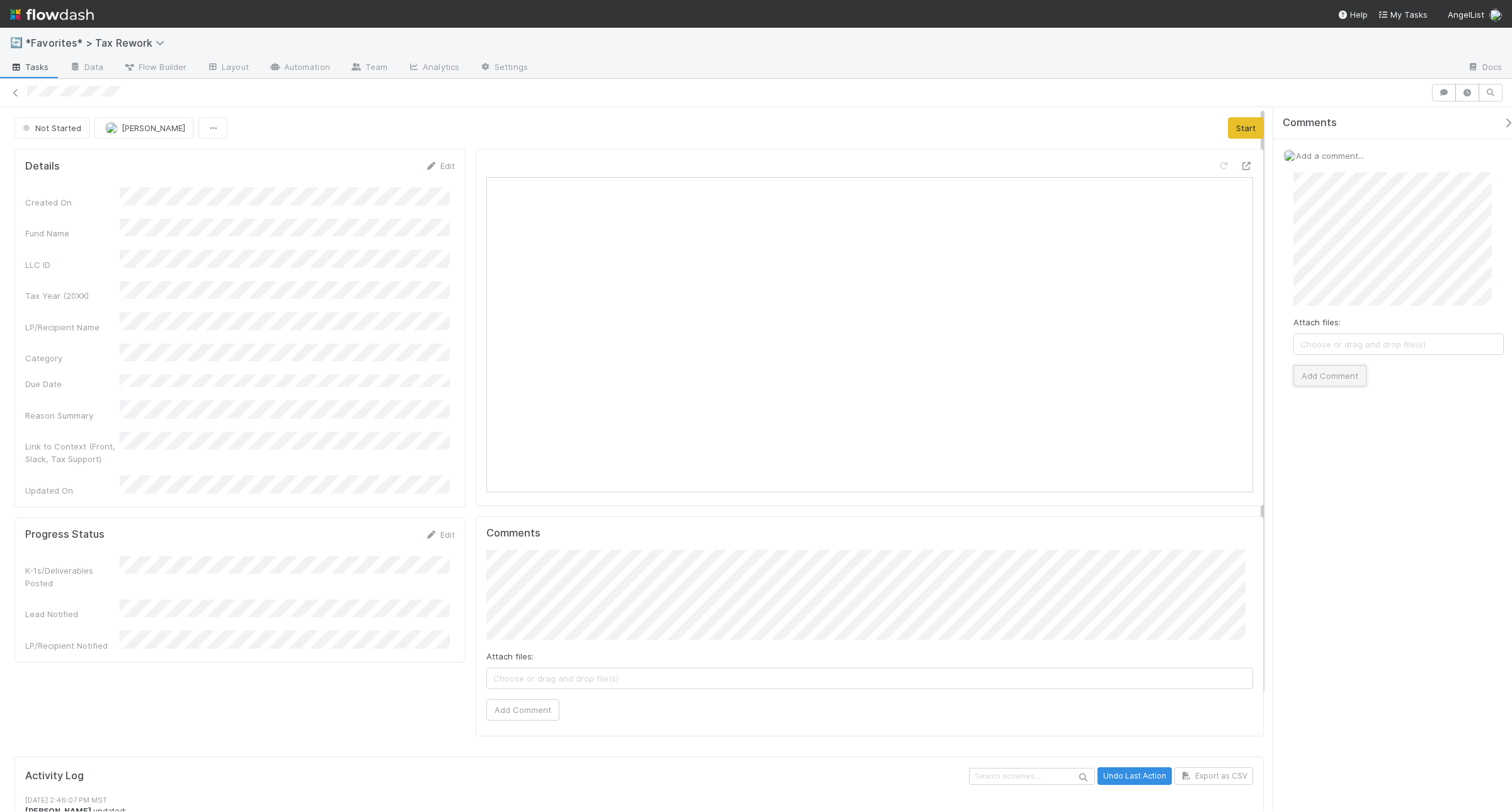
drag, startPoint x: 1344, startPoint y: 380, endPoint x: 1323, endPoint y: 382, distance: 21.1
click at [1209, 375] on button "Add Comment" at bounding box center [1330, 375] width 73 height 21
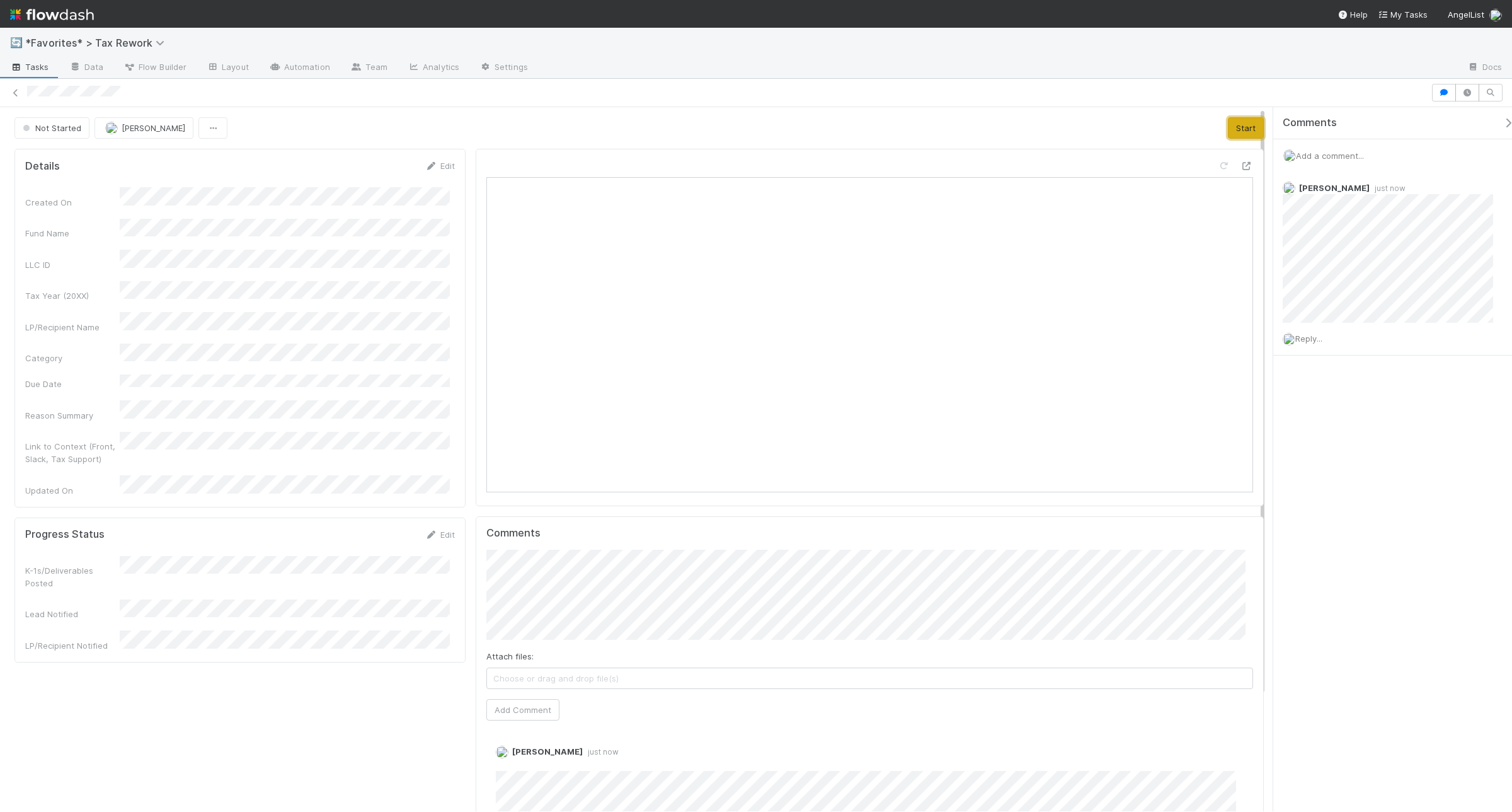
click at [1209, 126] on button "Start" at bounding box center [1246, 128] width 36 height 21
click at [1102, 128] on button "Finish" at bounding box center [1119, 128] width 39 height 21
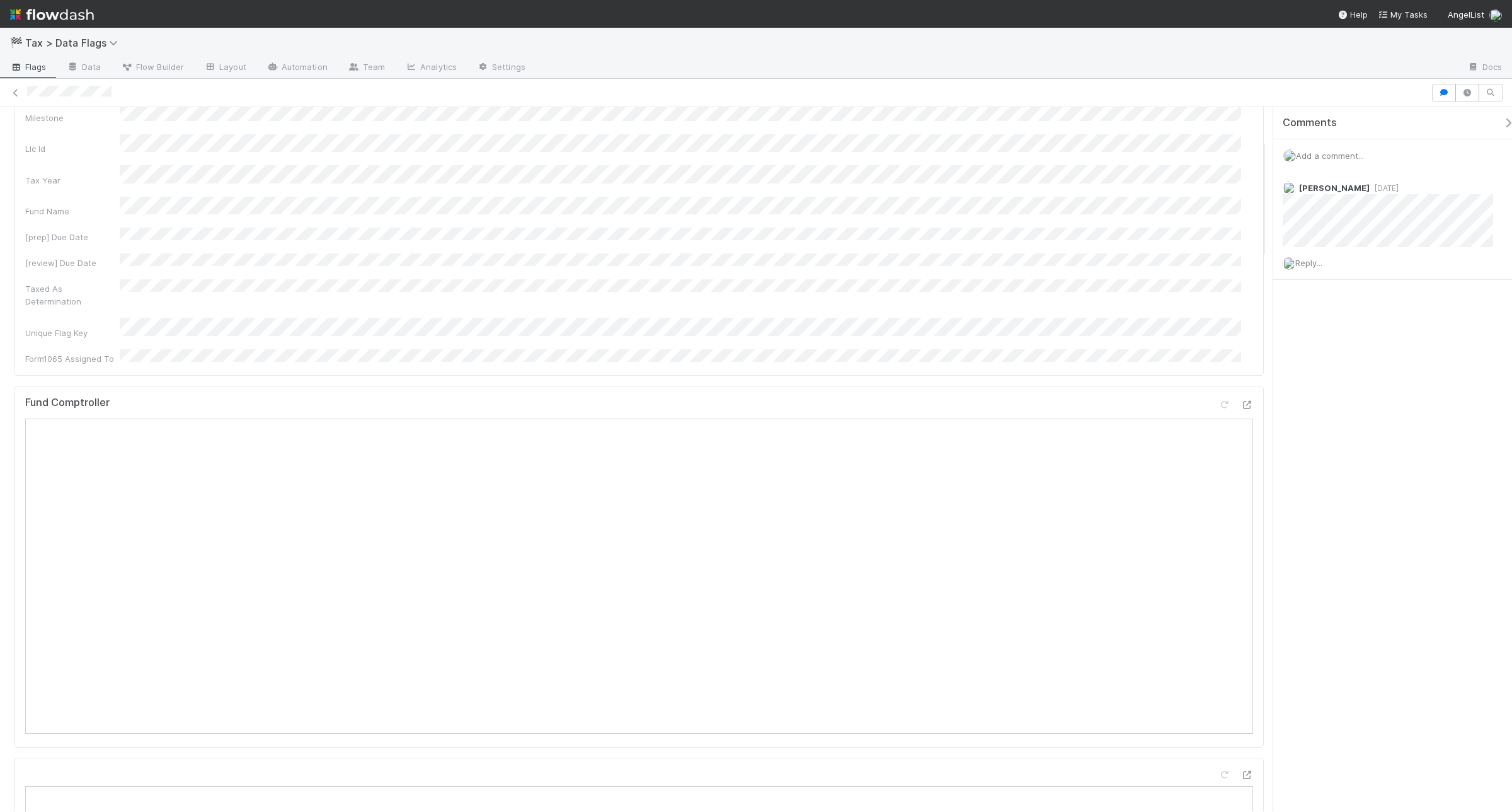
scroll to position [236, 0]
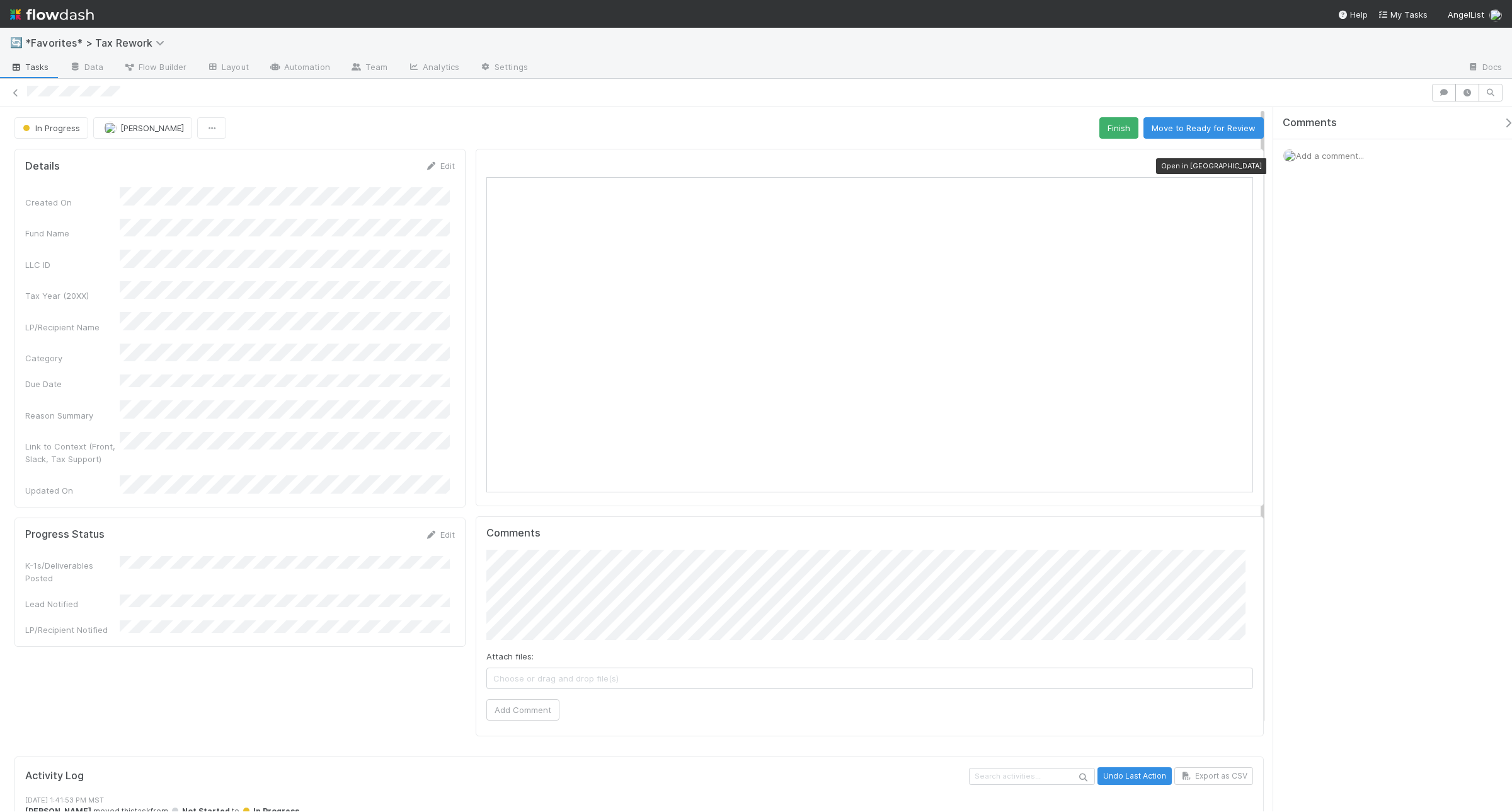
click at [1209, 167] on icon at bounding box center [1247, 166] width 12 height 8
click at [1209, 154] on span "Add a comment..." at bounding box center [1330, 156] width 68 height 10
click at [1209, 345] on button "Add Comment" at bounding box center [1330, 349] width 73 height 21
click at [1241, 168] on icon at bounding box center [1247, 166] width 12 height 8
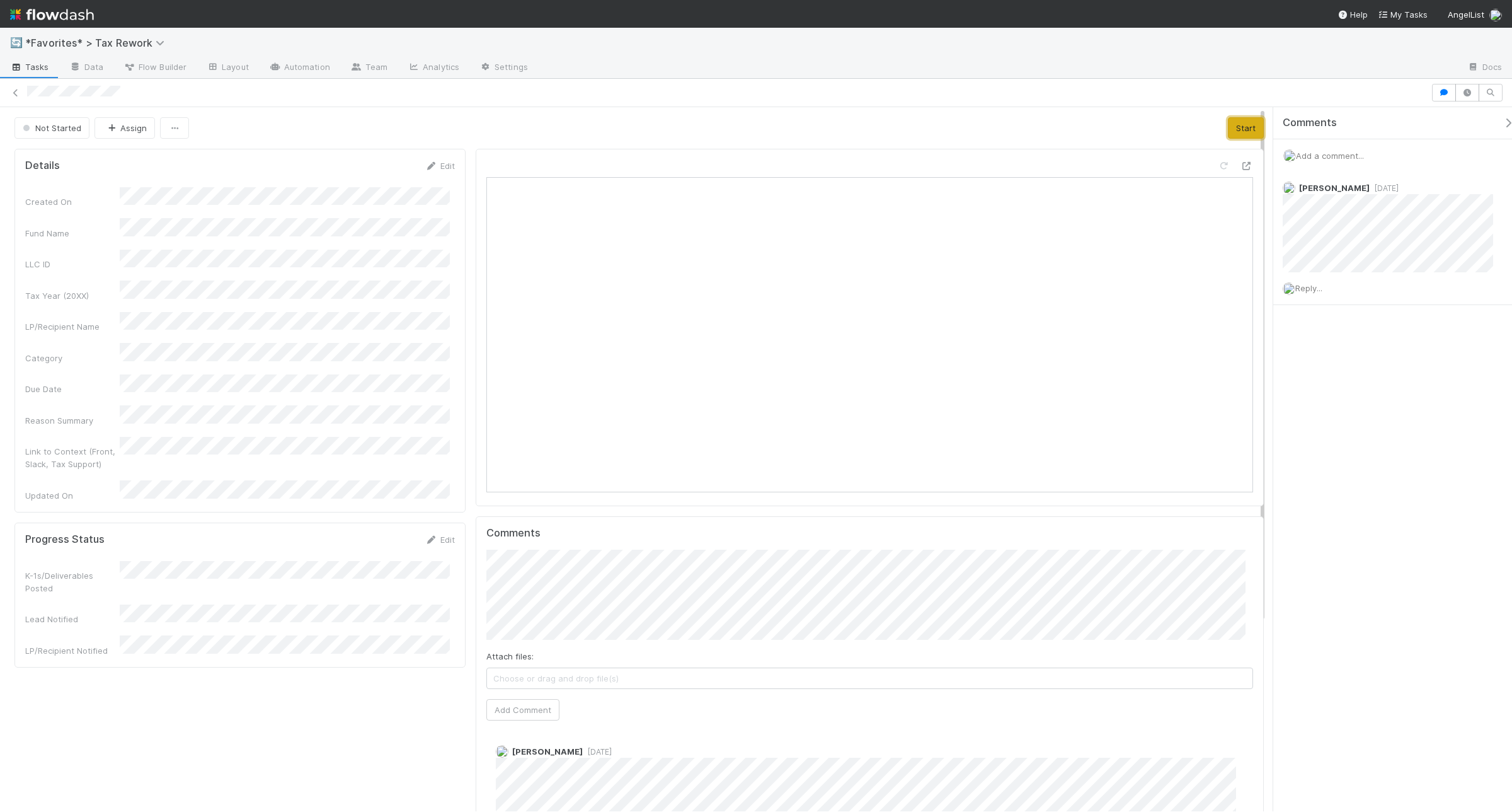
click at [1209, 130] on button "Start" at bounding box center [1246, 128] width 36 height 21
click at [1209, 167] on icon at bounding box center [1247, 166] width 12 height 8
click at [1209, 220] on div "Fareeha Naim 3 months ago" at bounding box center [1394, 222] width 241 height 100
copy div
